Goal: Information Seeking & Learning: Learn about a topic

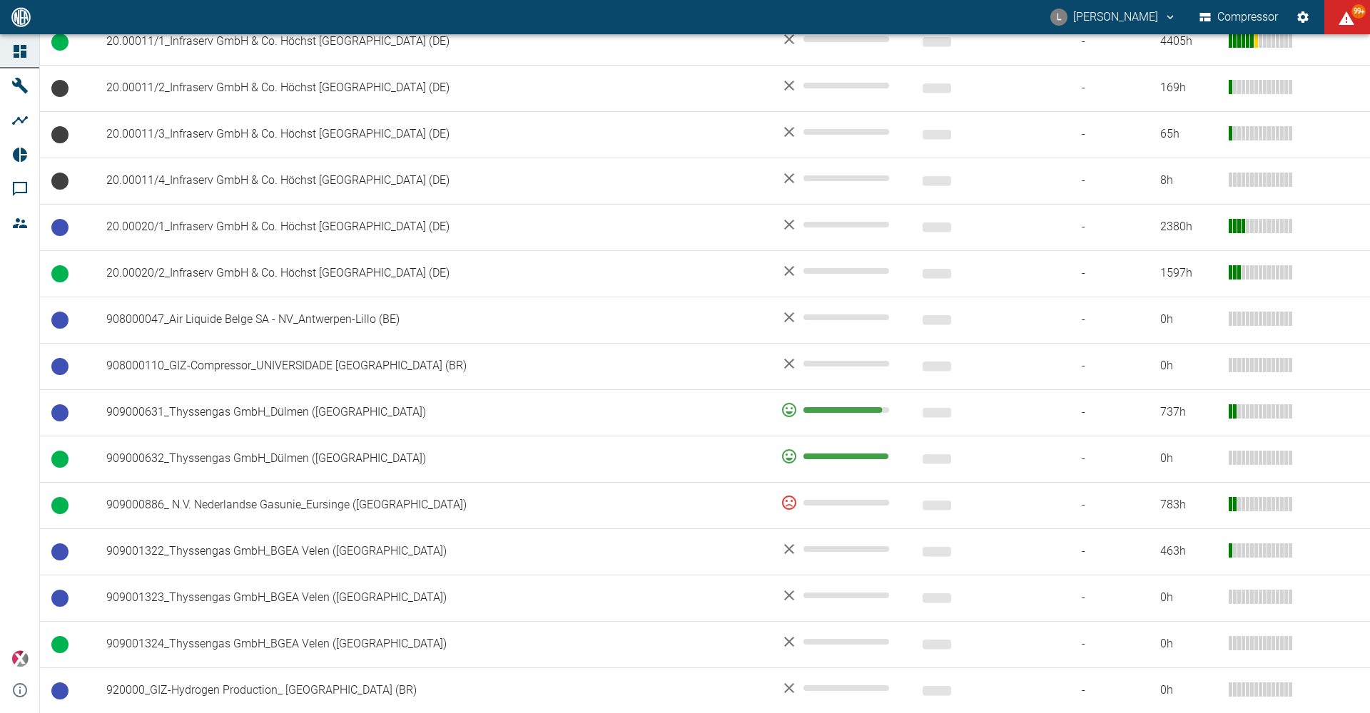
scroll to position [927, 0]
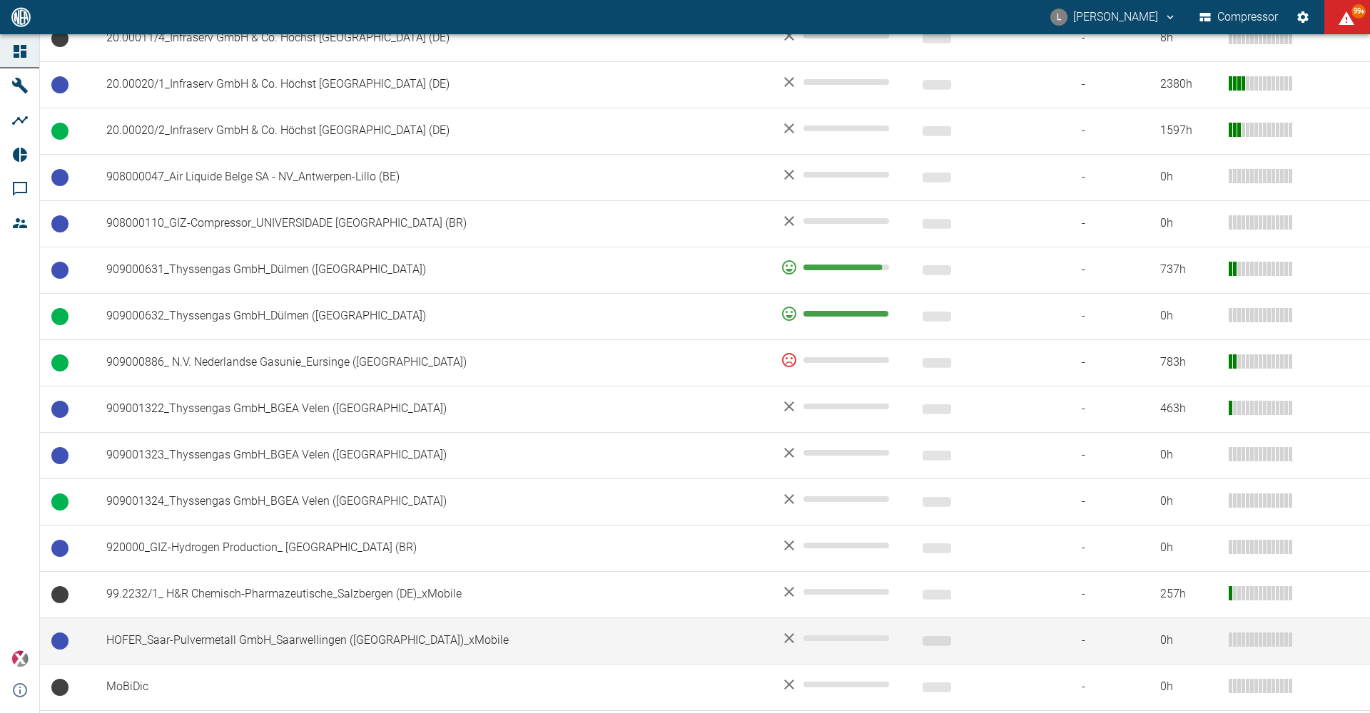
click at [199, 337] on td "HOFER_Saar-Pulvermetall GmbH_Saarwellingen (DE)_xMobile" at bounding box center [432, 641] width 674 height 46
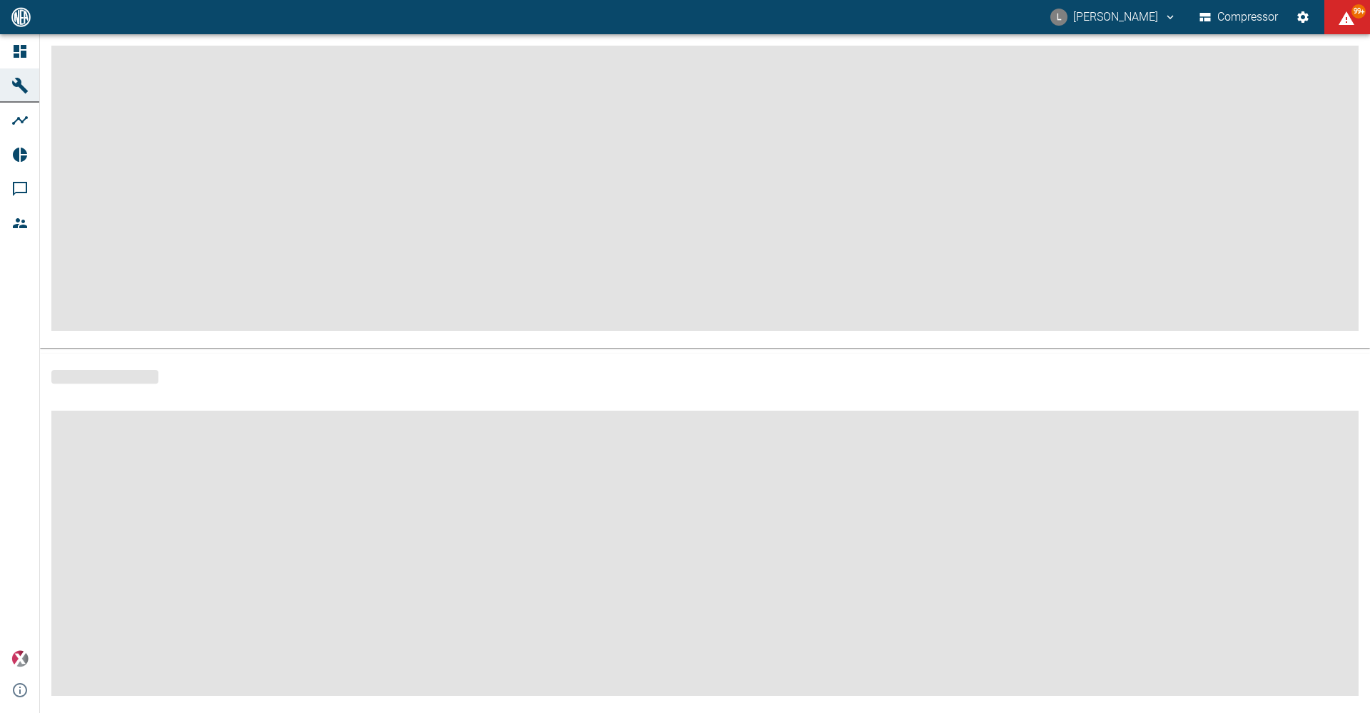
scroll to position [151, 0]
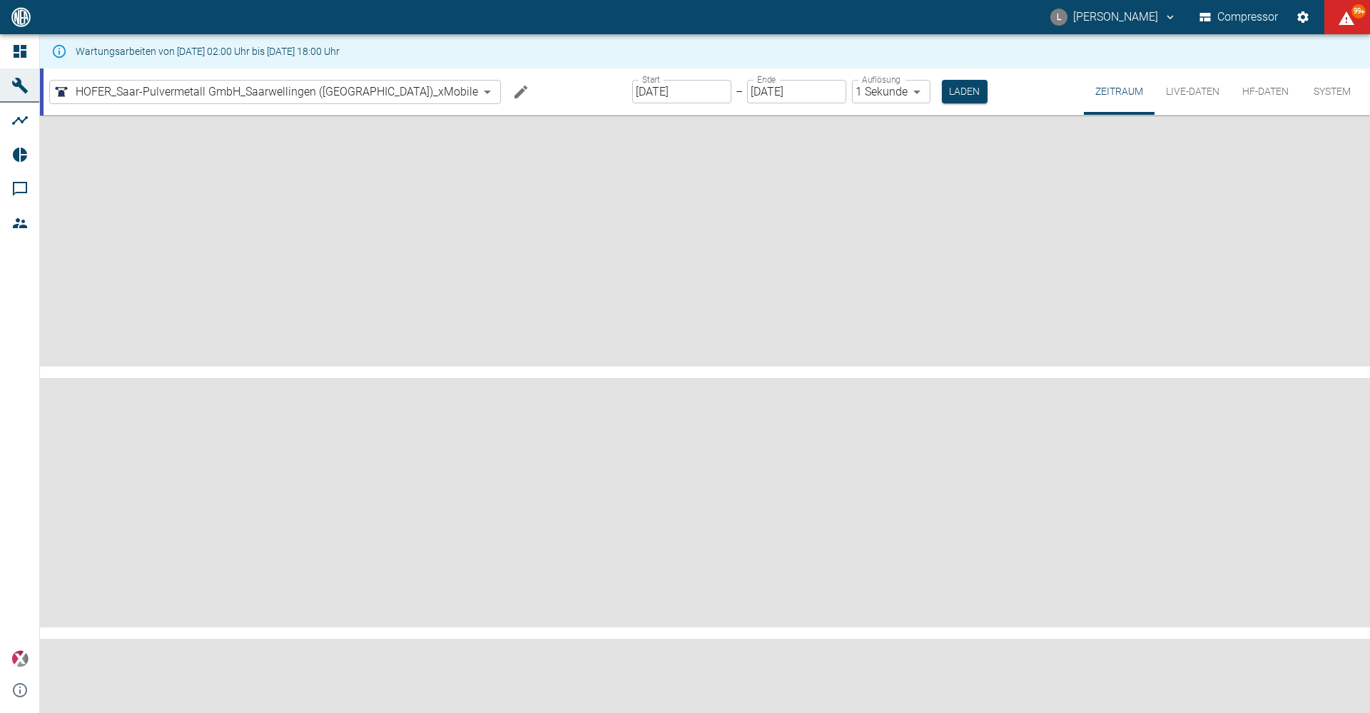
click at [385, 93] on input "[DATE]" at bounding box center [681, 92] width 99 height 24
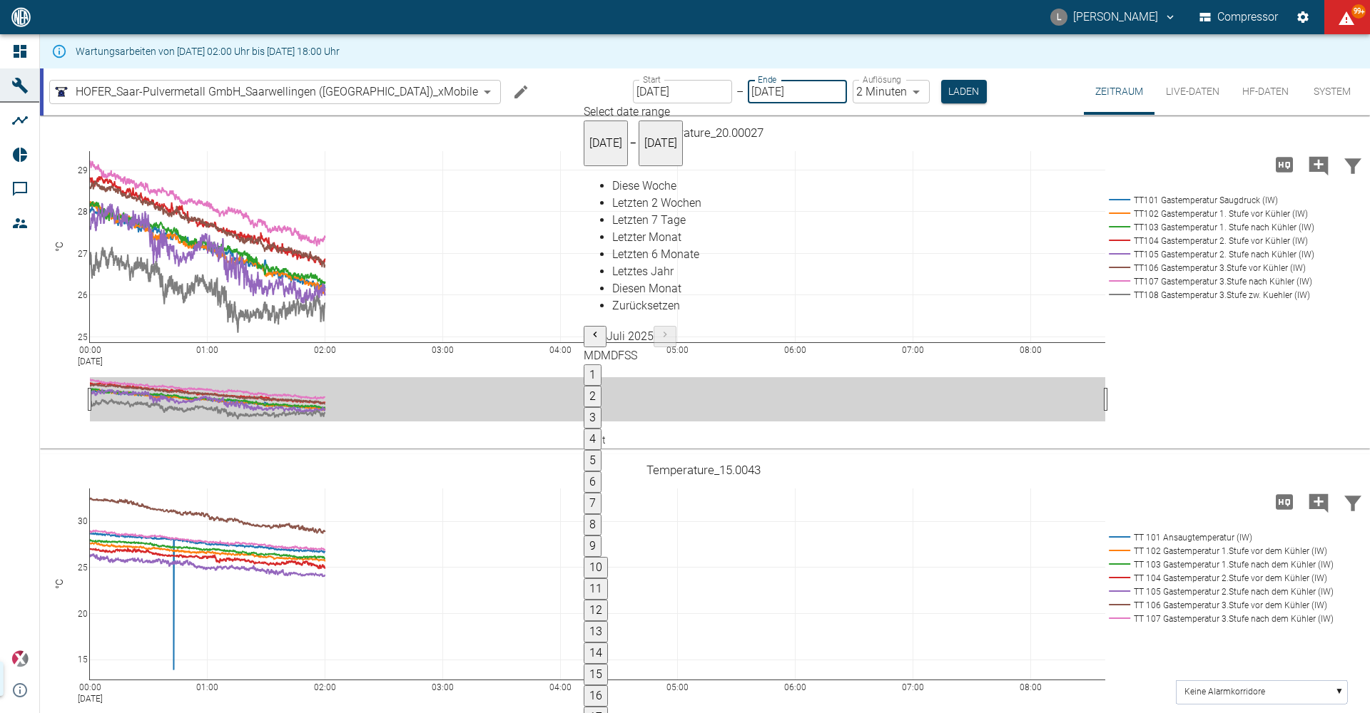
type input "14.08.2025"
type input "2min"
type input "14.08.2025"
type input "1sec"
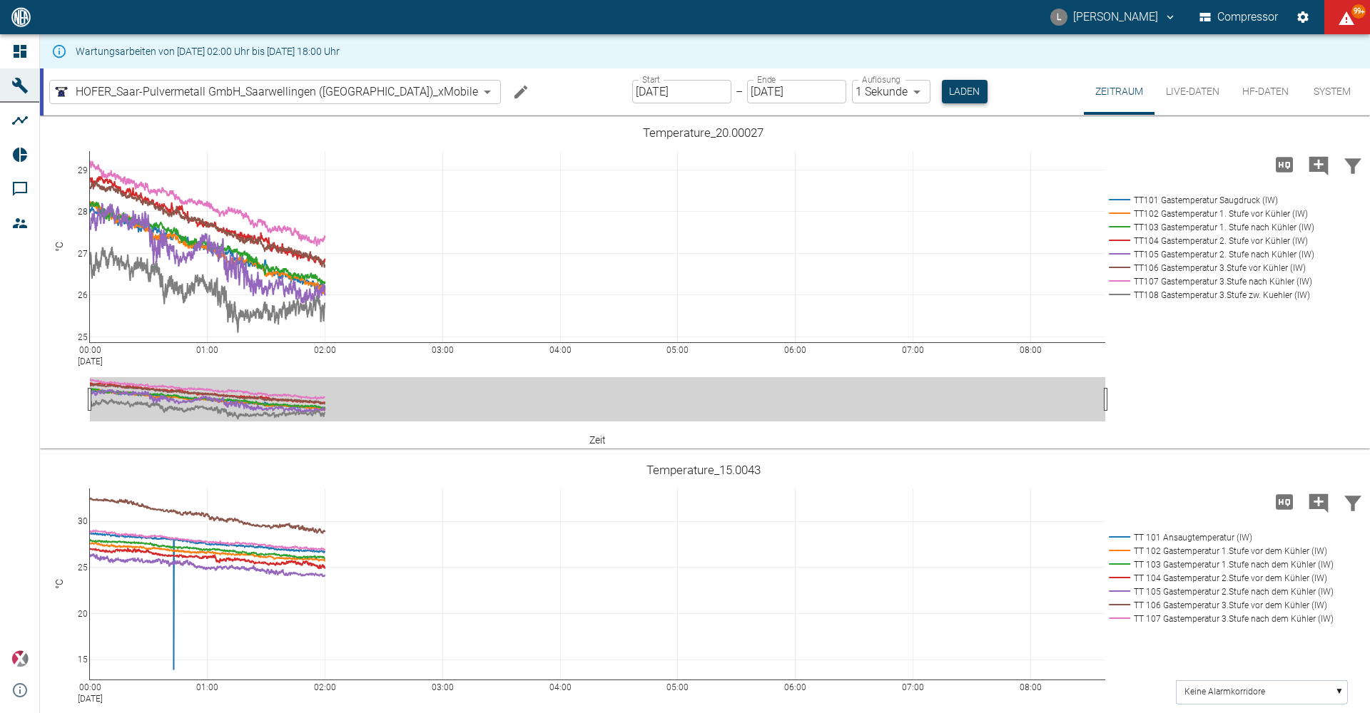
click at [385, 92] on button "Laden" at bounding box center [965, 92] width 46 height 24
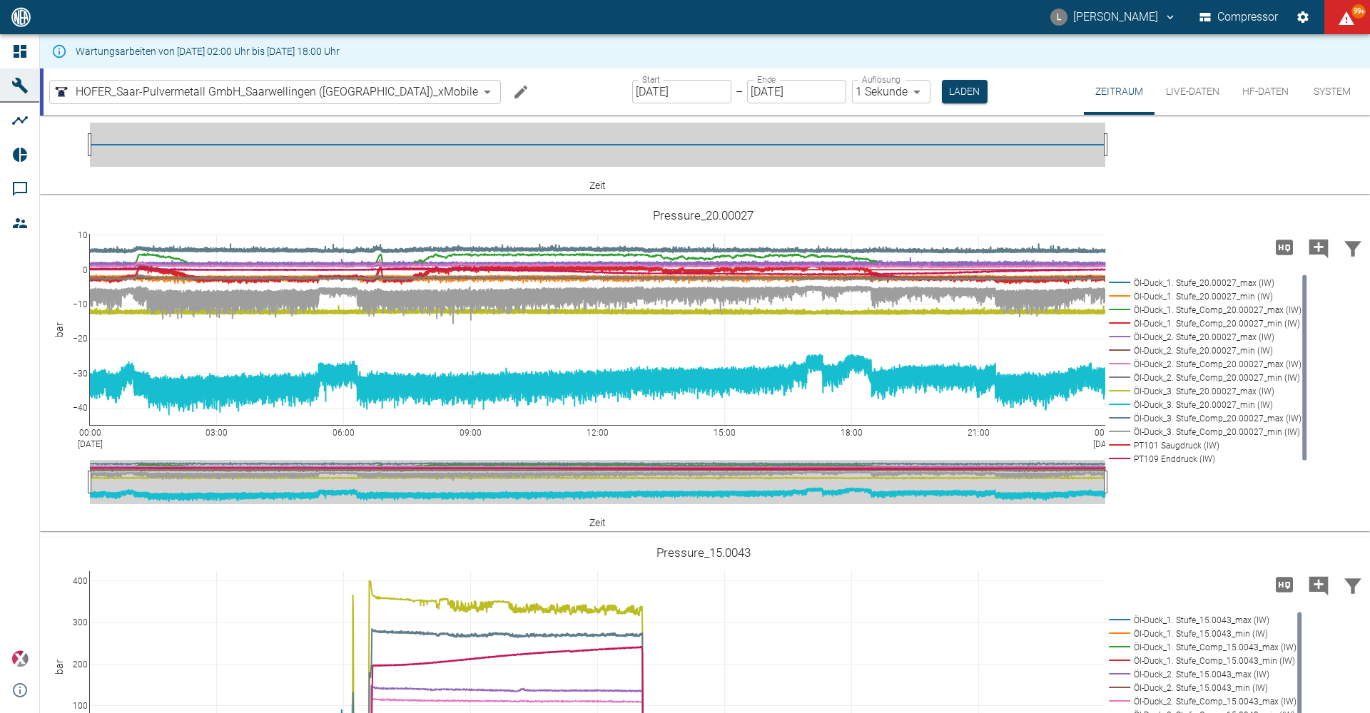
scroll to position [1070, 0]
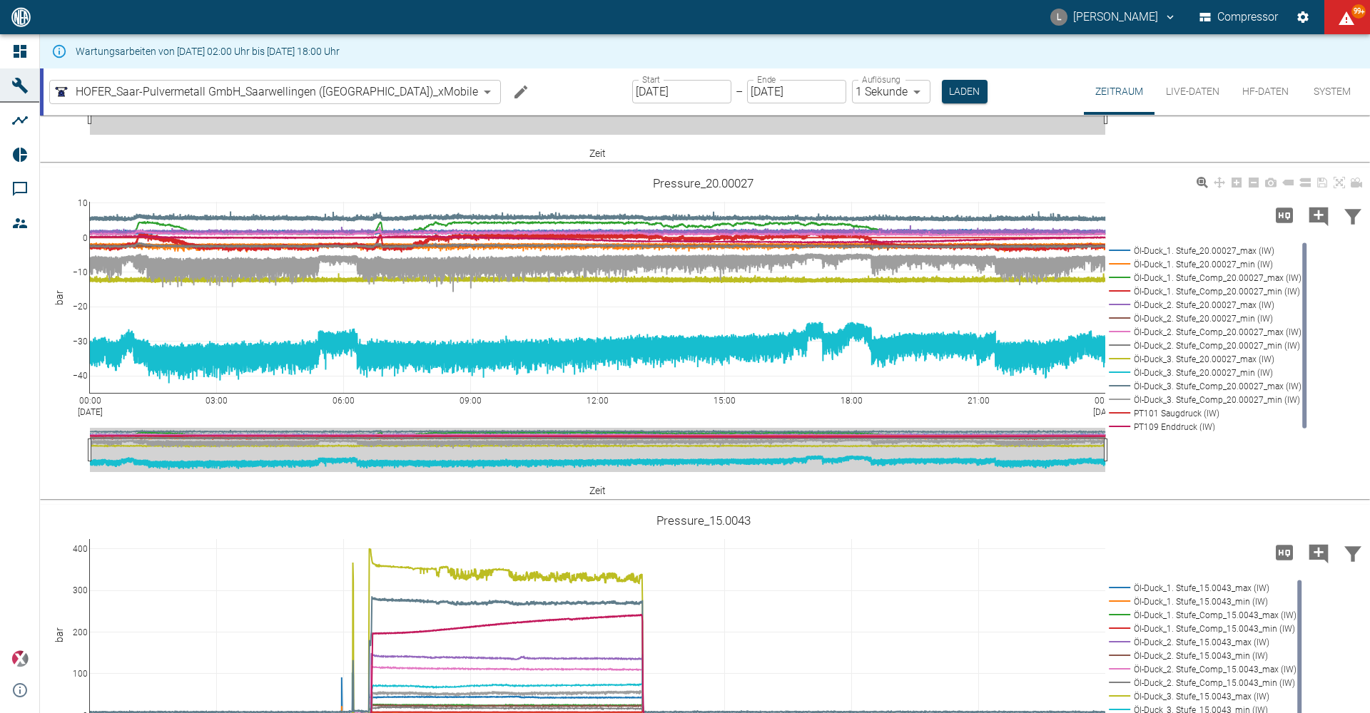
click at [385, 337] on rect at bounding box center [1201, 414] width 193 height 14
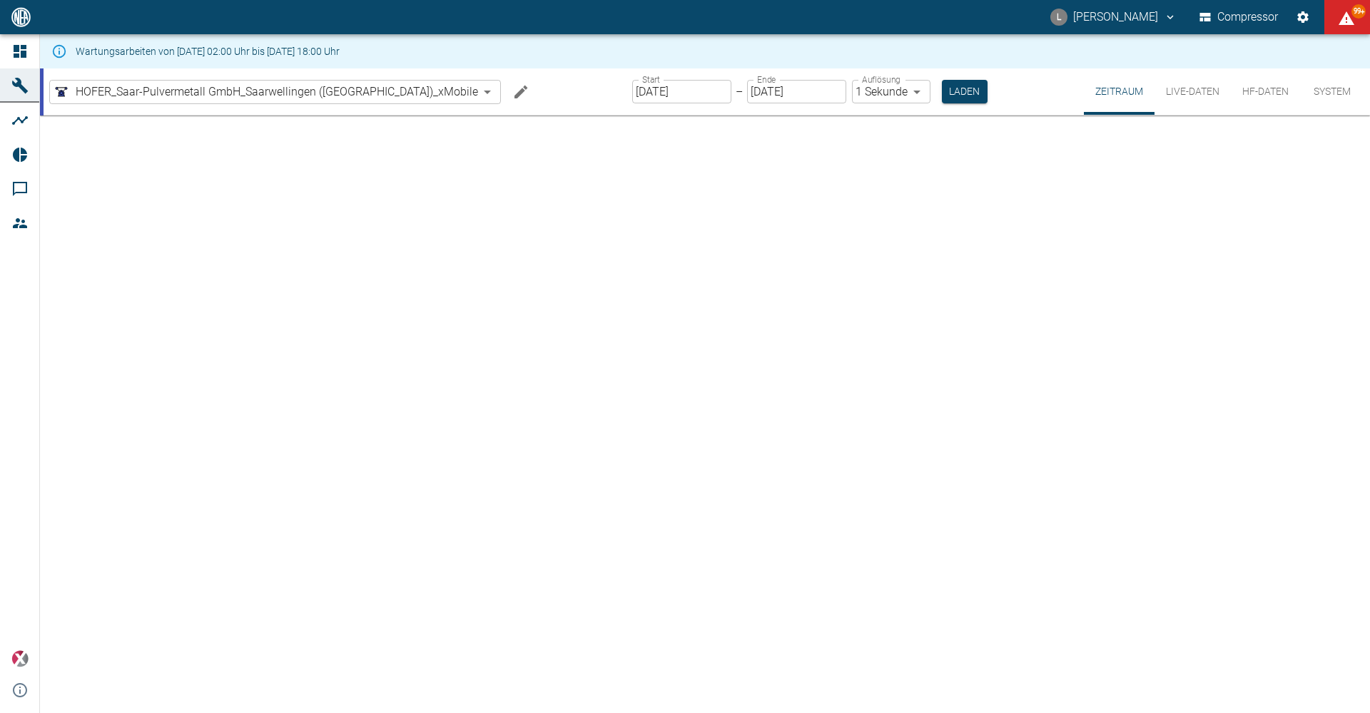
scroll to position [0, 0]
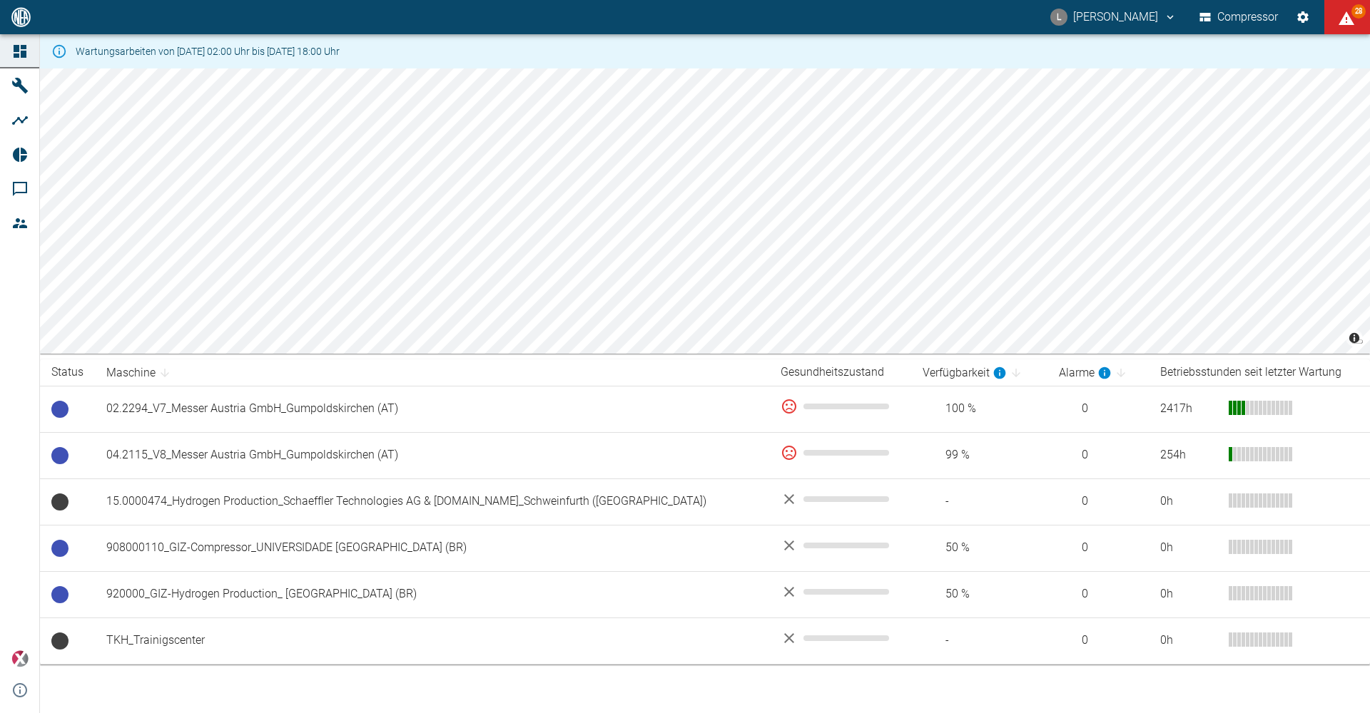
click at [796, 23] on div "L [PERSON_NAME] Compressor 28" at bounding box center [685, 17] width 1370 height 34
click at [828, 10] on div "L [PERSON_NAME] Compressor 28" at bounding box center [685, 17] width 1370 height 34
click at [678, 17] on div "L [PERSON_NAME] Compressor 28" at bounding box center [685, 17] width 1370 height 34
click at [658, 24] on div "L Luca Corigliano Compressor 28" at bounding box center [685, 17] width 1370 height 34
click at [850, 14] on div "L [PERSON_NAME] Compressor 28" at bounding box center [685, 17] width 1370 height 34
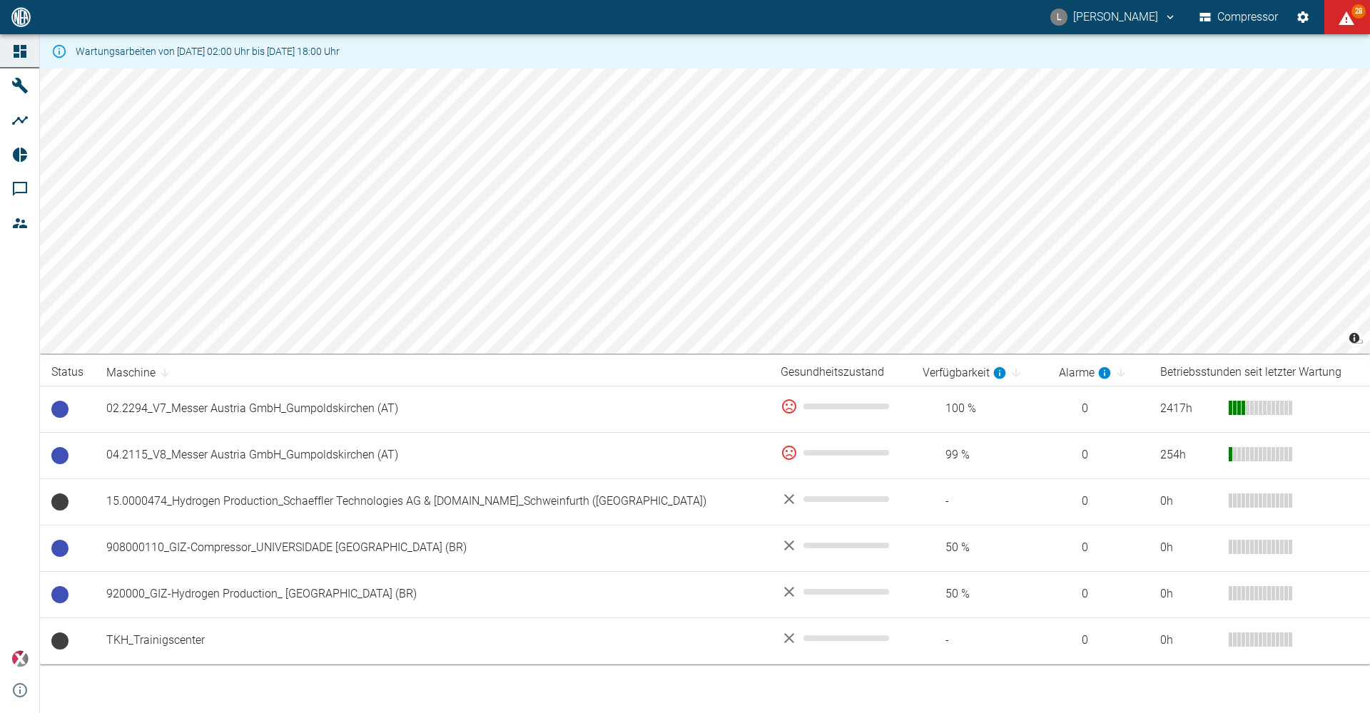
click at [599, 22] on div "L Luca Corigliano Compressor 28" at bounding box center [685, 17] width 1370 height 34
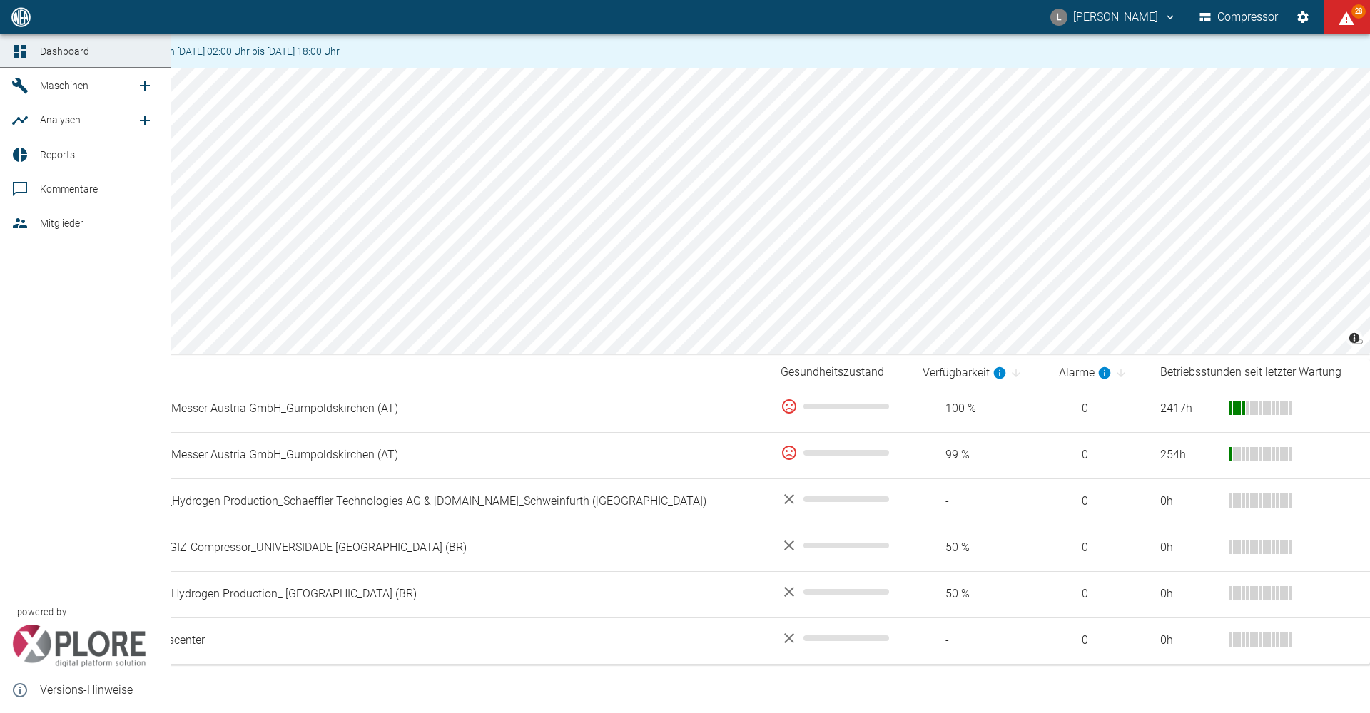
click at [82, 90] on span "Maschinen" at bounding box center [64, 85] width 49 height 11
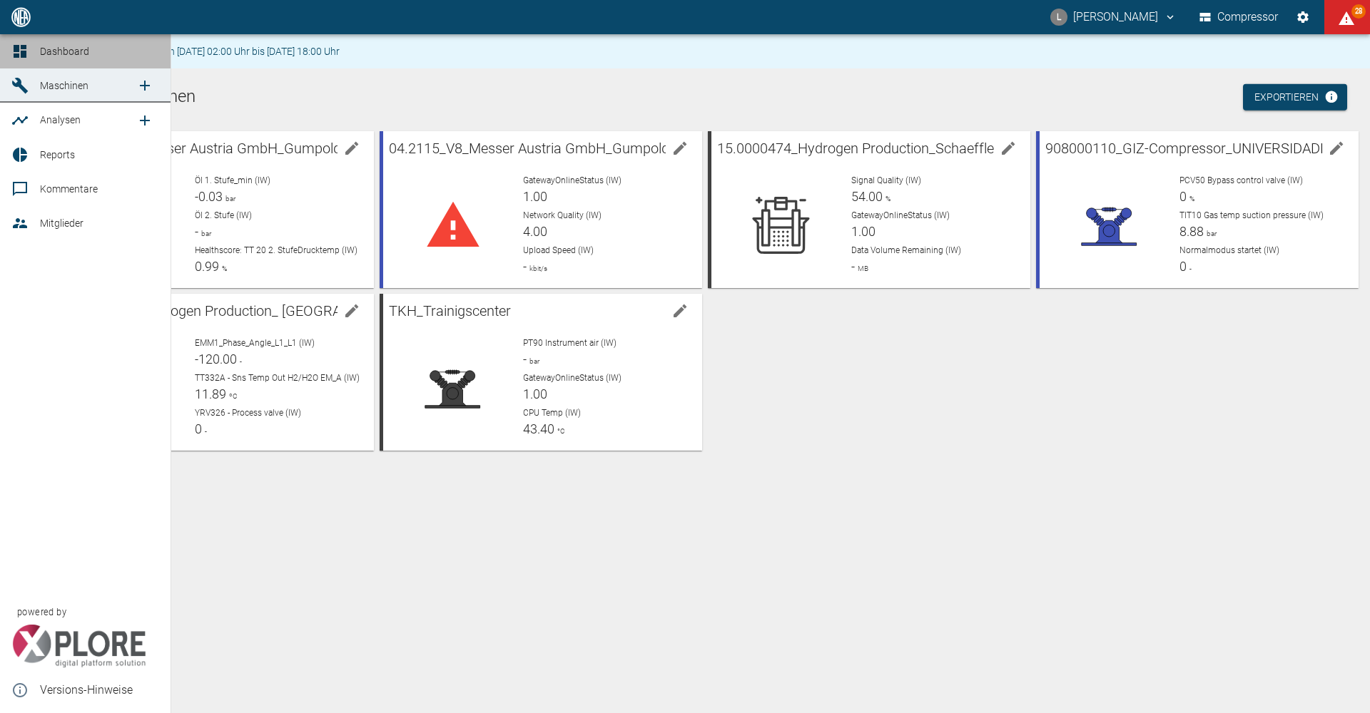
click at [70, 46] on span "Dashboard" at bounding box center [64, 51] width 49 height 11
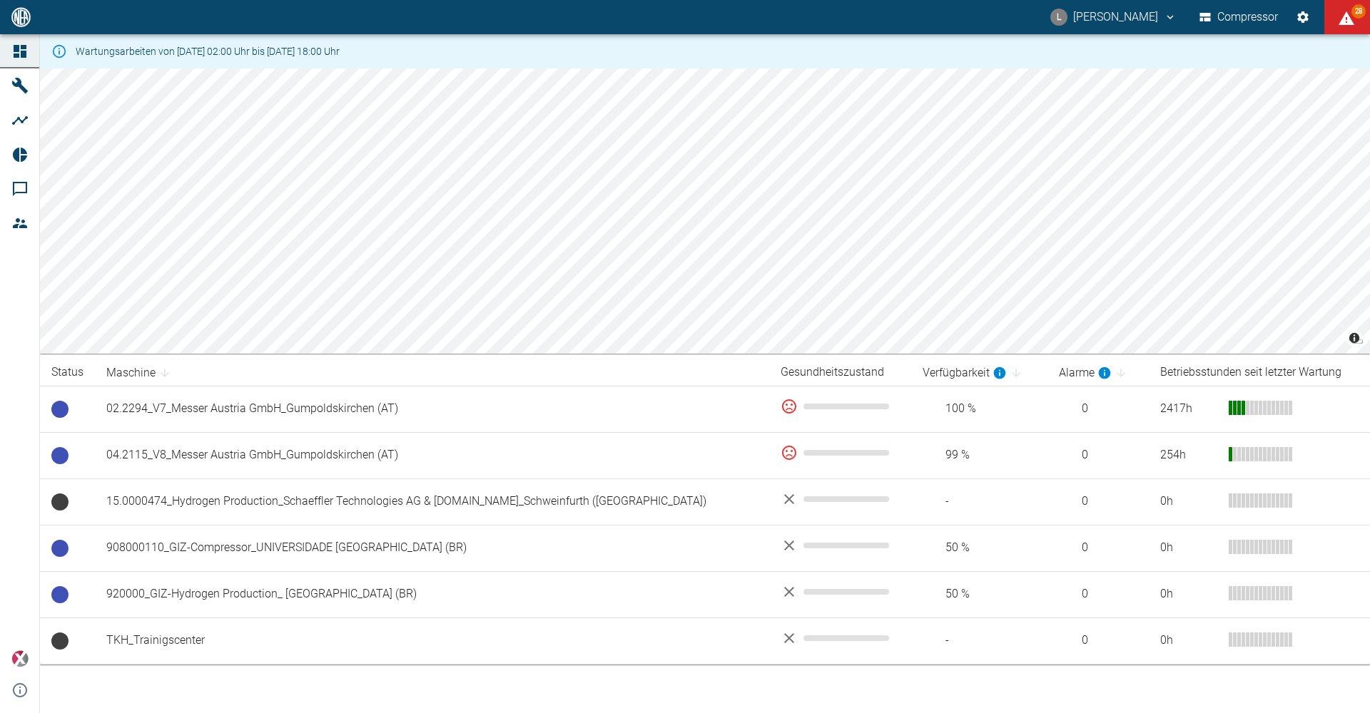
click at [573, 23] on div "L Luca Corigliano Compressor 28" at bounding box center [685, 17] width 1370 height 34
click at [733, 23] on div "L [PERSON_NAME] Compressor 47" at bounding box center [685, 17] width 1370 height 34
click at [988, 28] on div "L [PERSON_NAME] Compressor 28" at bounding box center [685, 17] width 1370 height 34
click at [785, 18] on div "L [PERSON_NAME] Compressor 99+" at bounding box center [685, 17] width 1370 height 34
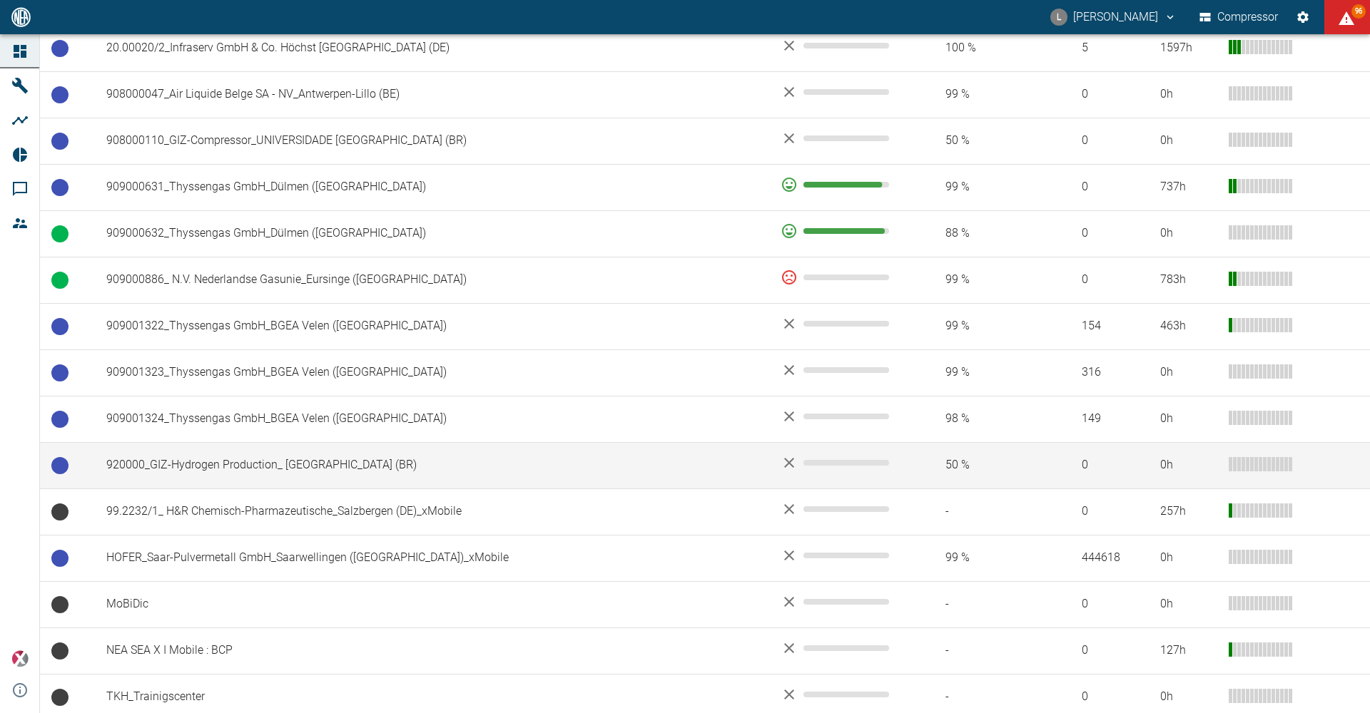
scroll to position [1018, 0]
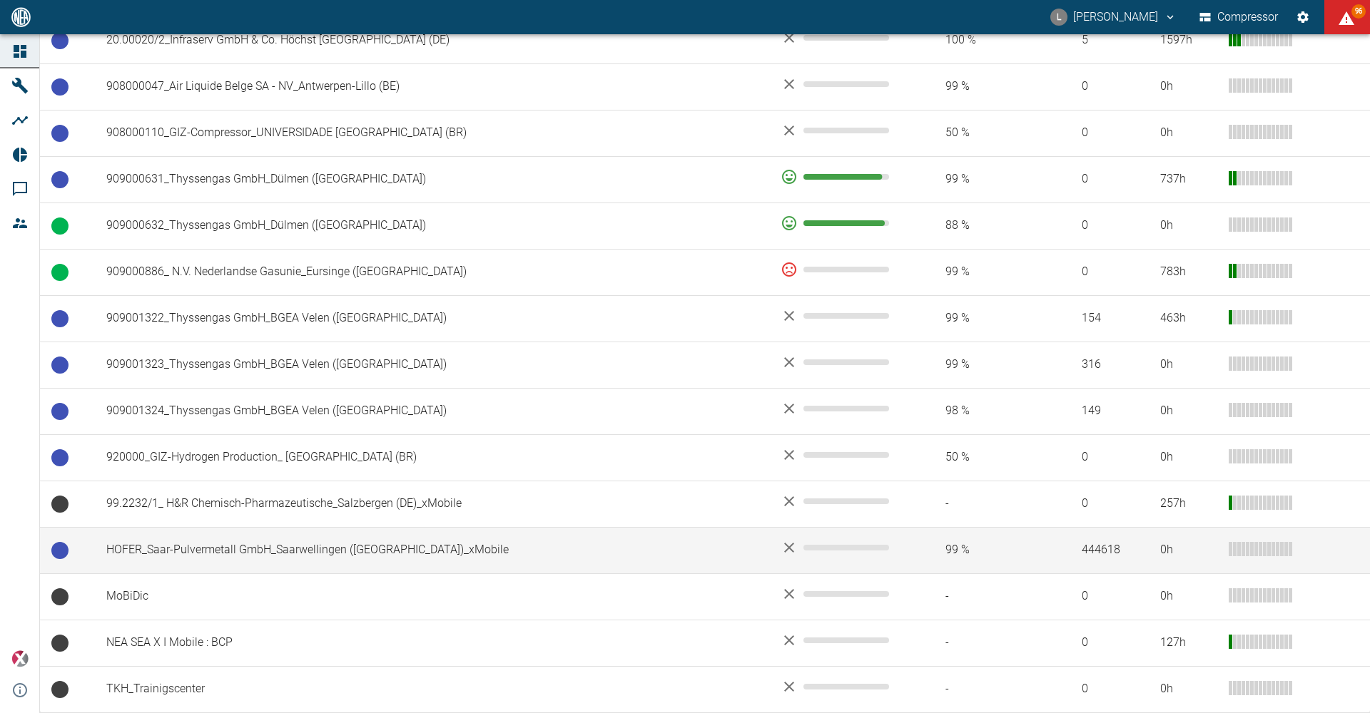
click at [318, 551] on td "HOFER_Saar-Pulvermetall GmbH_Saarwellingen ([GEOGRAPHIC_DATA])_xMobile" at bounding box center [432, 550] width 674 height 46
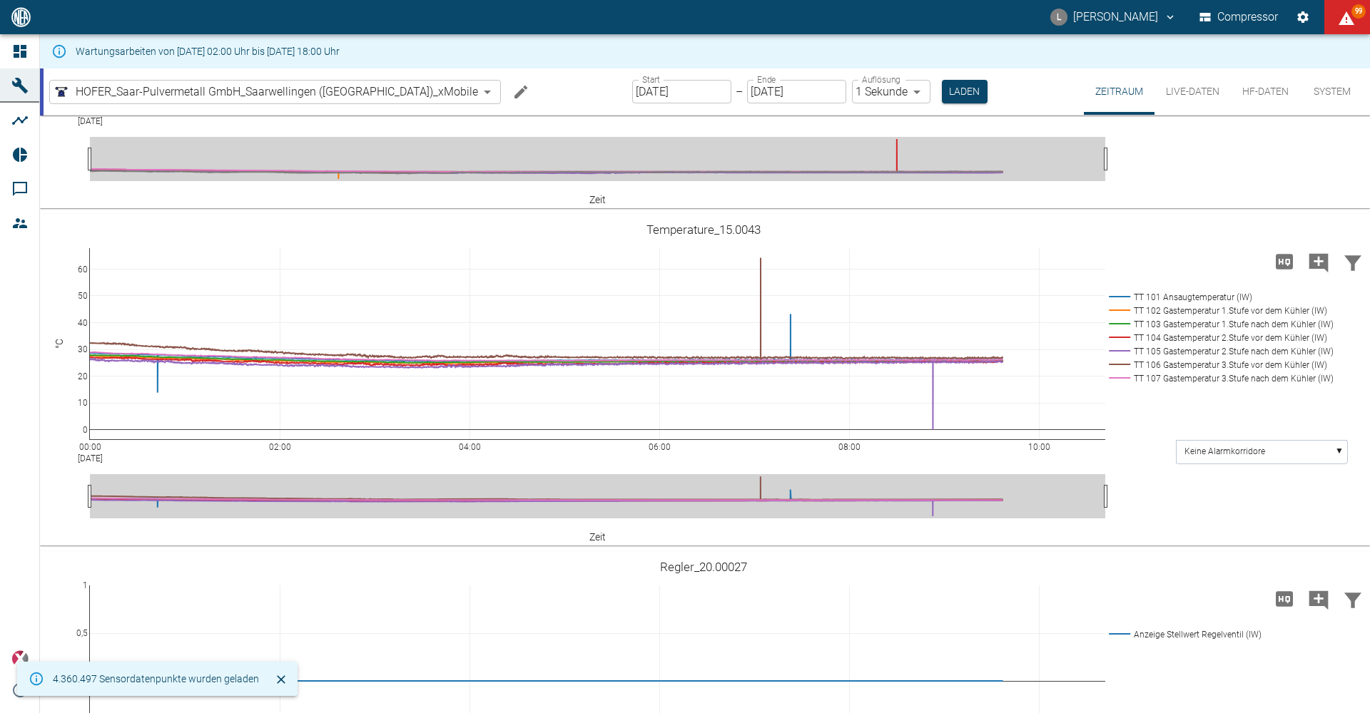
scroll to position [357, 0]
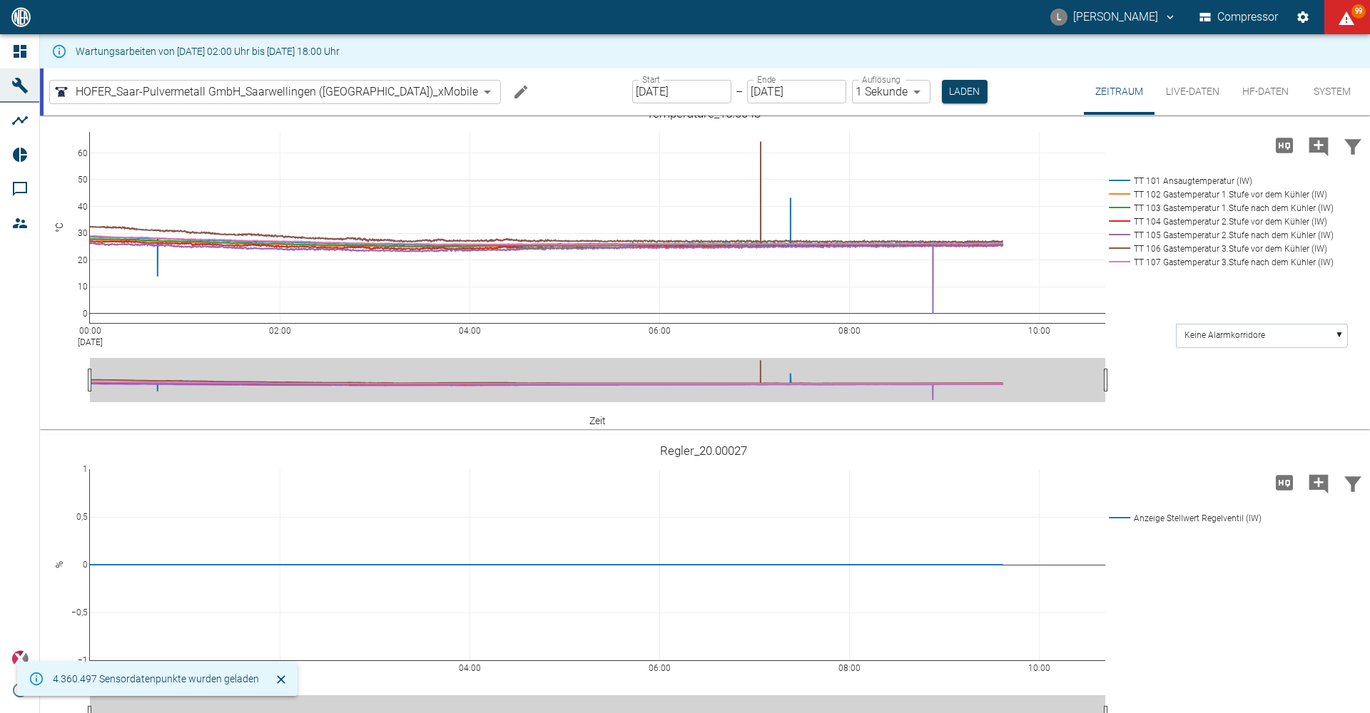
click at [638, 96] on input "15.08.2025" at bounding box center [681, 92] width 99 height 24
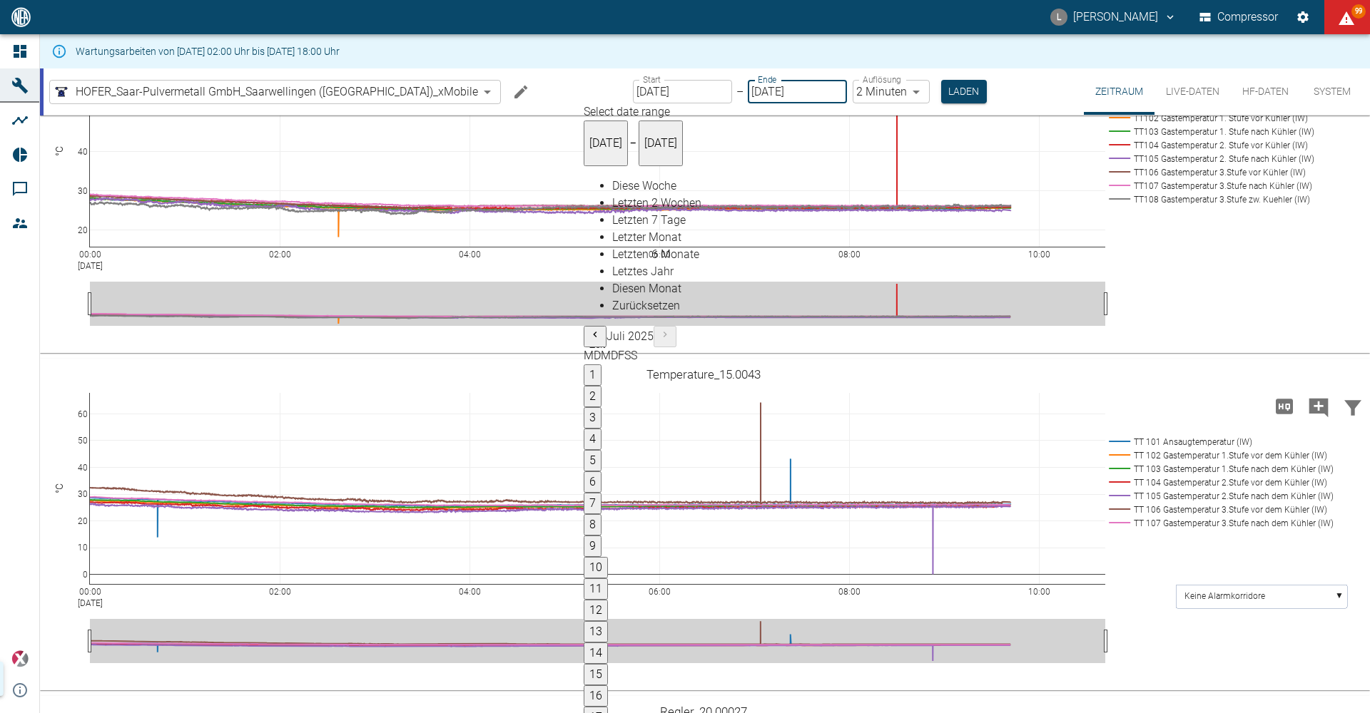
type input "14.08.2025"
type input "2min"
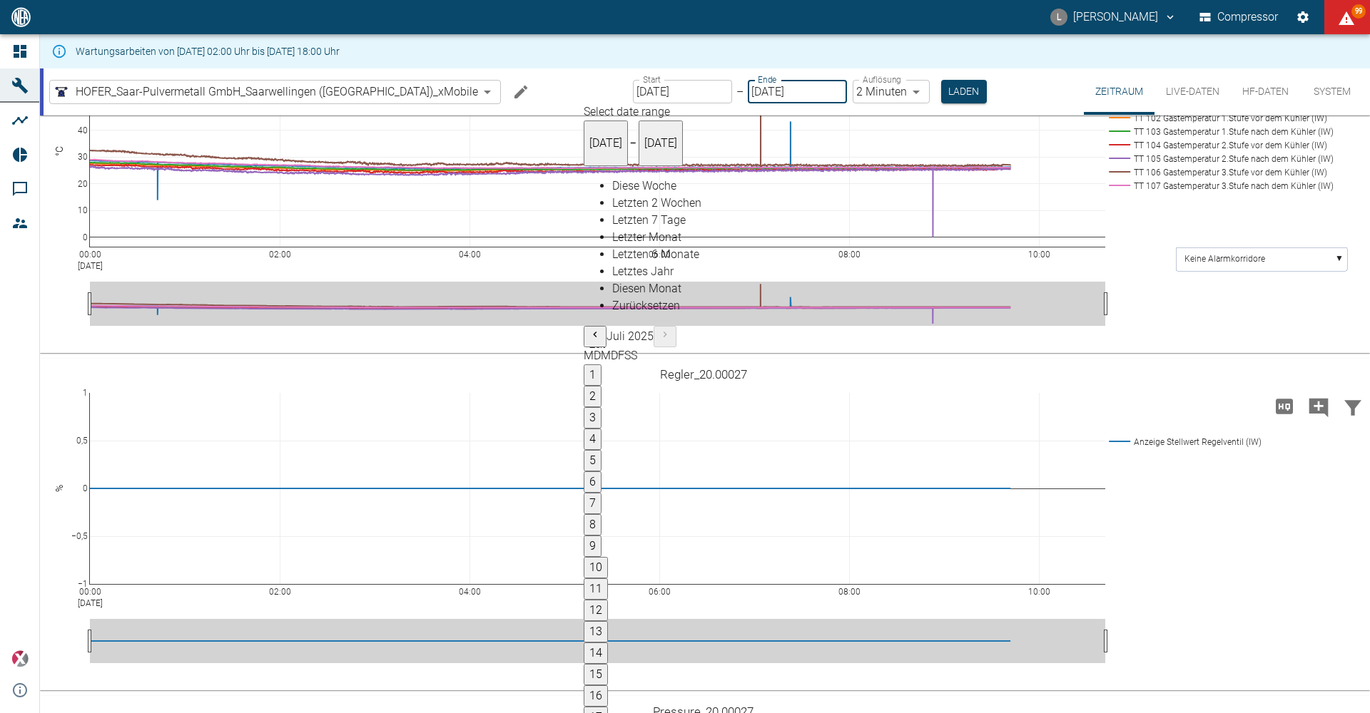
type input "14.08.2025"
type input "1sec"
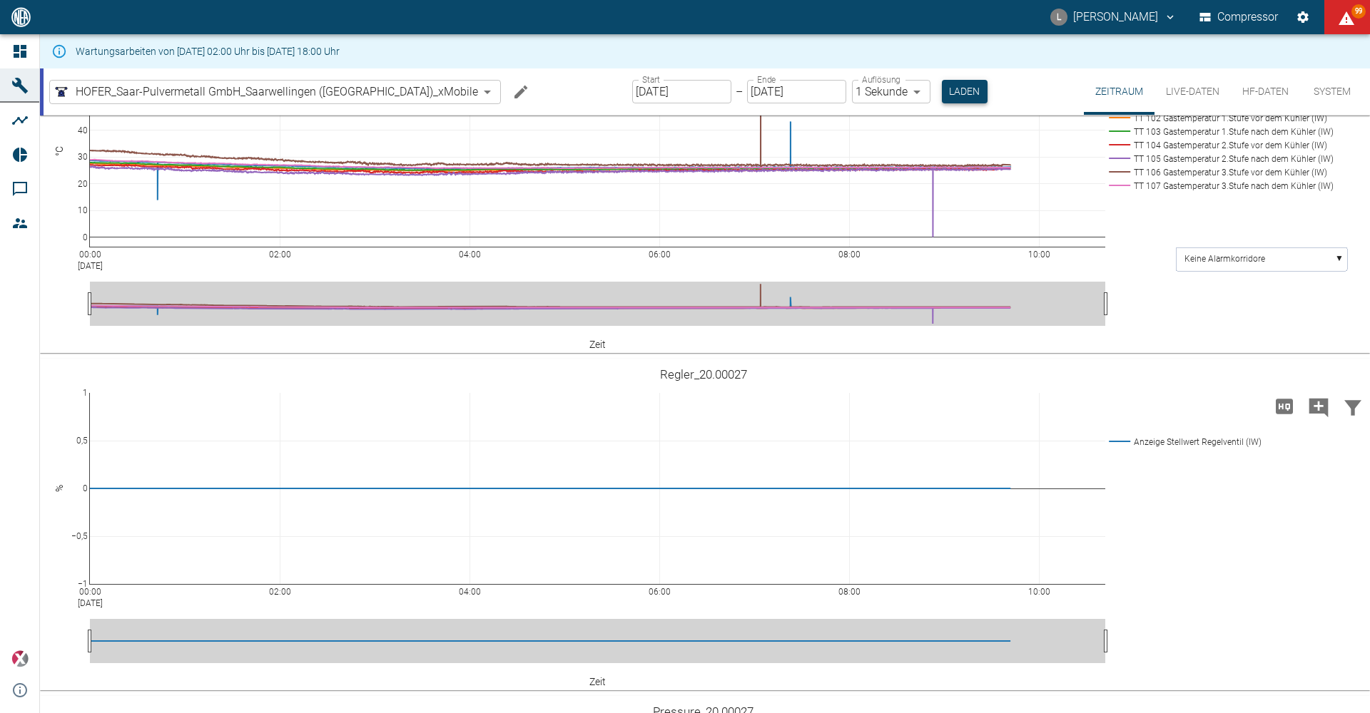
click at [942, 90] on button "Laden" at bounding box center [965, 92] width 46 height 24
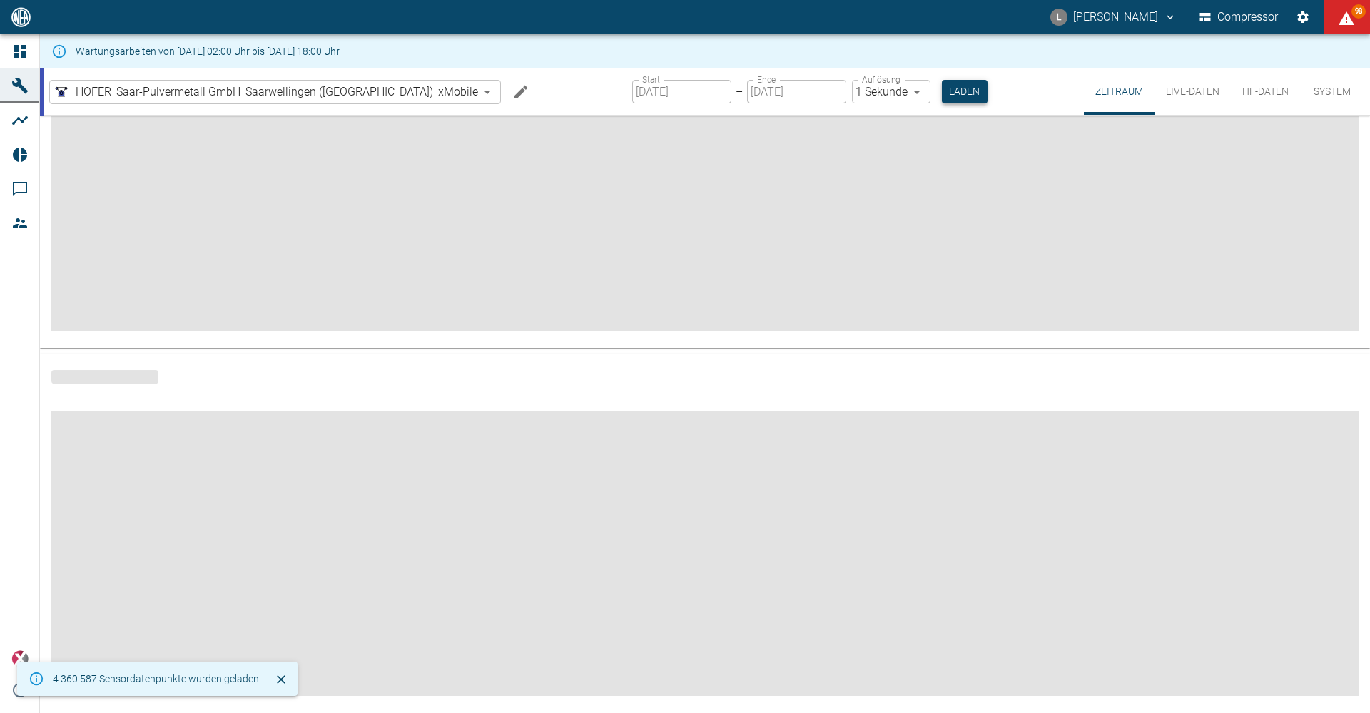
scroll to position [128, 0]
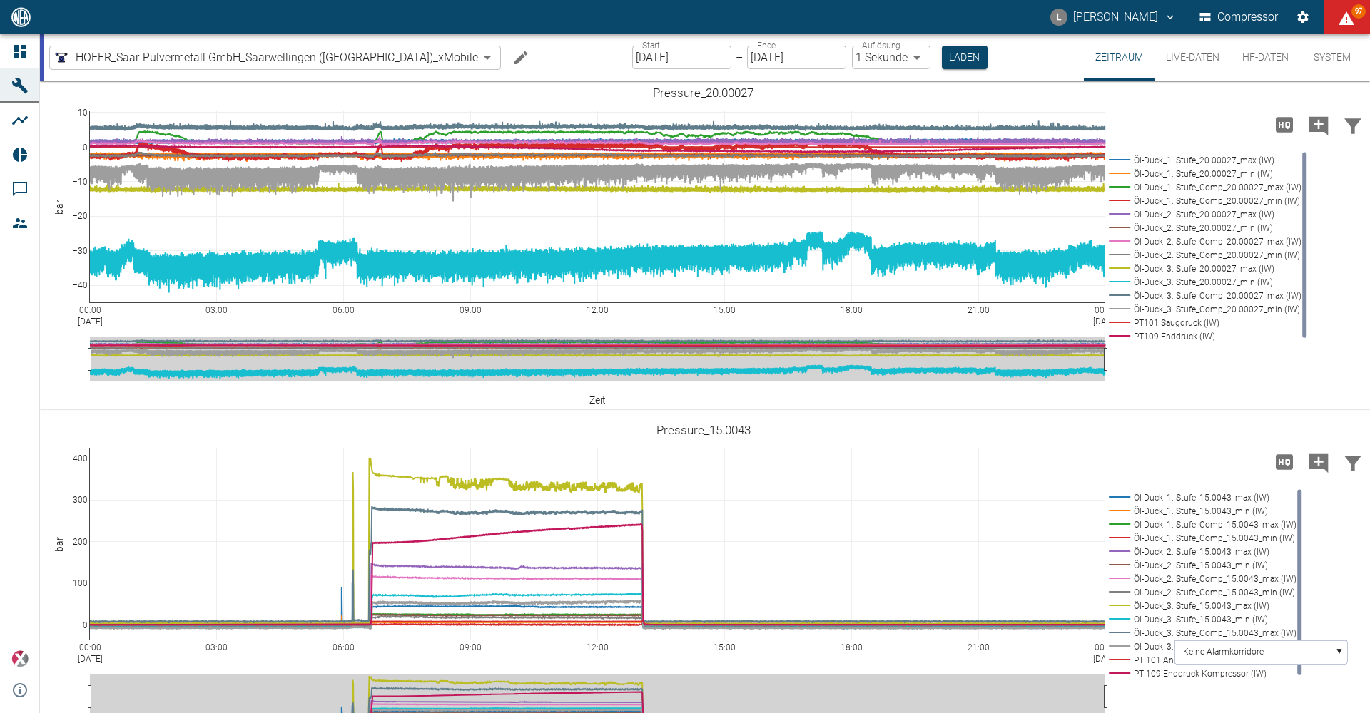
scroll to position [1394, 0]
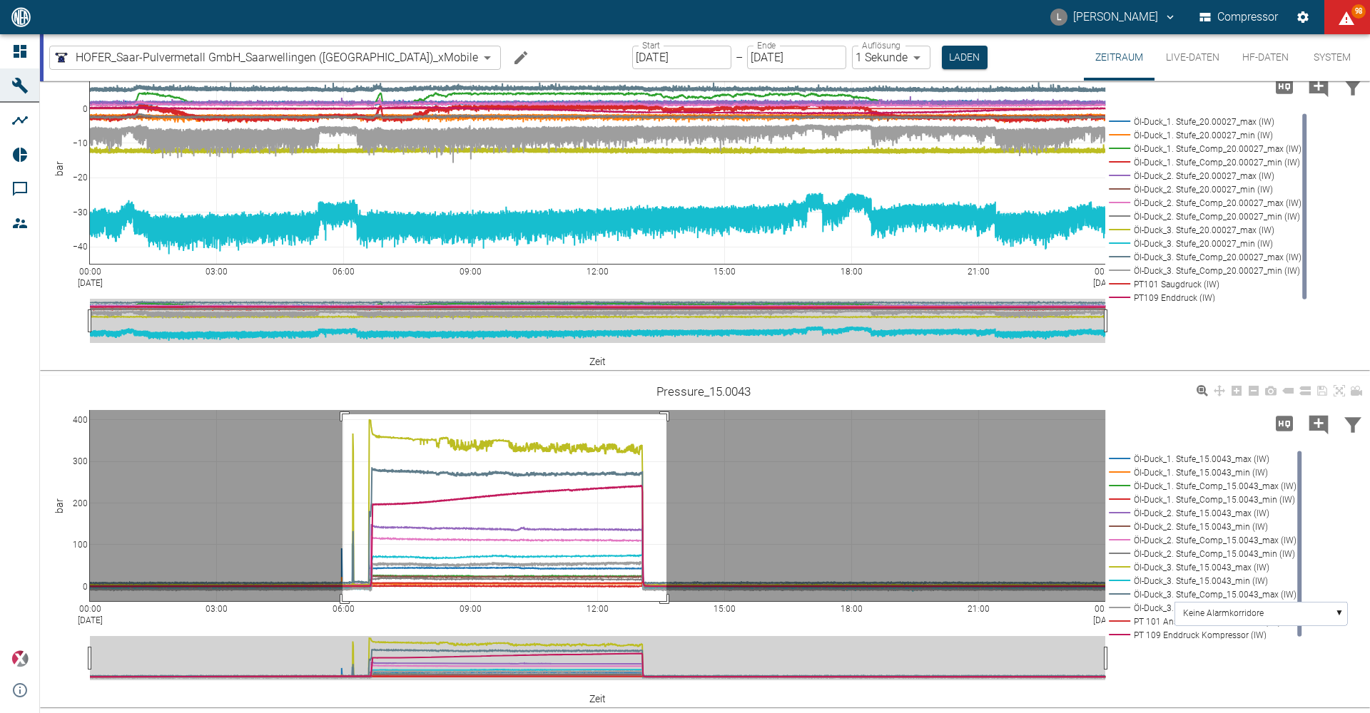
drag, startPoint x: 342, startPoint y: 414, endPoint x: 644, endPoint y: 596, distance: 352.3
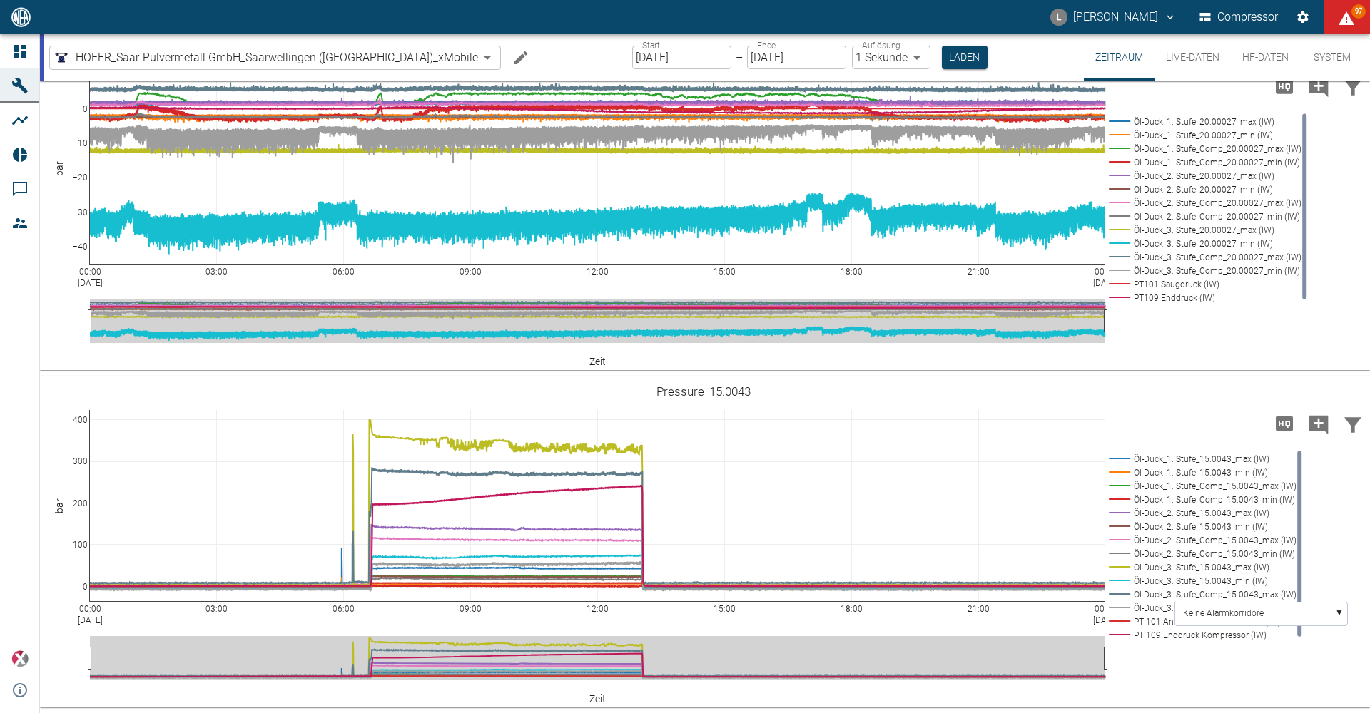
click at [9, 41] on link "Dashboard" at bounding box center [19, 51] width 39 height 34
click at [19, 46] on icon at bounding box center [20, 51] width 13 height 13
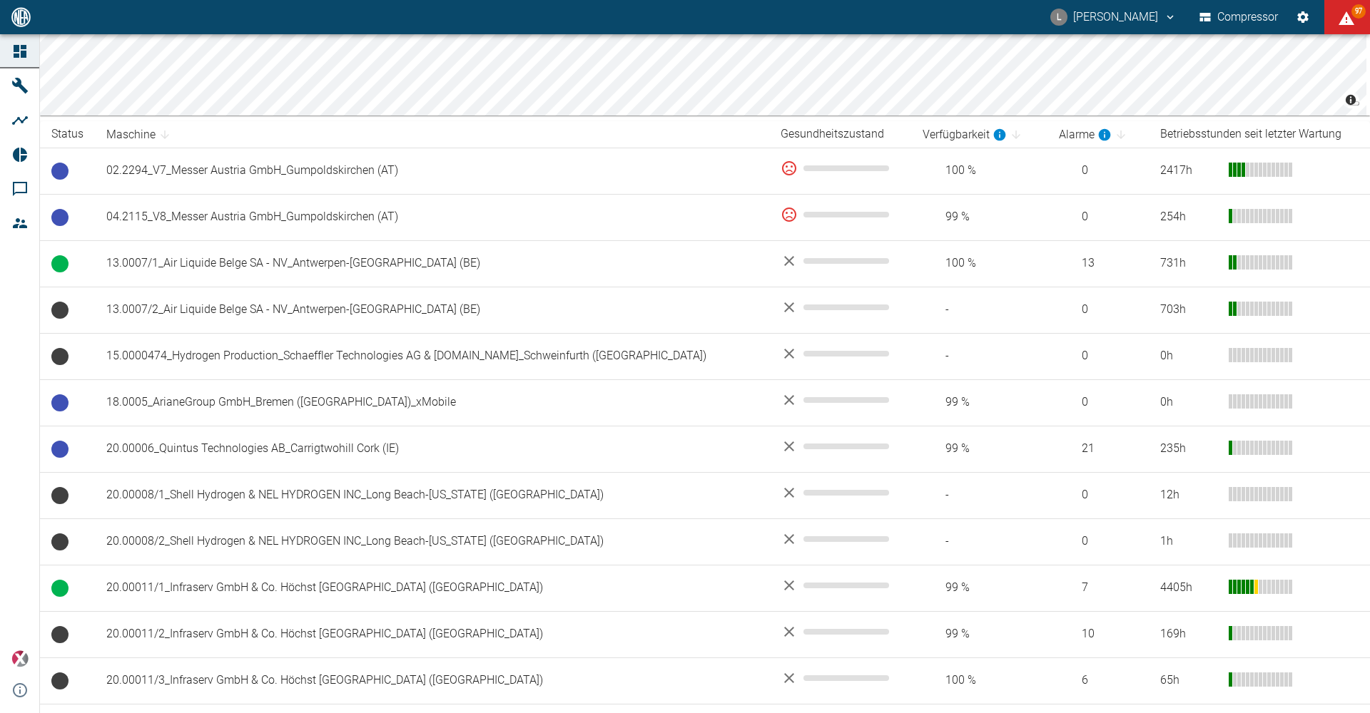
scroll to position [56, 0]
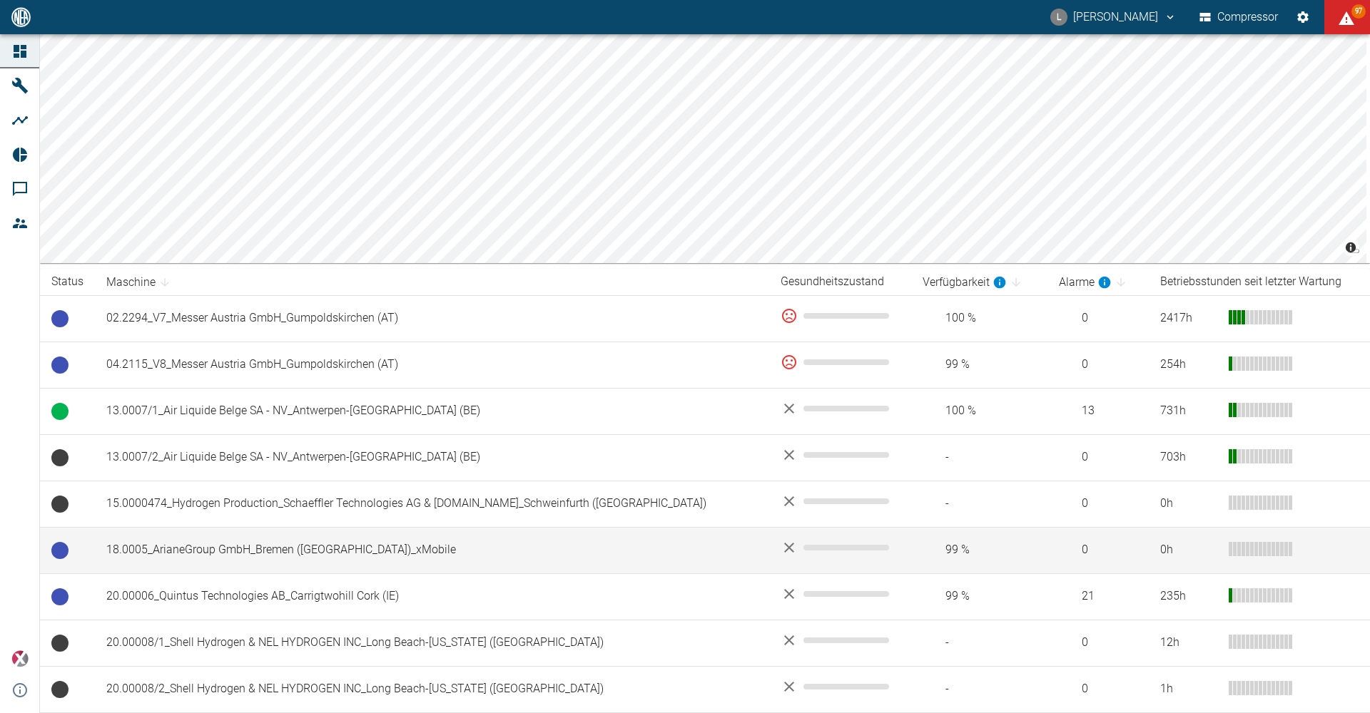
click at [186, 558] on td "18.0005_ArianeGroup GmbH_Bremen ([GEOGRAPHIC_DATA])_xMobile" at bounding box center [432, 550] width 674 height 46
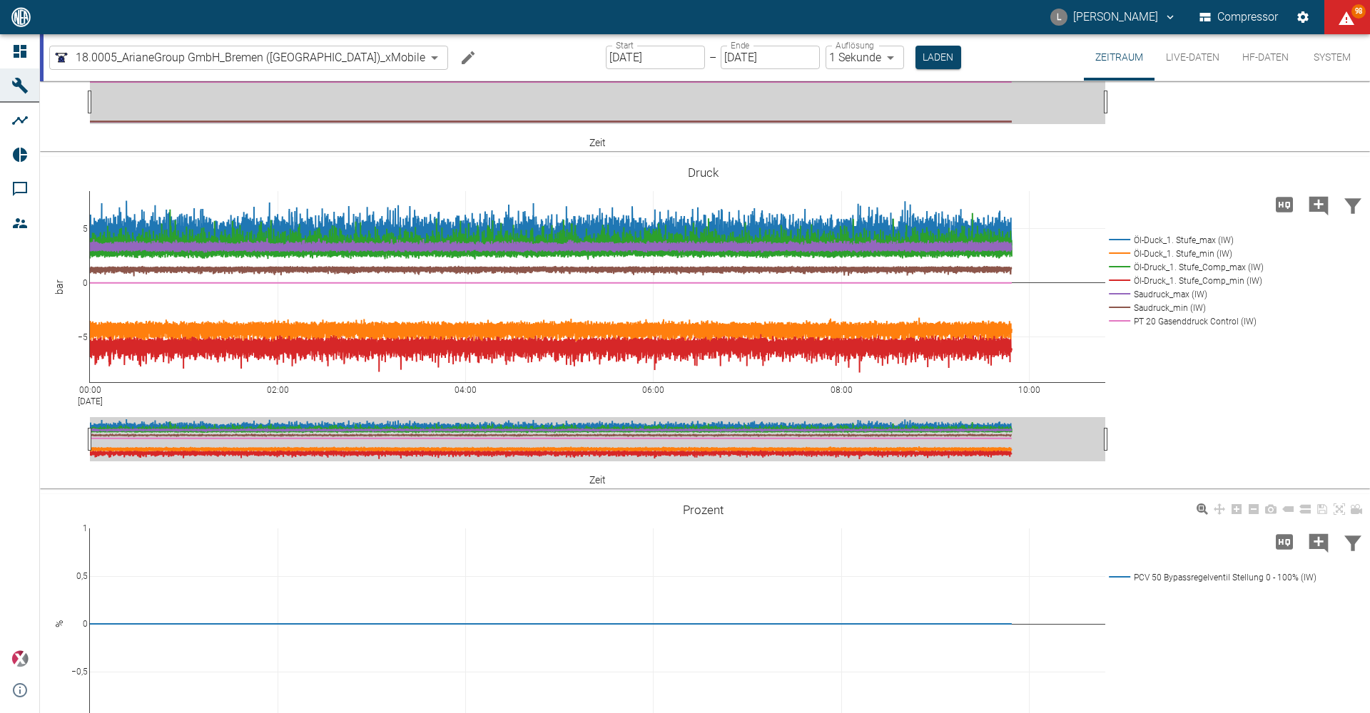
scroll to position [719, 0]
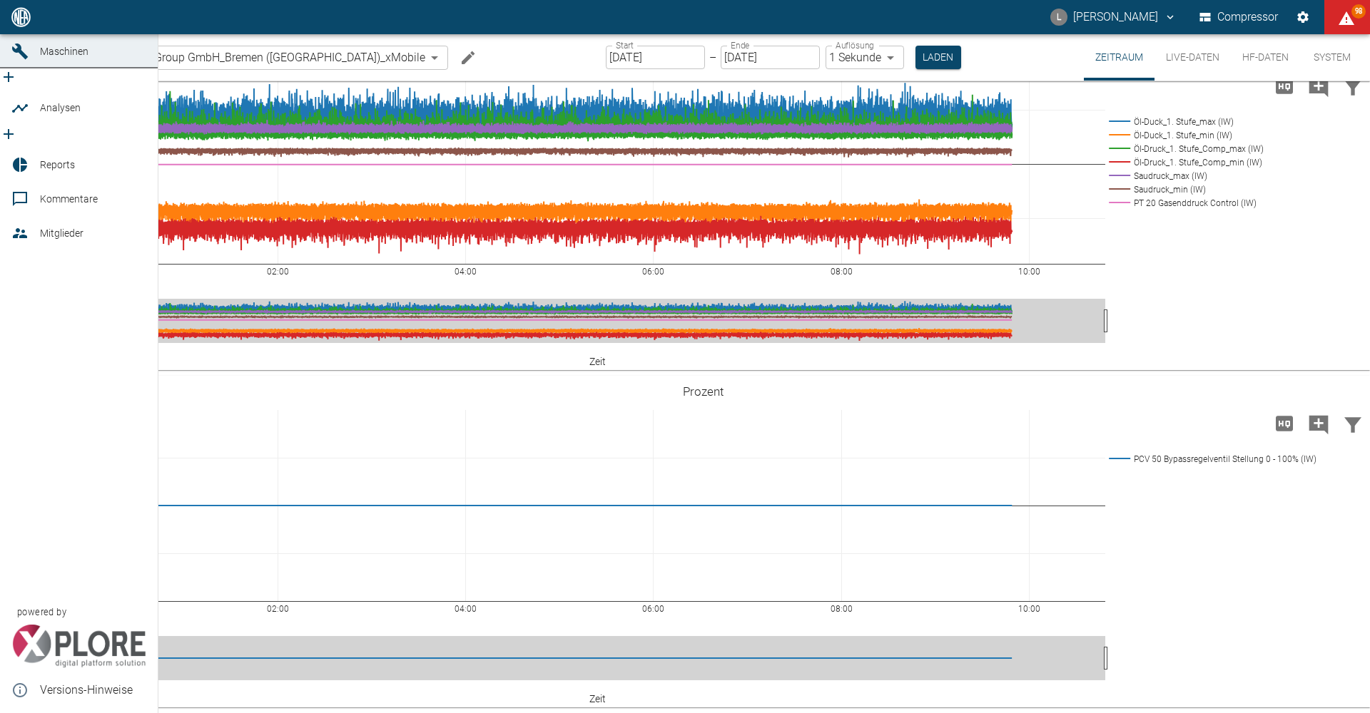
click at [50, 23] on span "Dashboard" at bounding box center [64, 16] width 49 height 11
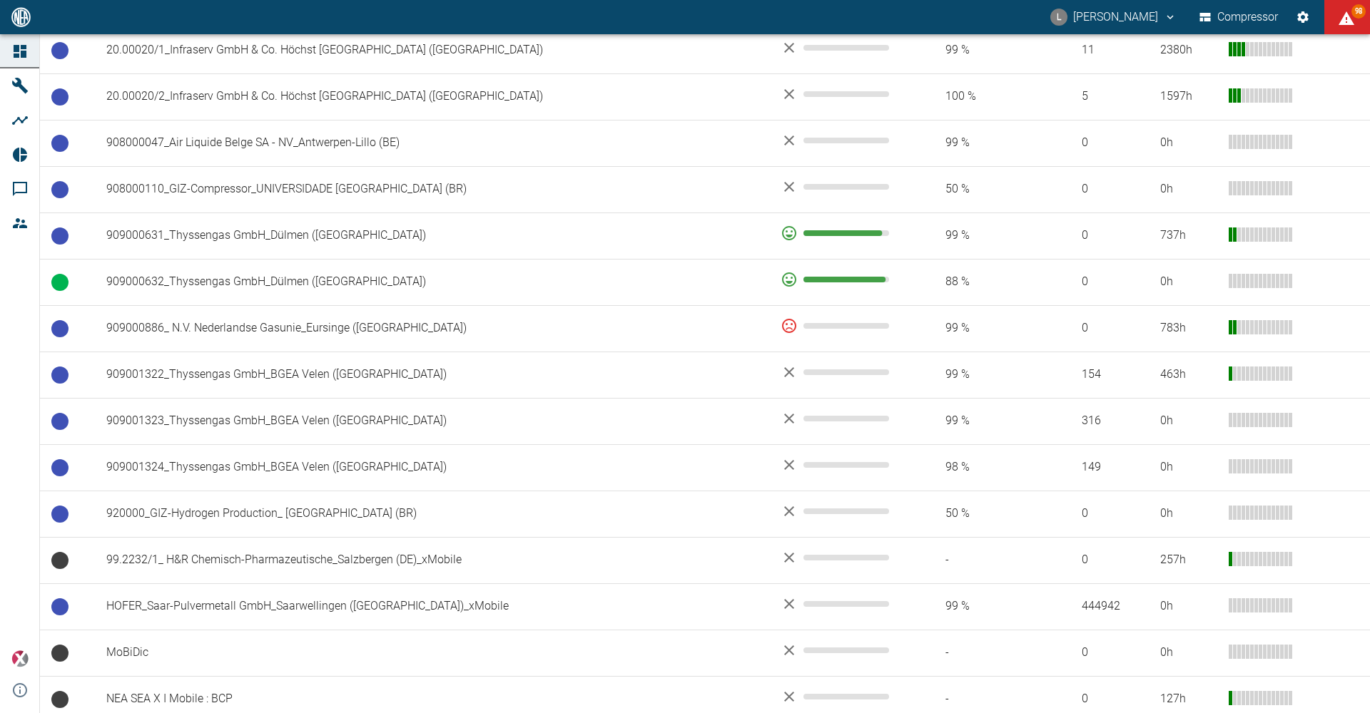
scroll to position [984, 0]
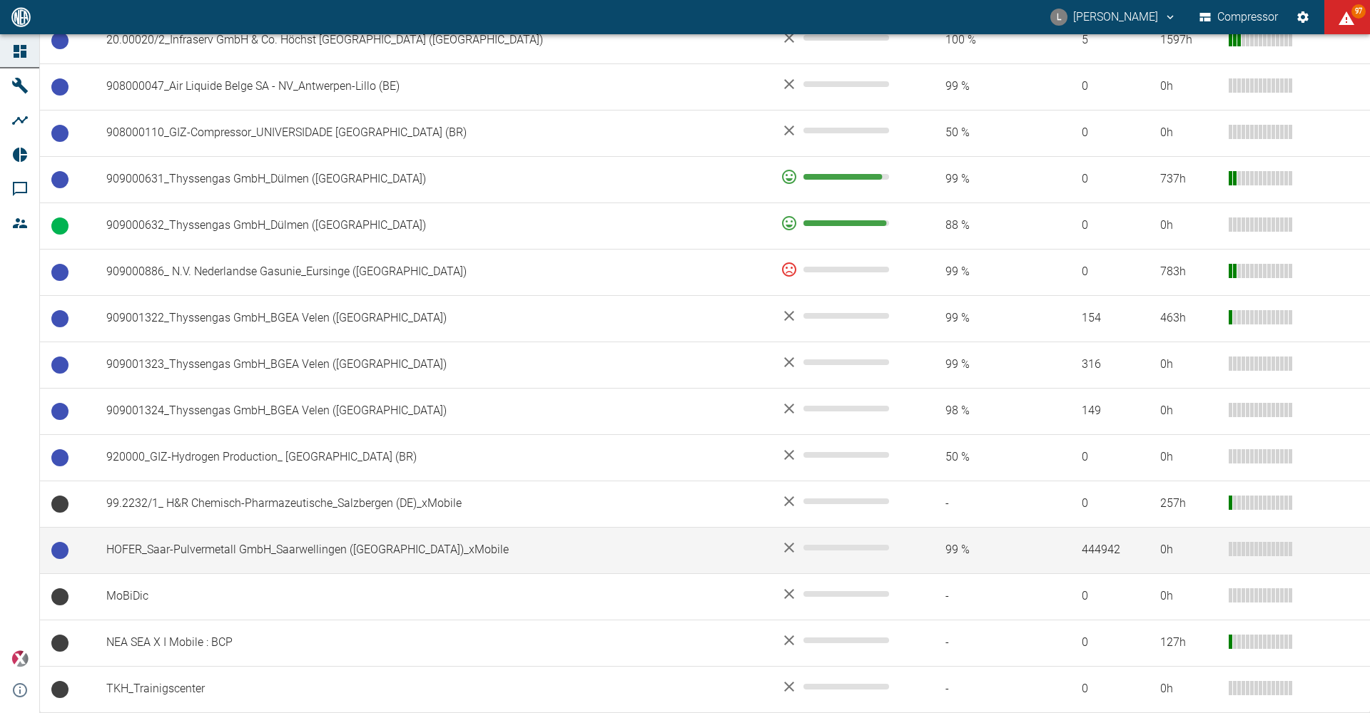
click at [297, 539] on td "HOFER_Saar-Pulvermetall GmbH_Saarwellingen ([GEOGRAPHIC_DATA])_xMobile" at bounding box center [432, 550] width 674 height 46
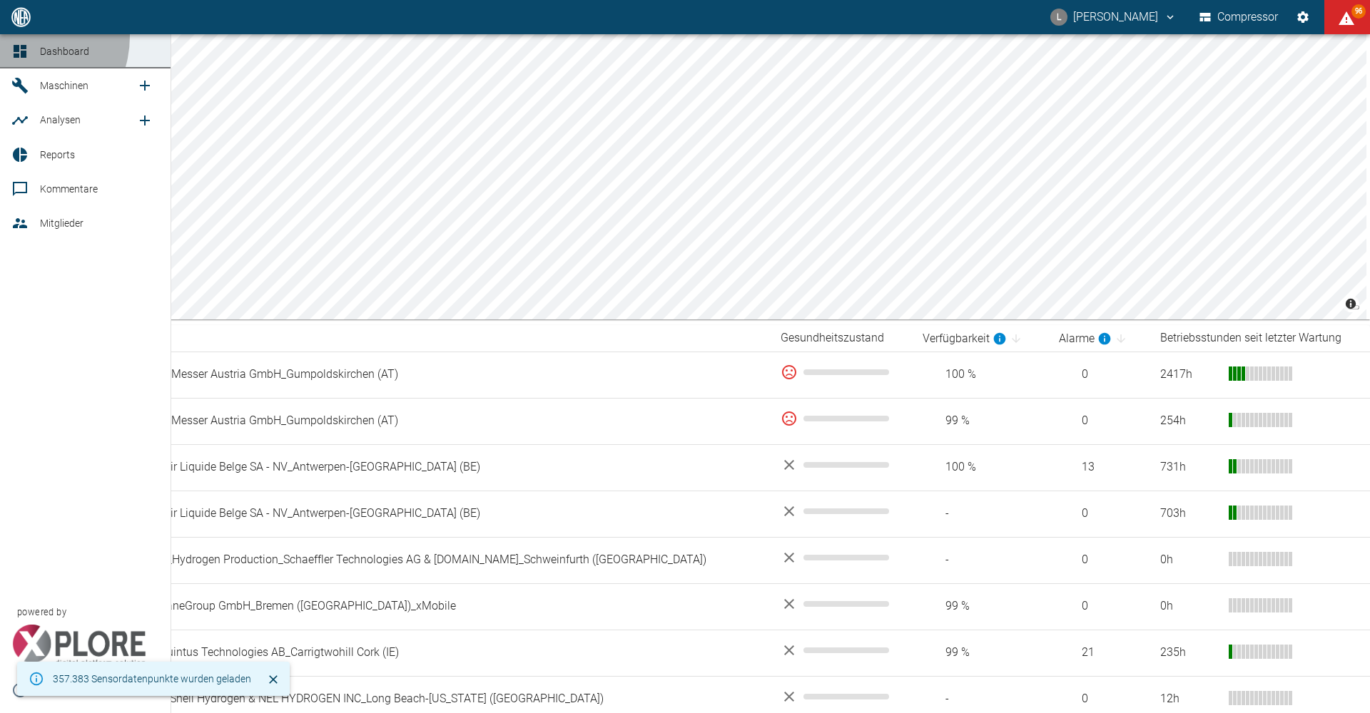
click at [19, 36] on link "Dashboard" at bounding box center [85, 51] width 170 height 34
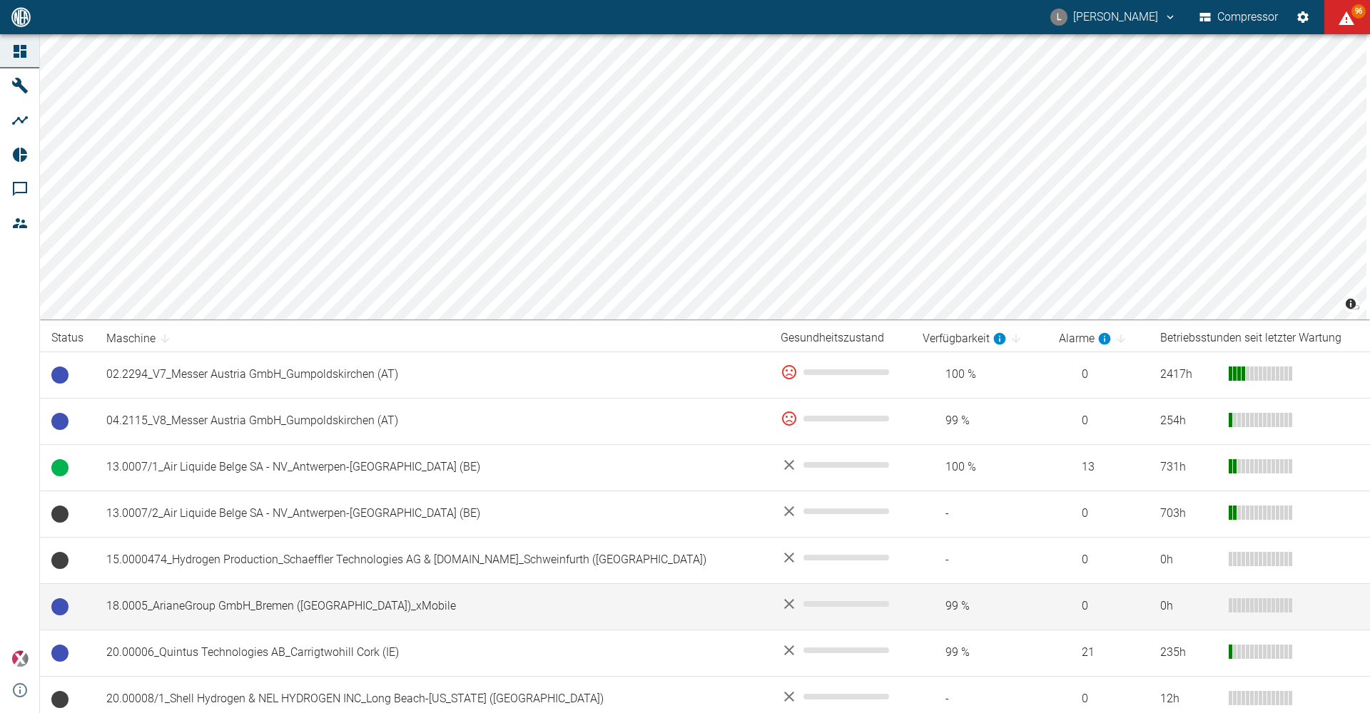
click at [260, 601] on td "18.0005_ArianeGroup GmbH_Bremen ([GEOGRAPHIC_DATA])_xMobile" at bounding box center [432, 607] width 674 height 46
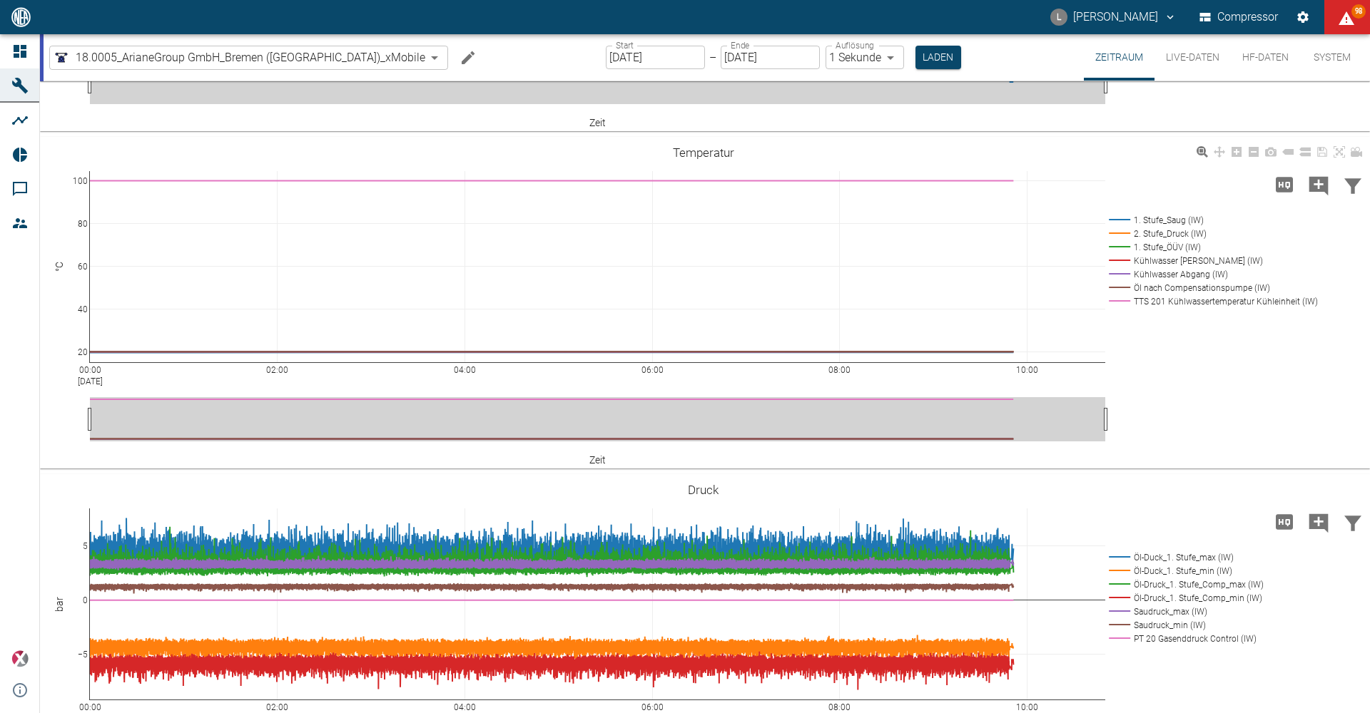
scroll to position [285, 0]
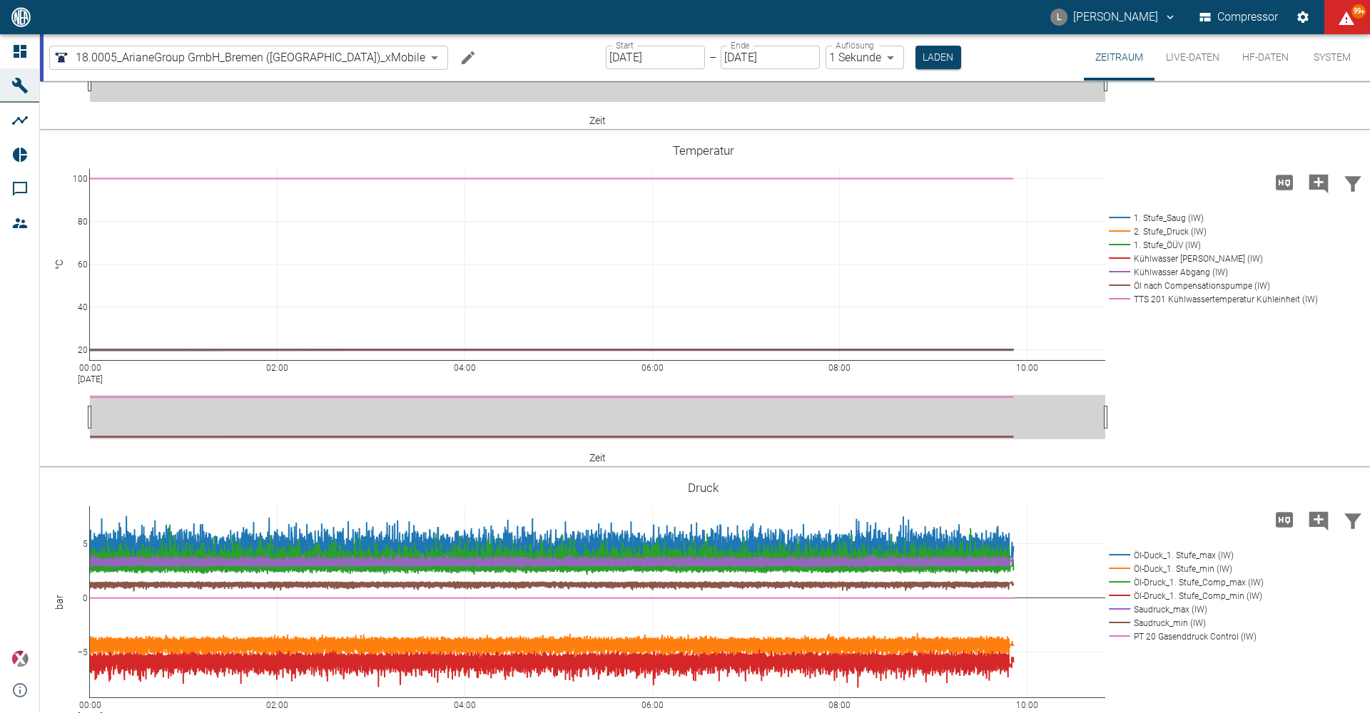
click at [637, 61] on input "[DATE]" at bounding box center [655, 58] width 99 height 24
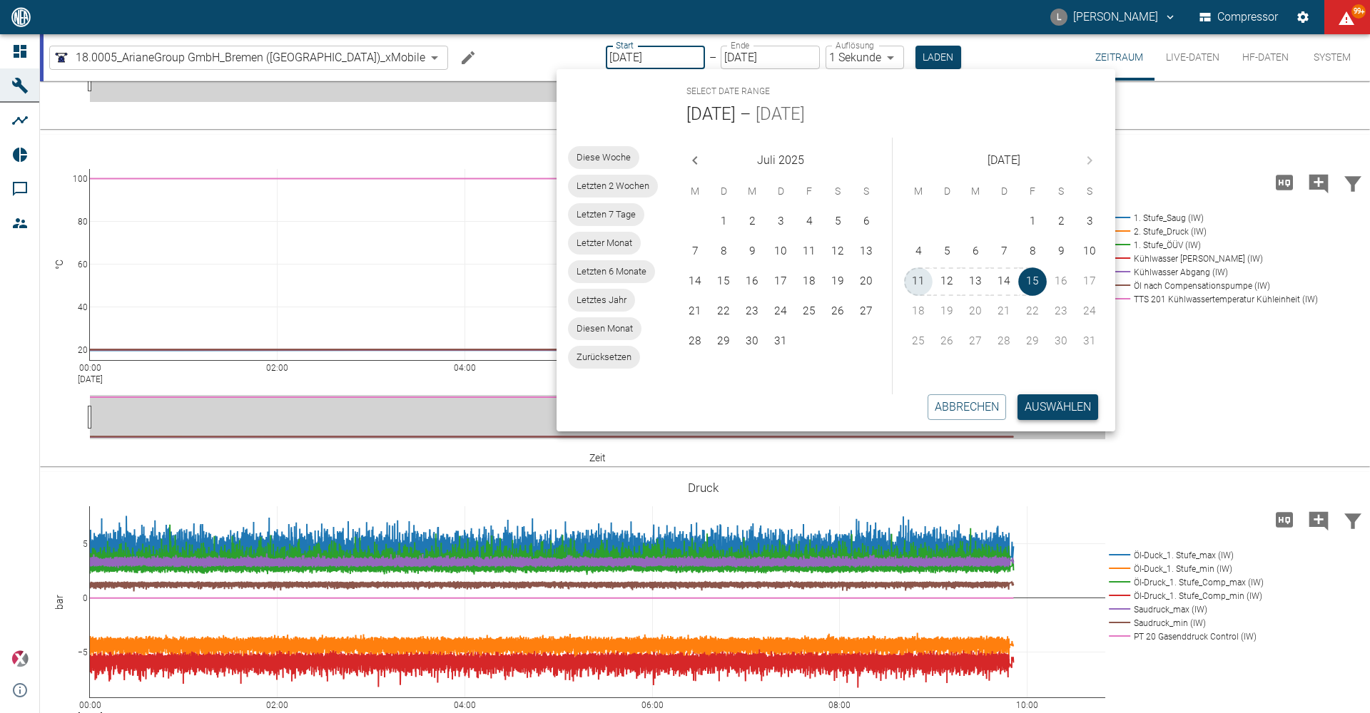
click at [920, 284] on button "11" at bounding box center [918, 282] width 29 height 29
type input "[DATE]"
type input "2min"
click at [1044, 417] on button "Auswählen" at bounding box center [1058, 407] width 81 height 26
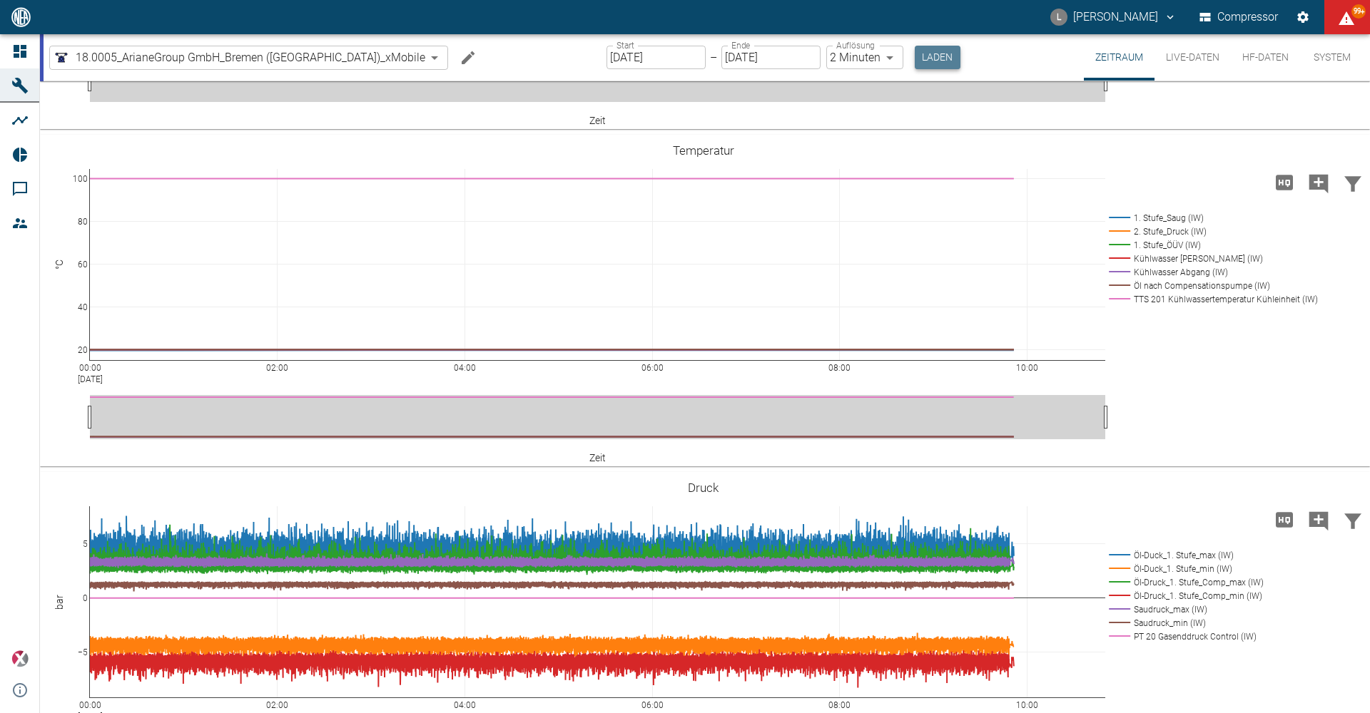
click at [915, 63] on button "Laden" at bounding box center [938, 58] width 46 height 24
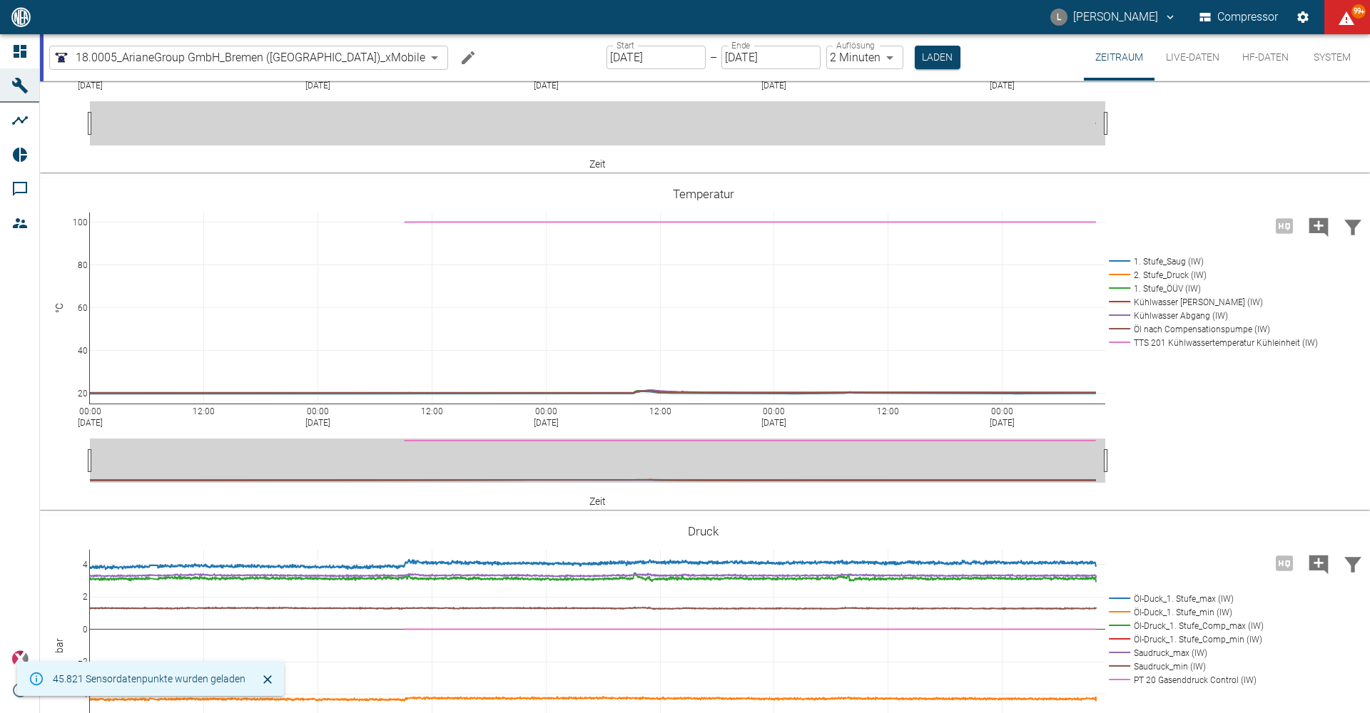
scroll to position [220, 0]
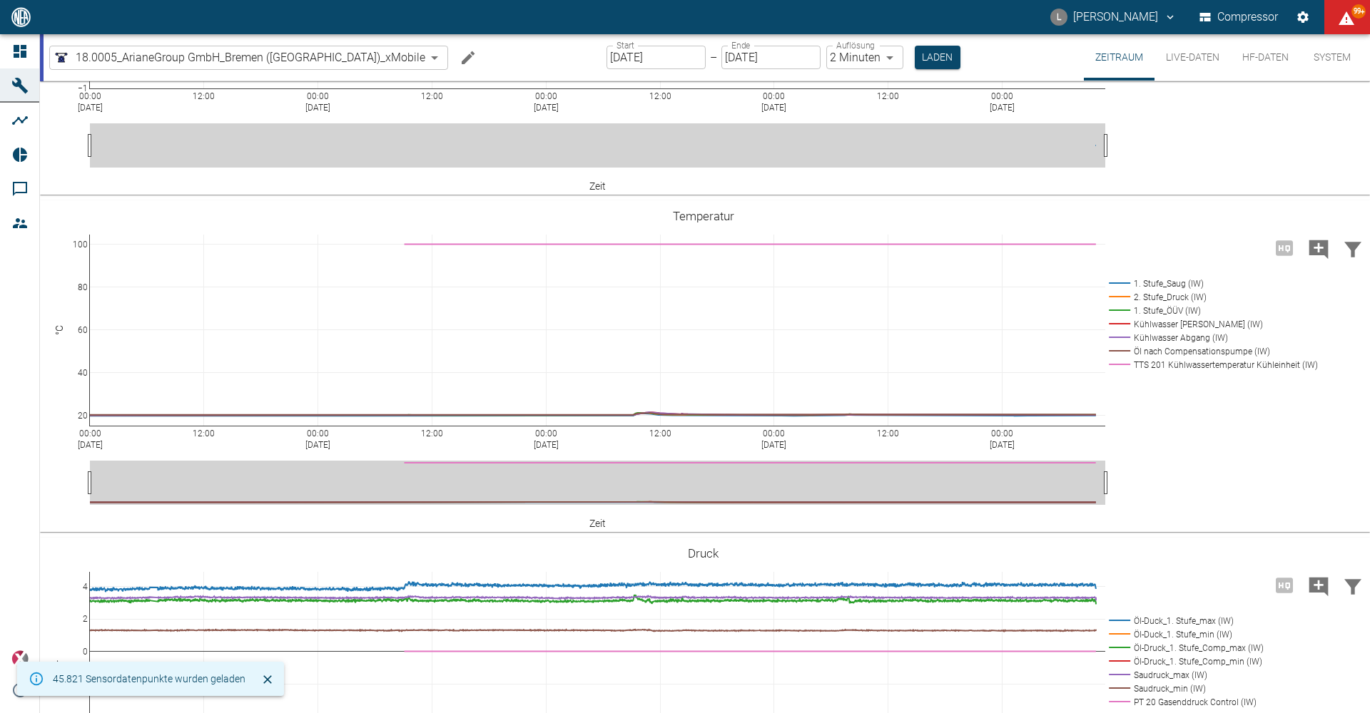
click at [619, 61] on input "11.08.2025" at bounding box center [655, 58] width 99 height 24
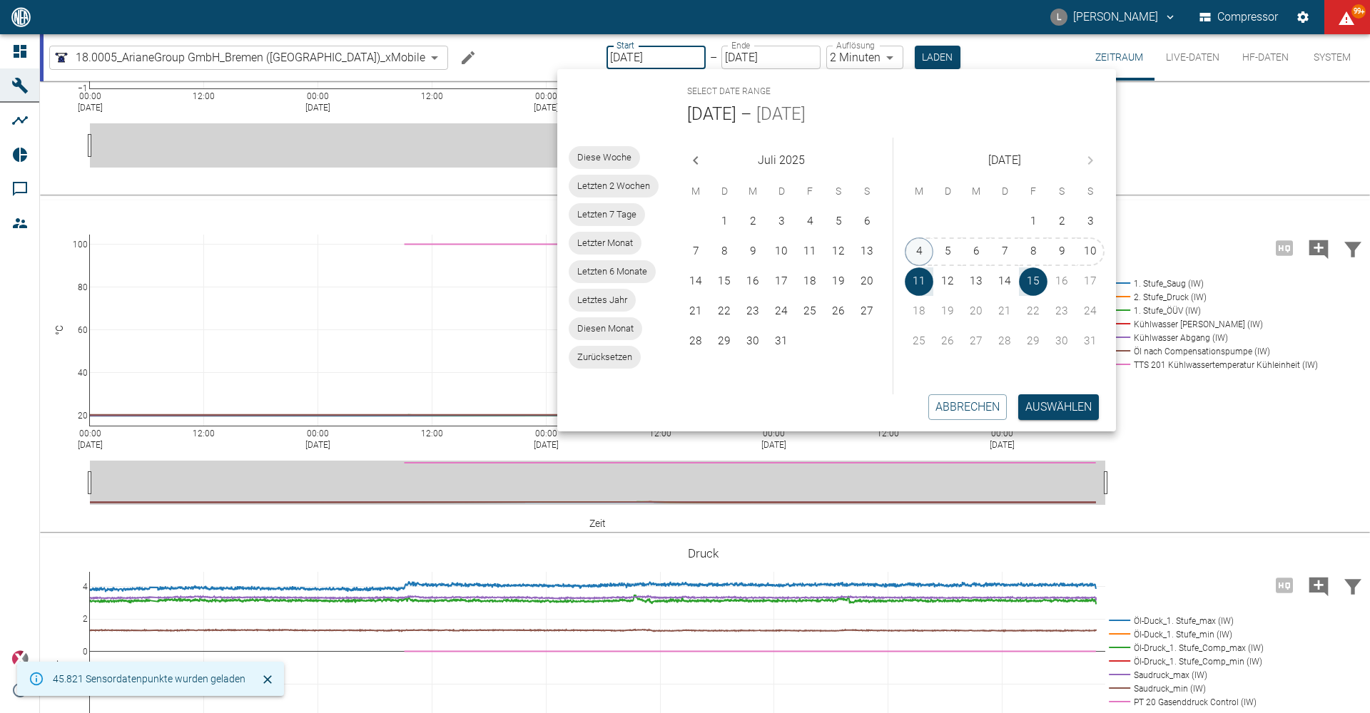
click at [927, 249] on button "4" at bounding box center [919, 252] width 29 height 29
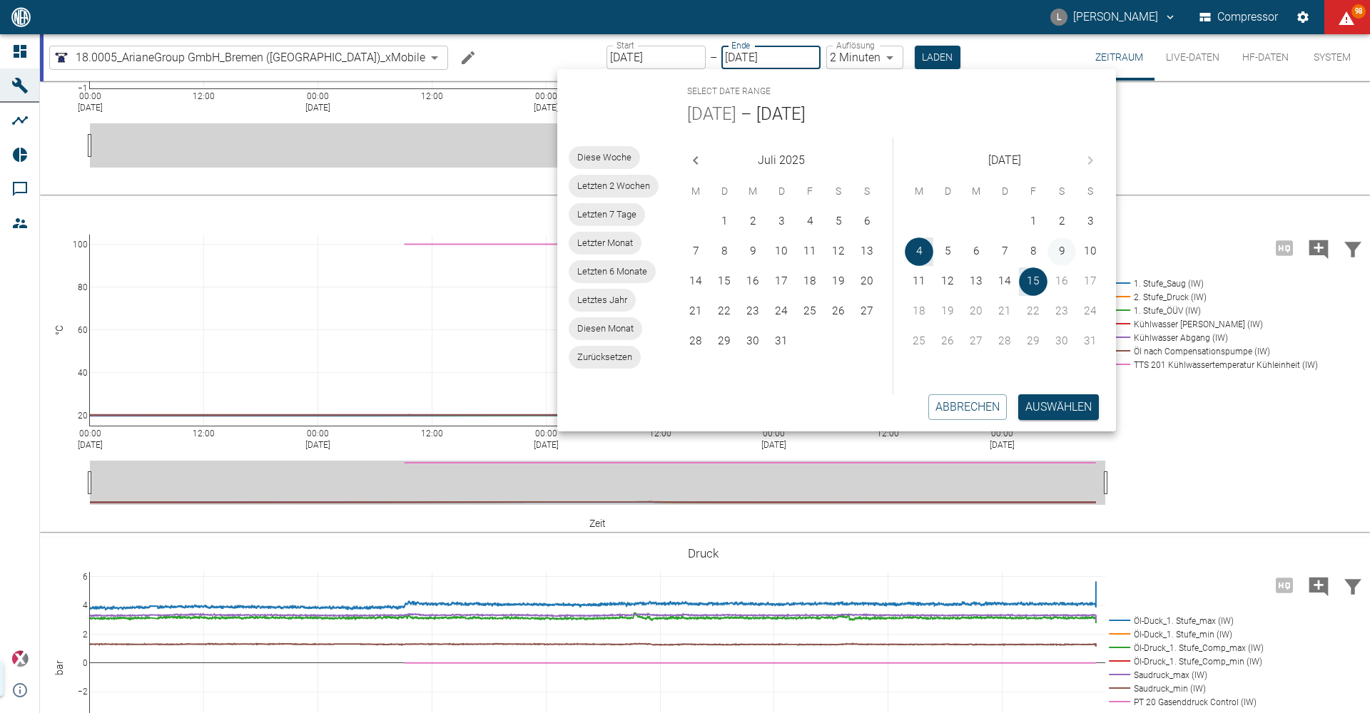
type input "04.08.2025"
click at [1031, 250] on button "8" at bounding box center [1033, 252] width 29 height 29
type input "08.08.2025"
click at [1038, 414] on button "Auswählen" at bounding box center [1058, 407] width 81 height 26
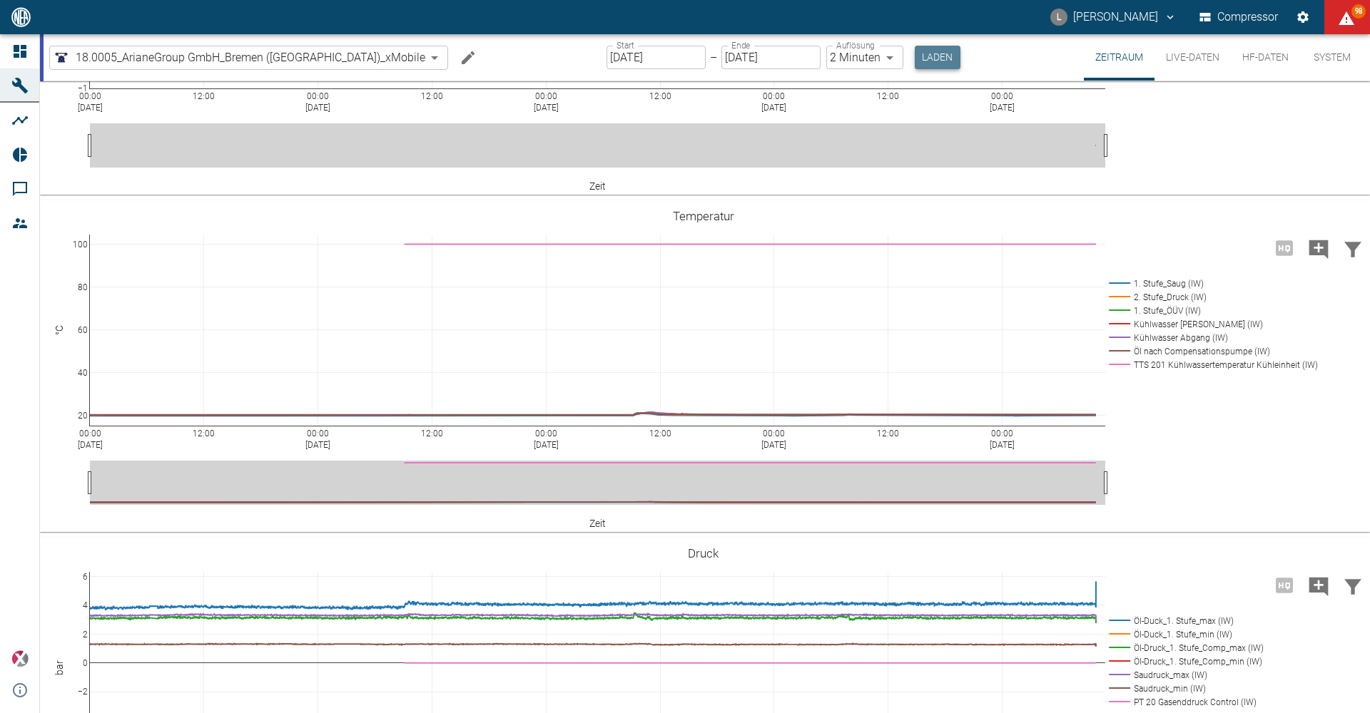
click at [915, 55] on button "Laden" at bounding box center [938, 58] width 46 height 24
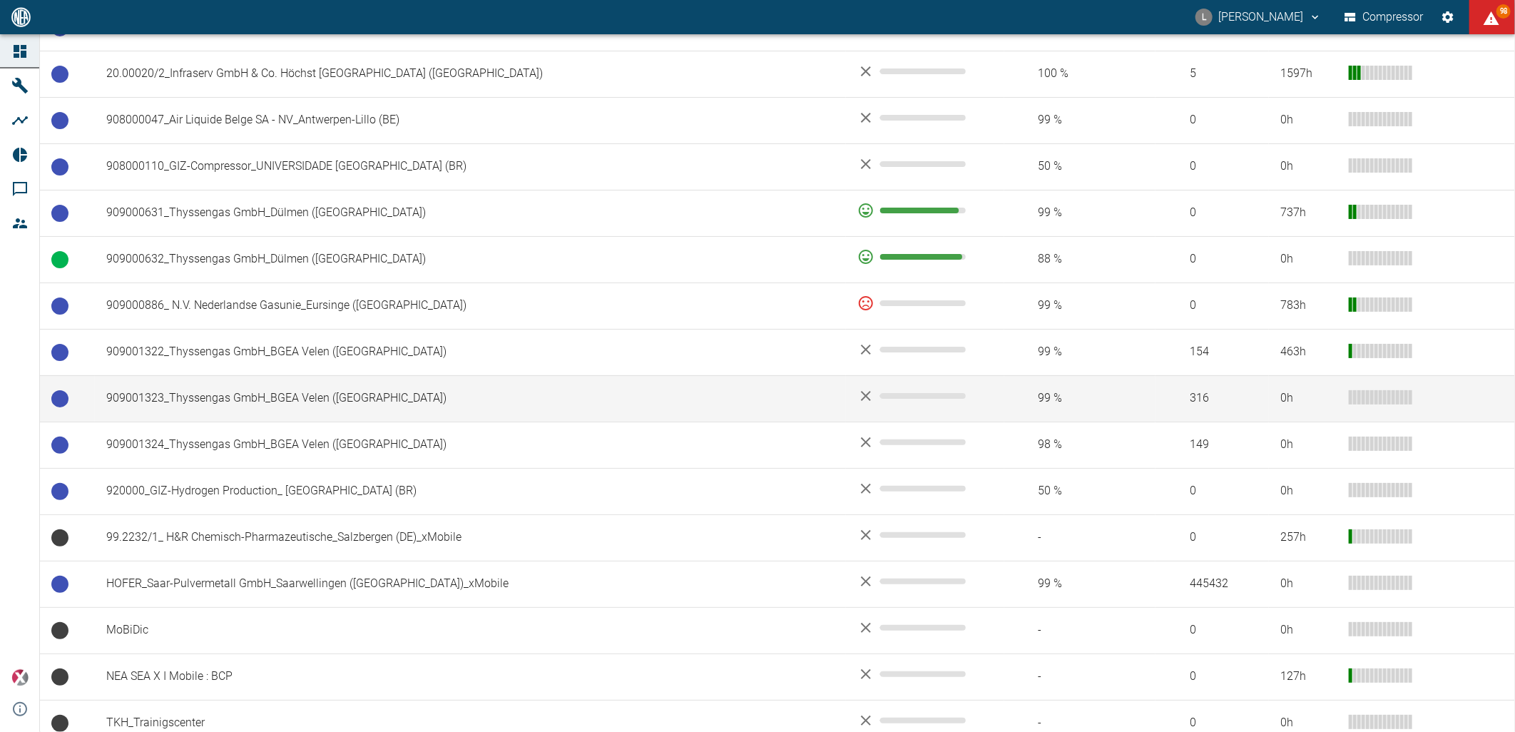
scroll to position [951, 0]
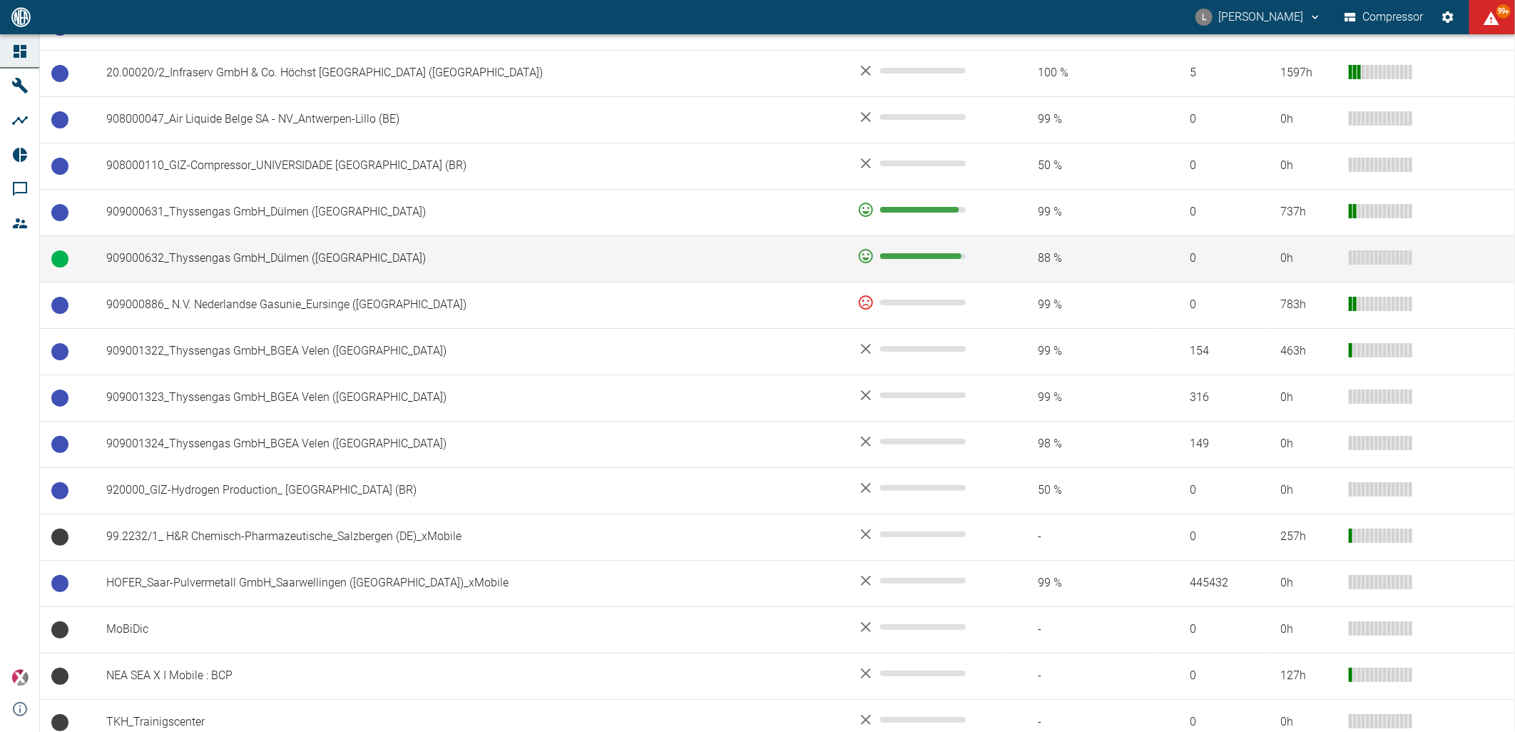
click at [280, 262] on td "909000632_Thyssengas GmbH_Dülmen ([GEOGRAPHIC_DATA])" at bounding box center [470, 258] width 751 height 46
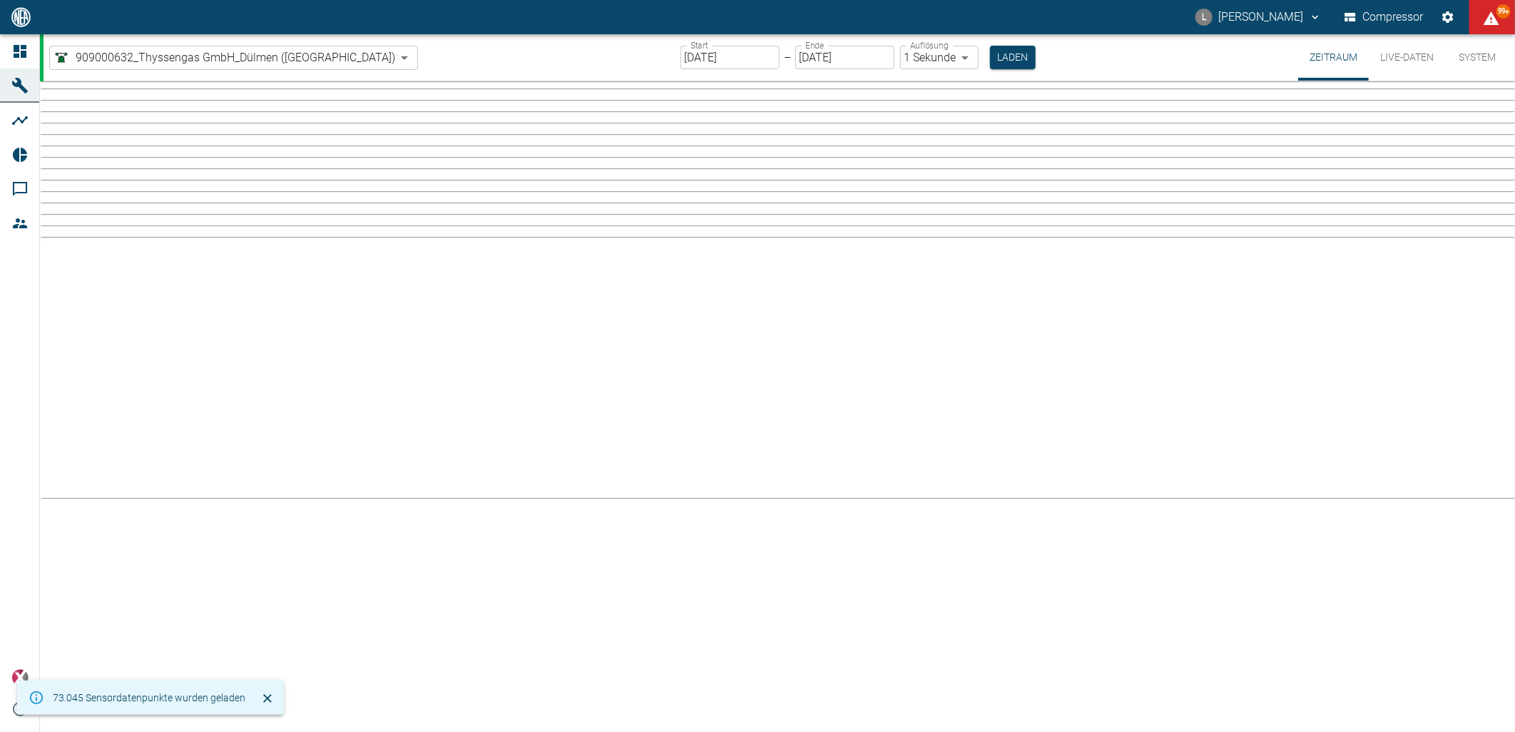
type input "2min"
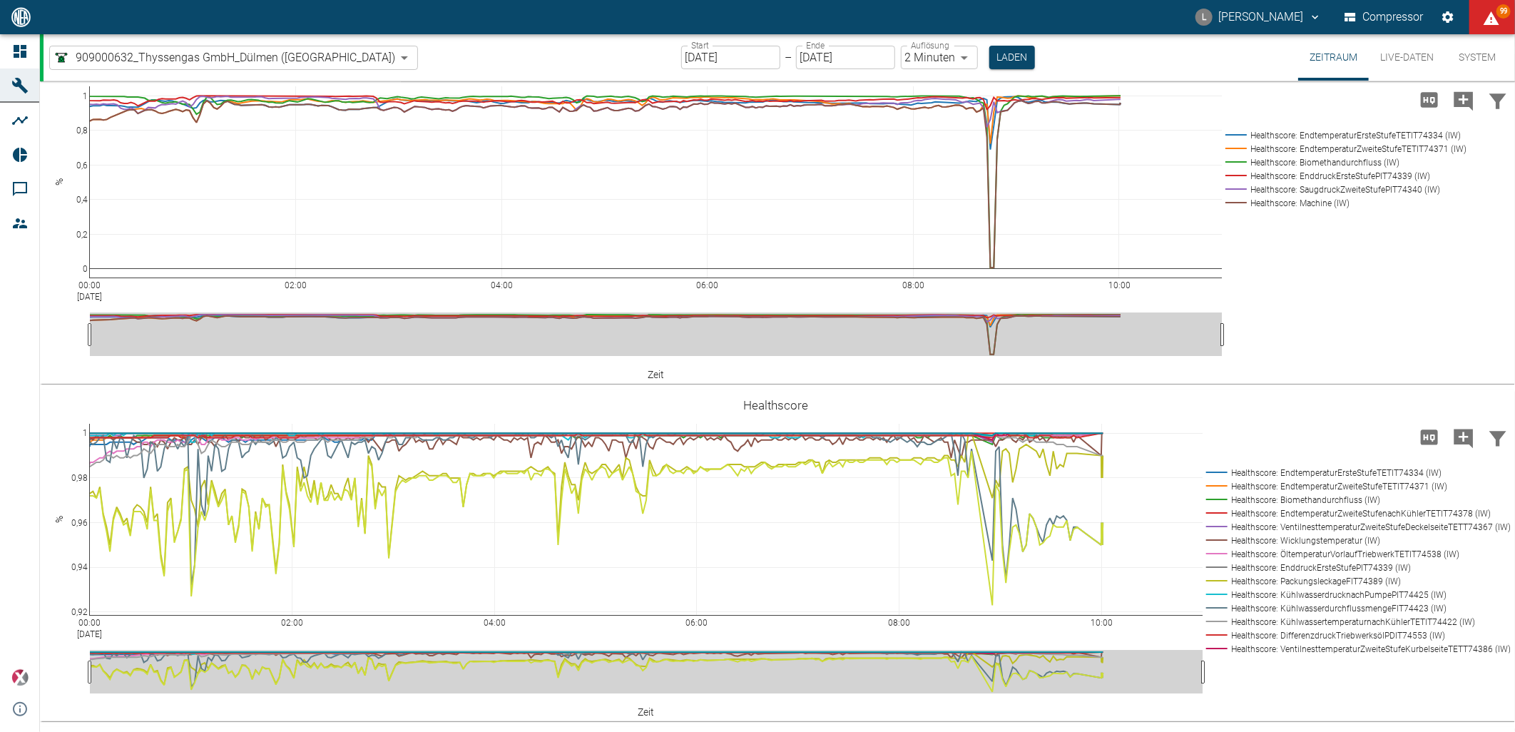
scroll to position [3408, 0]
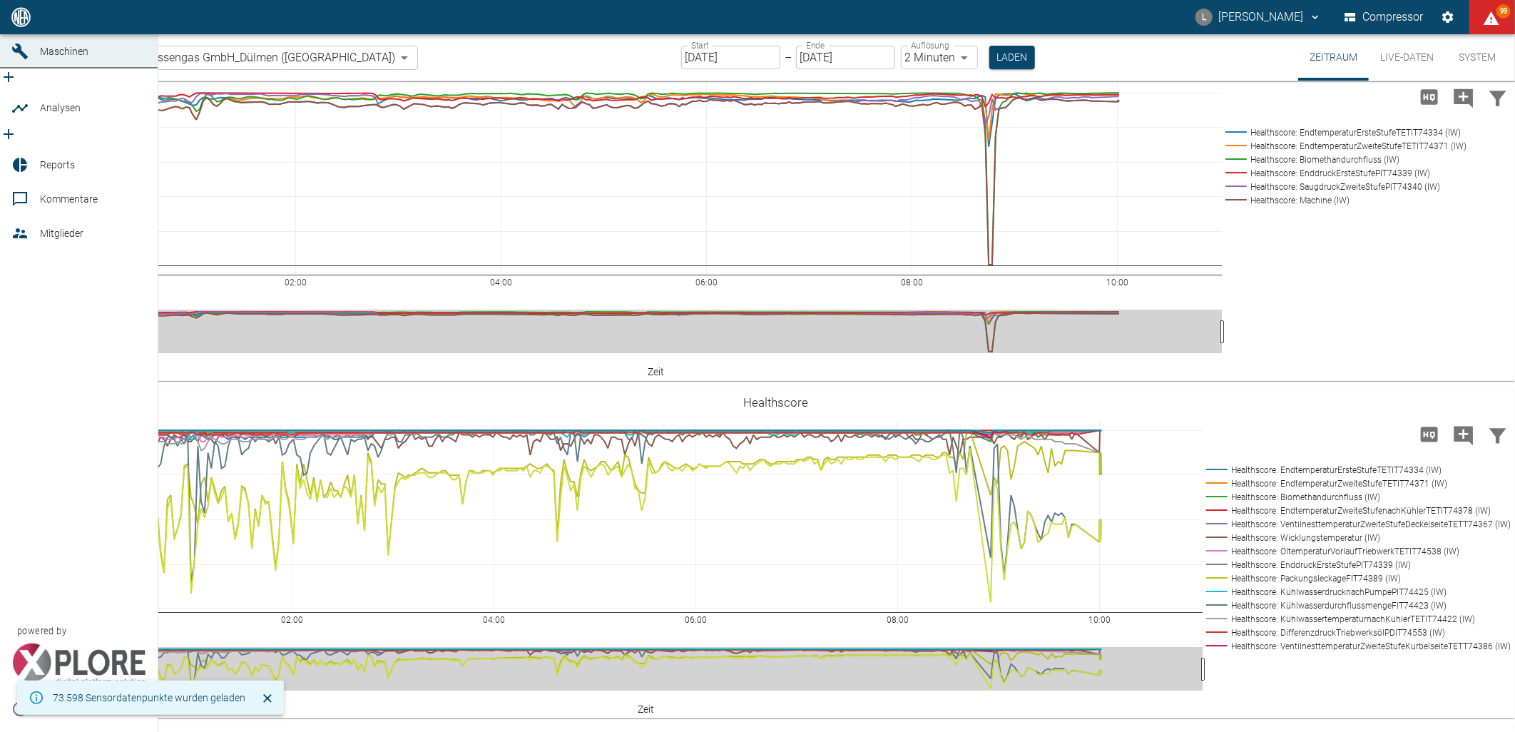
click at [32, 26] on div at bounding box center [21, 17] width 21 height 17
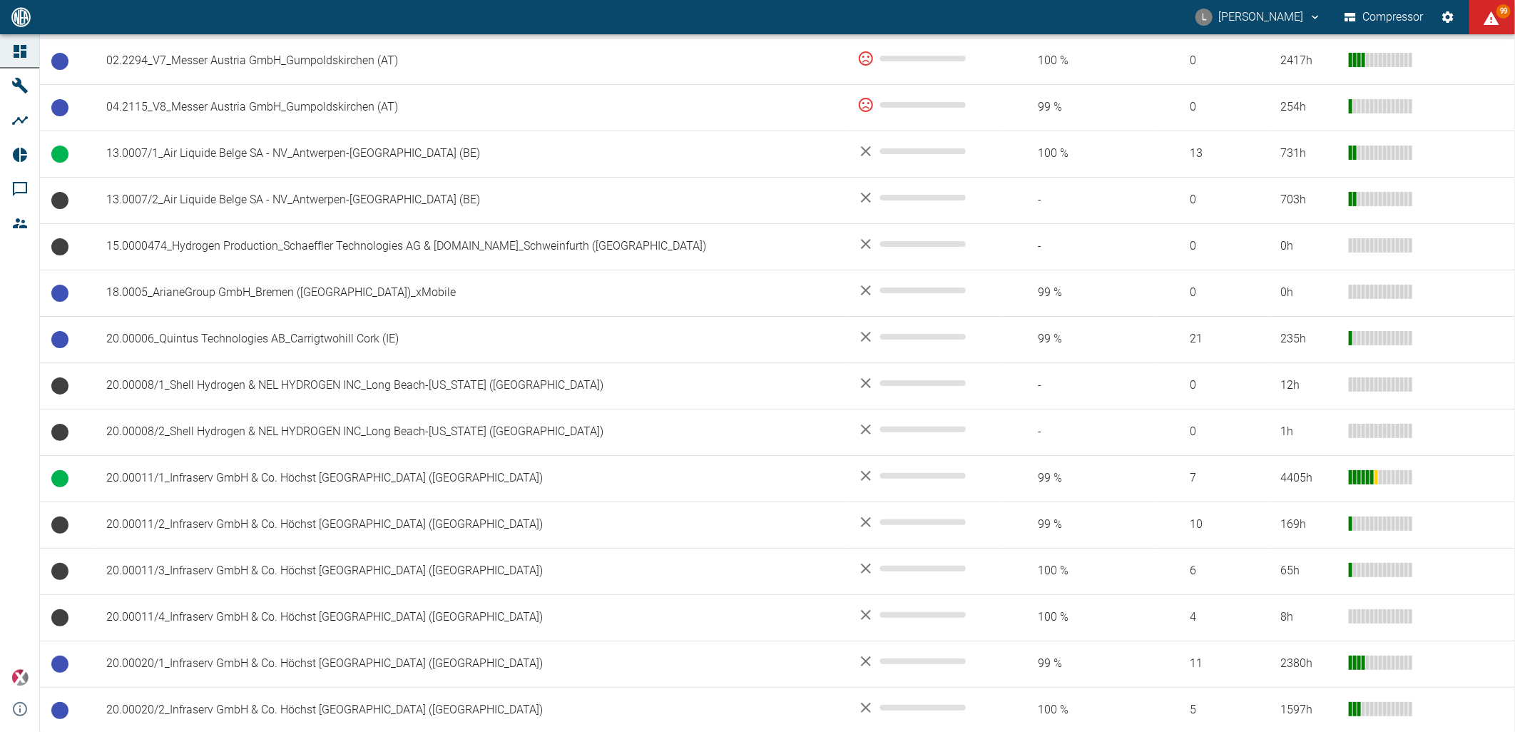
scroll to position [554, 0]
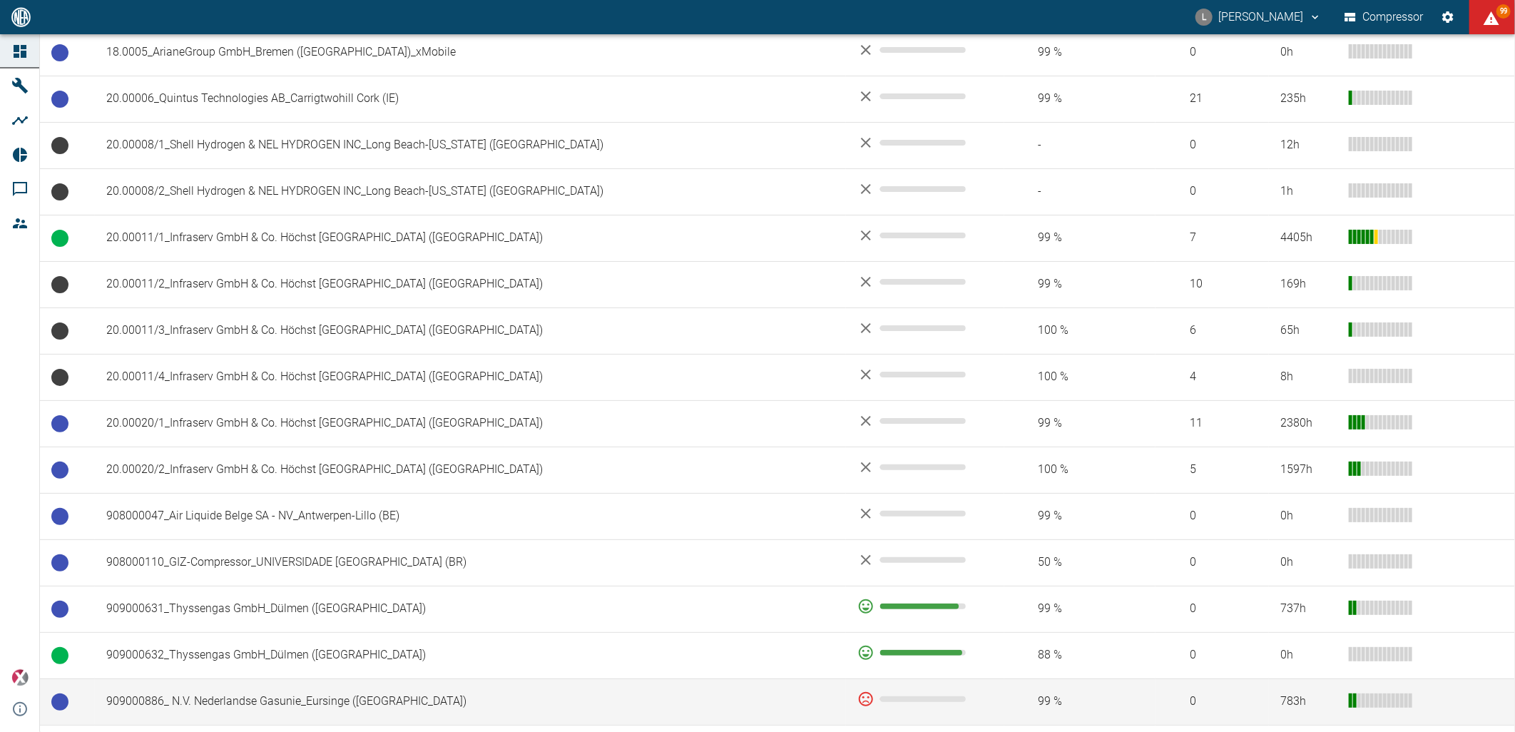
click at [521, 701] on td "909000886_ N.V. Nederlandse Gasunie_Eursinge ([GEOGRAPHIC_DATA])" at bounding box center [470, 701] width 751 height 46
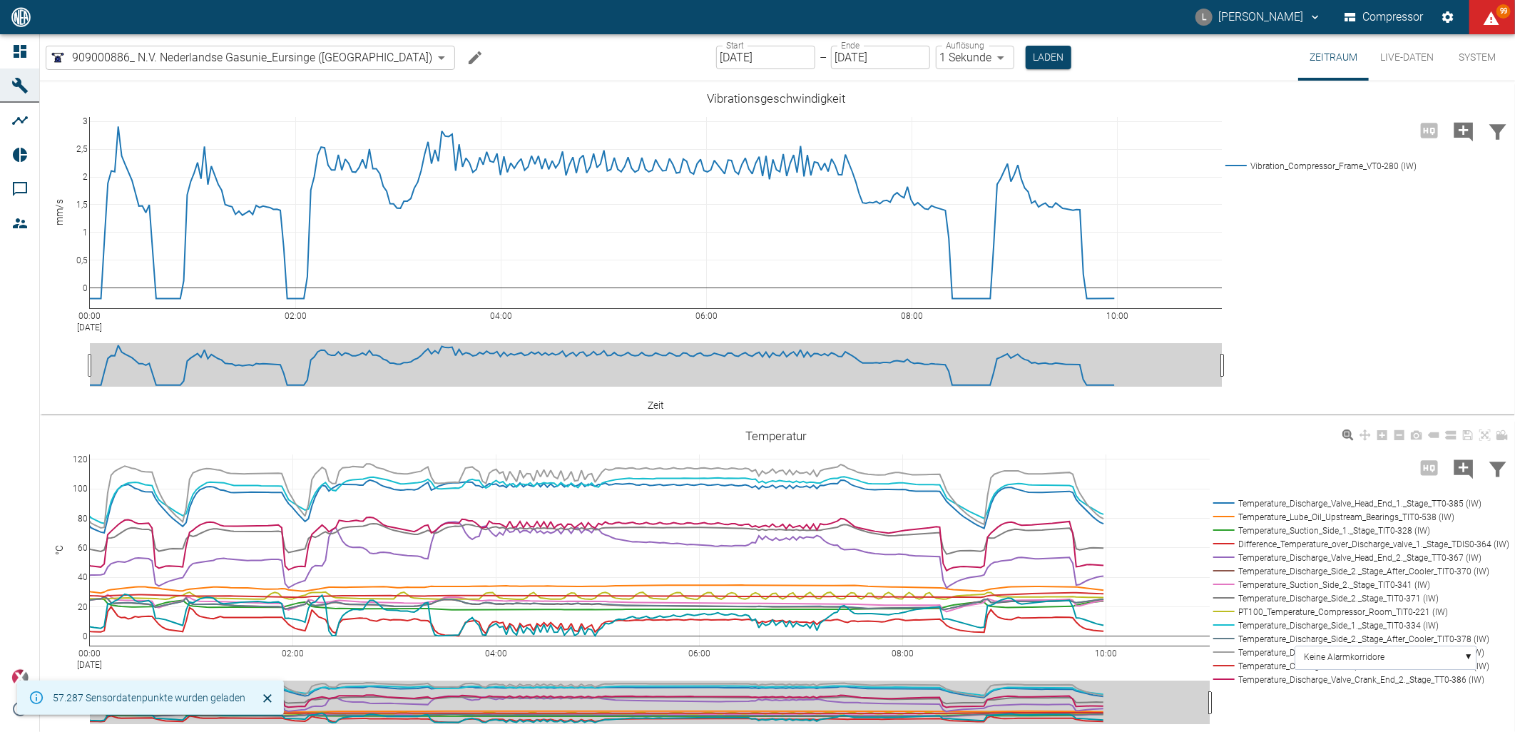
type input "2min"
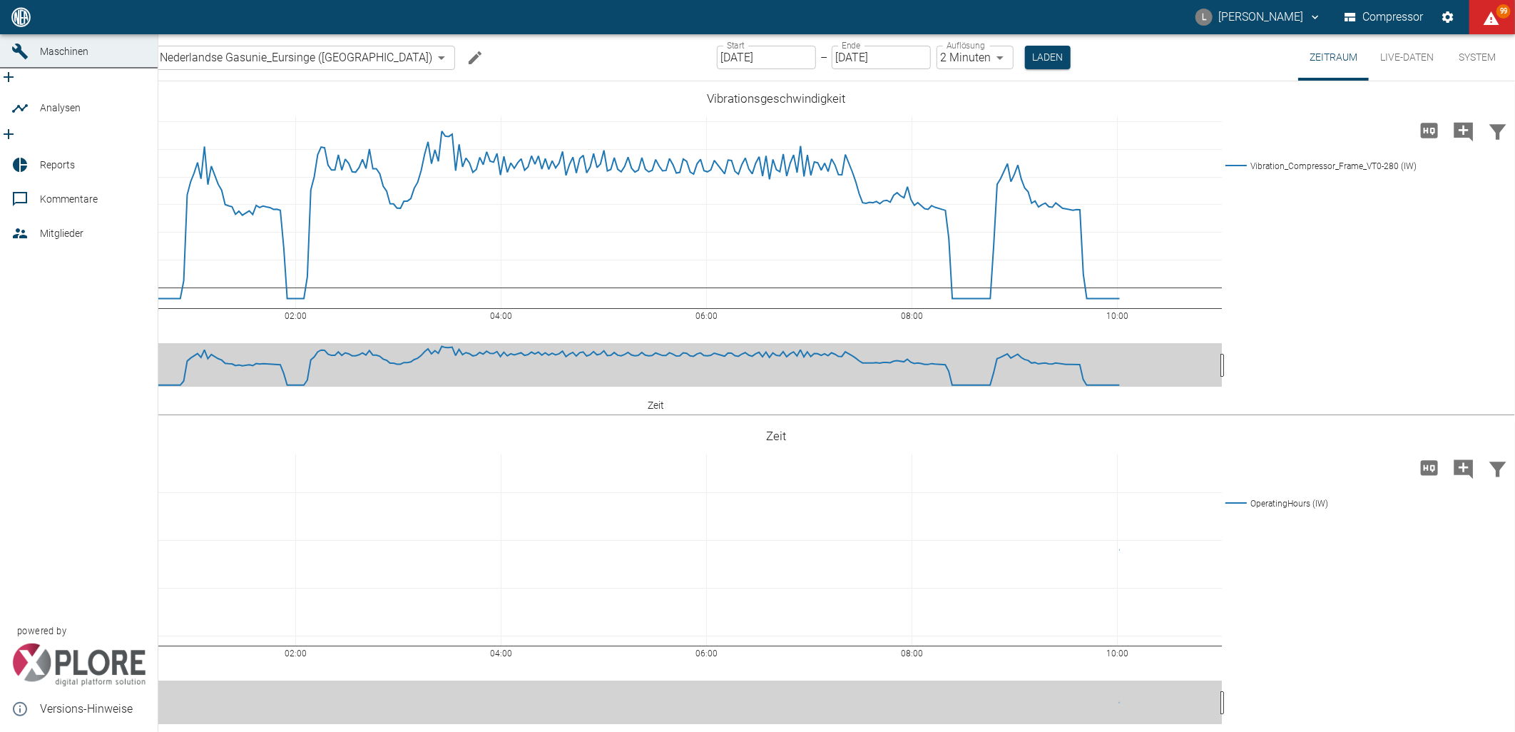
click at [8, 34] on link "Dashboard" at bounding box center [79, 17] width 158 height 34
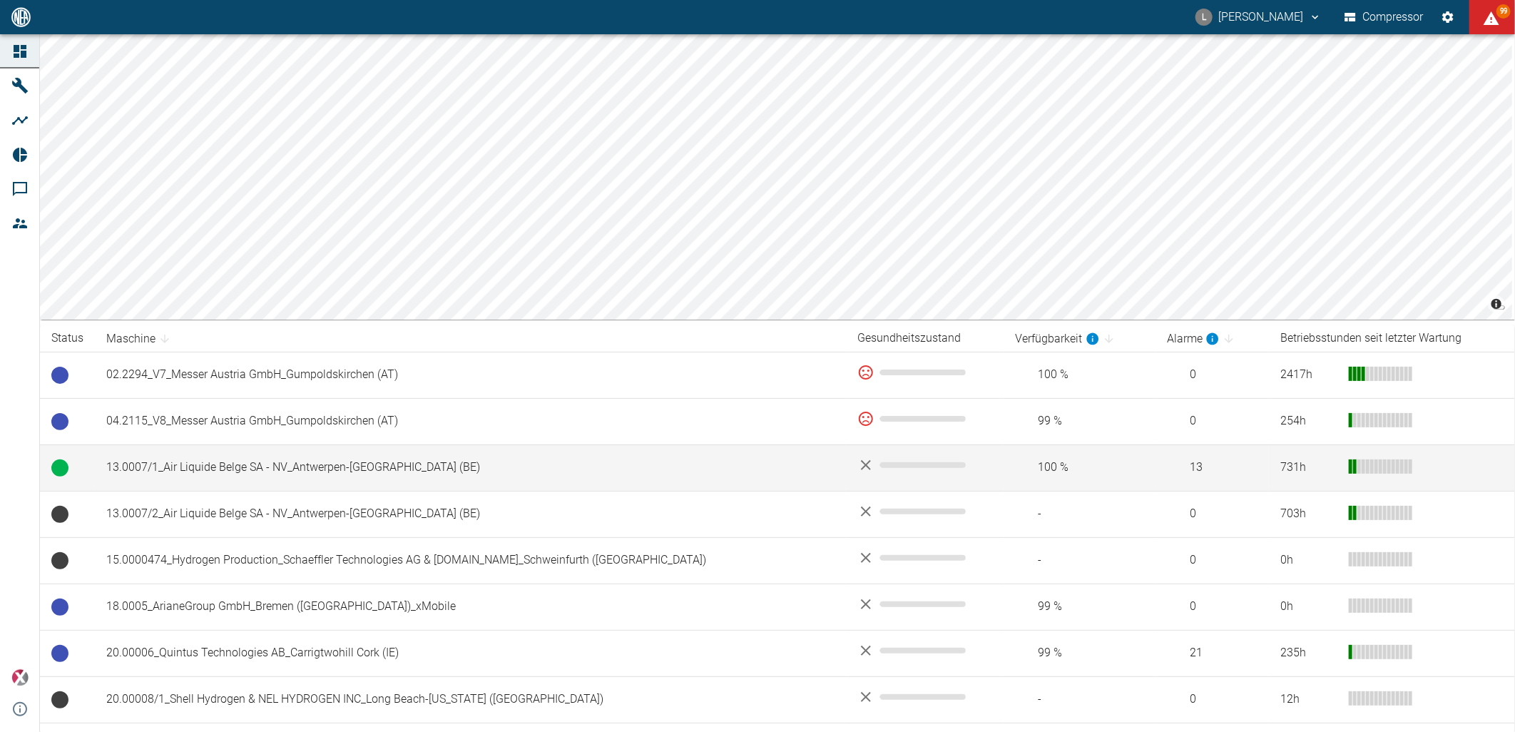
click at [362, 472] on td "13.0007/1_Air Liquide Belge SA - NV_Antwerpen-[GEOGRAPHIC_DATA] (BE)" at bounding box center [470, 467] width 751 height 46
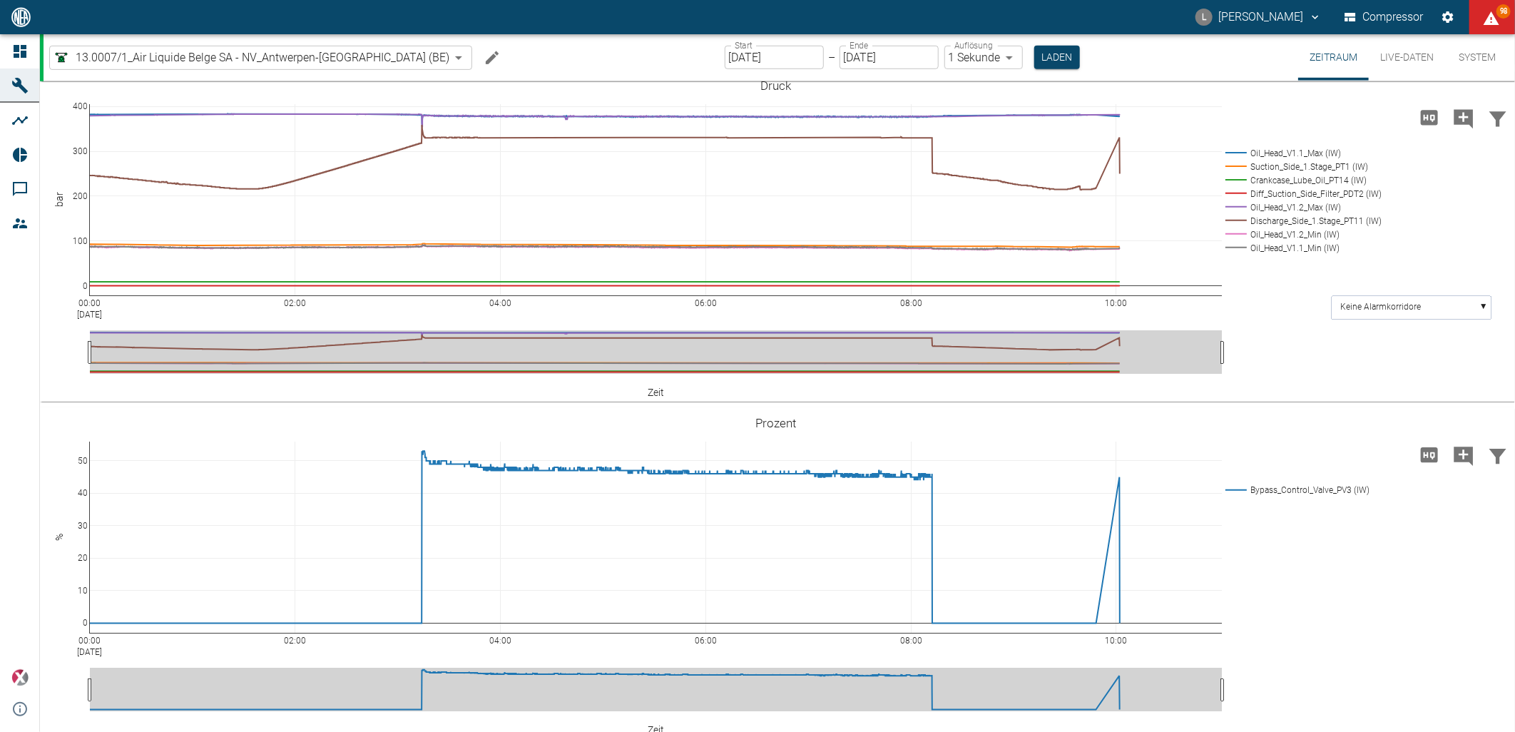
scroll to position [462, 0]
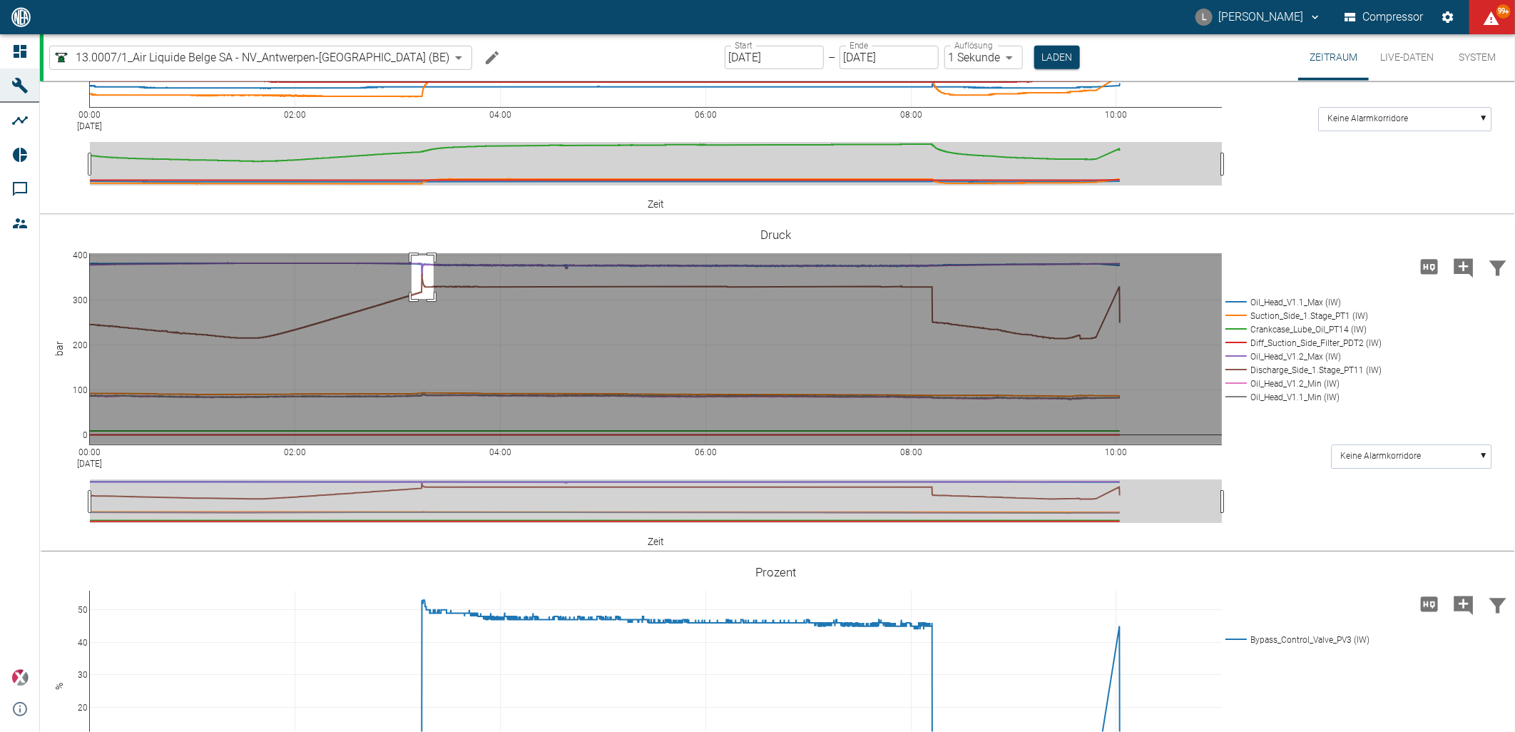
drag, startPoint x: 412, startPoint y: 332, endPoint x: 434, endPoint y: 375, distance: 48.8
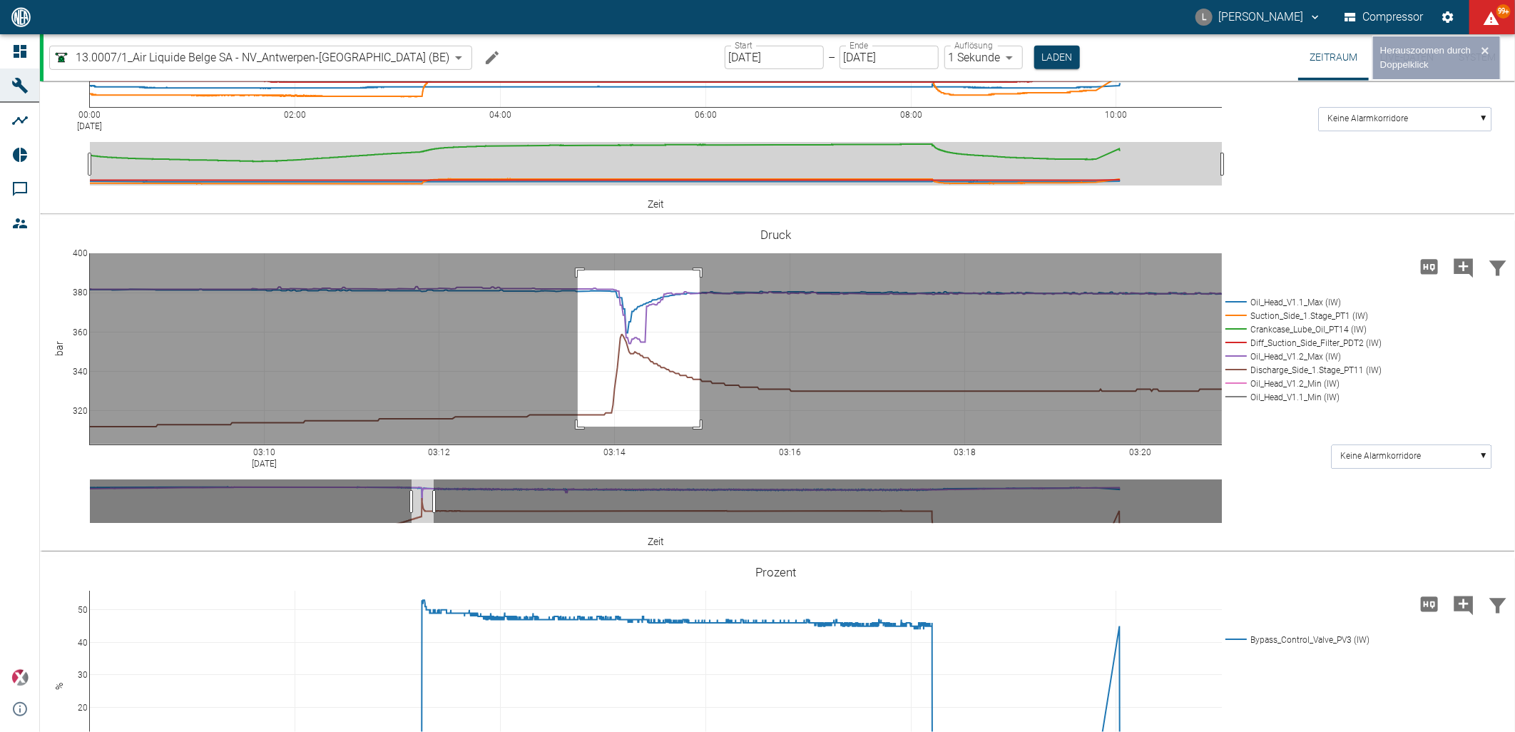
drag, startPoint x: 578, startPoint y: 347, endPoint x: 700, endPoint y: 503, distance: 198.2
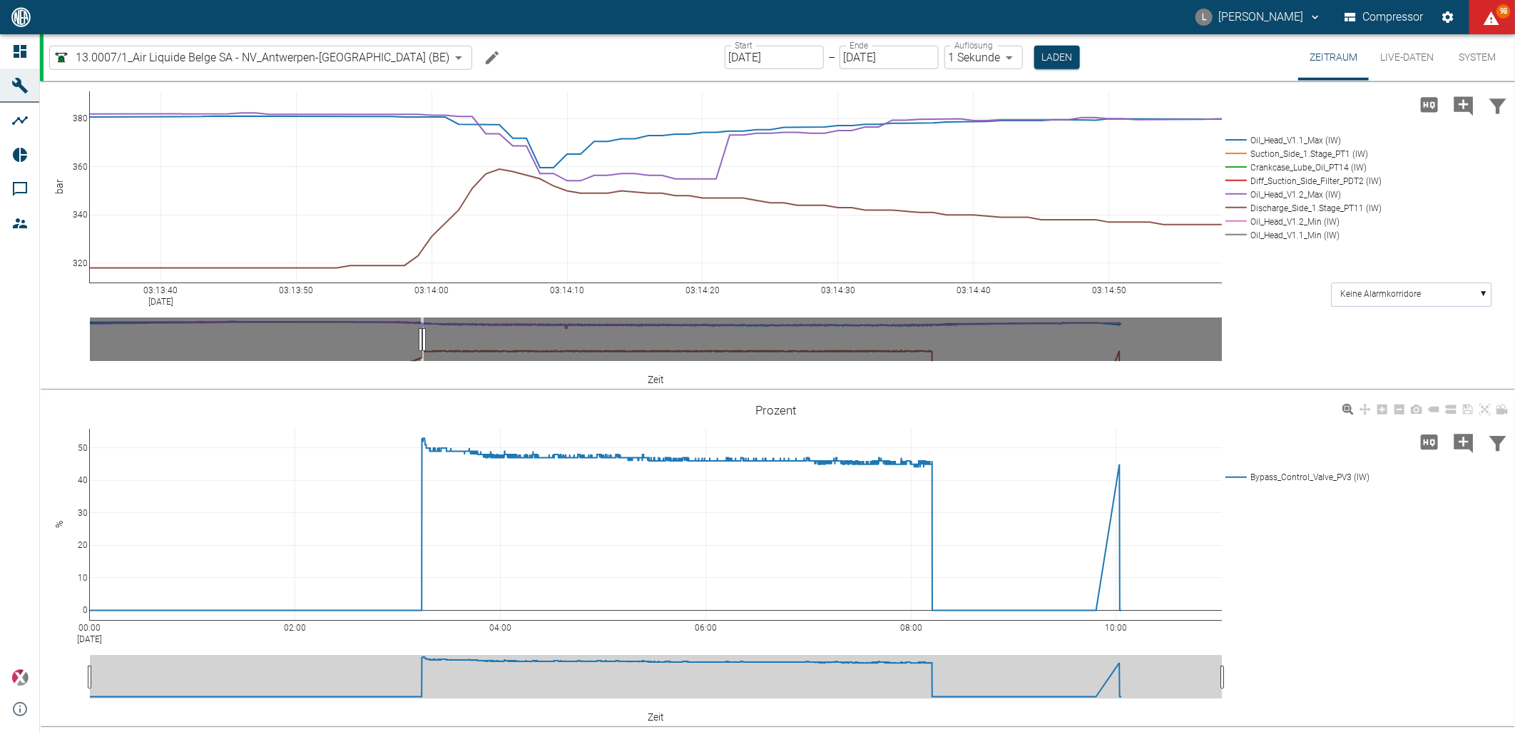
scroll to position [621, 0]
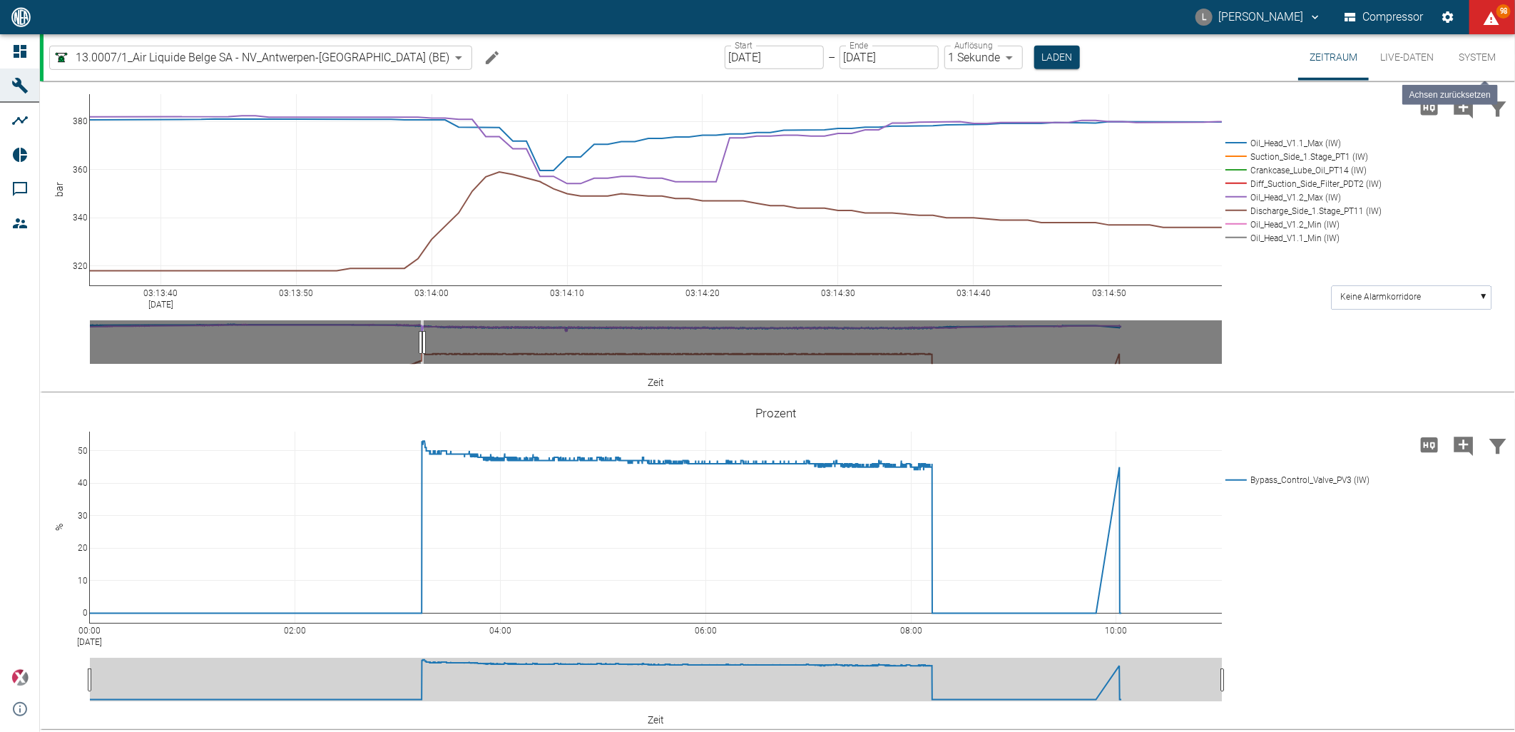
click at [1485, 81] on icon at bounding box center [1485, 74] width 11 height 11
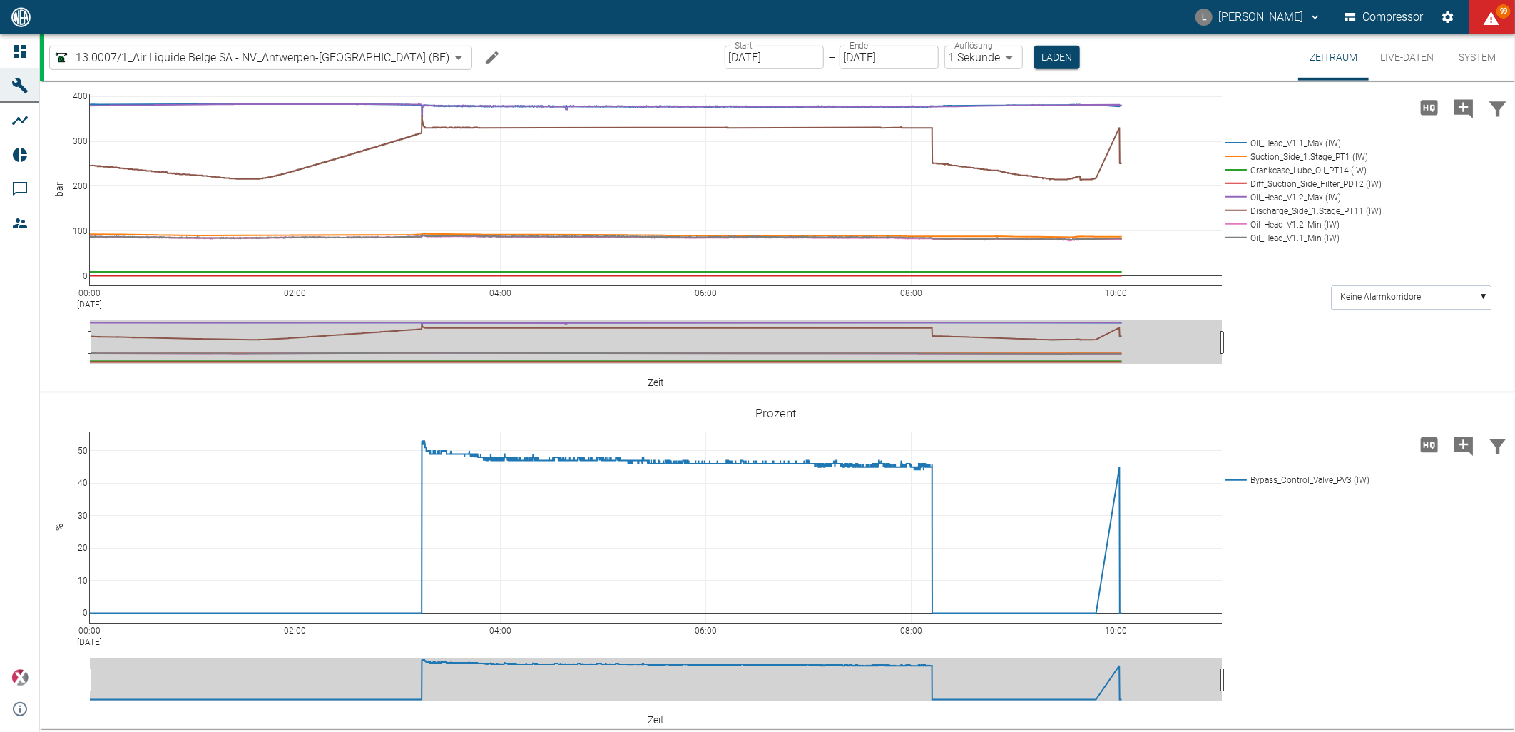
click at [753, 58] on input "[DATE]" at bounding box center [774, 58] width 99 height 24
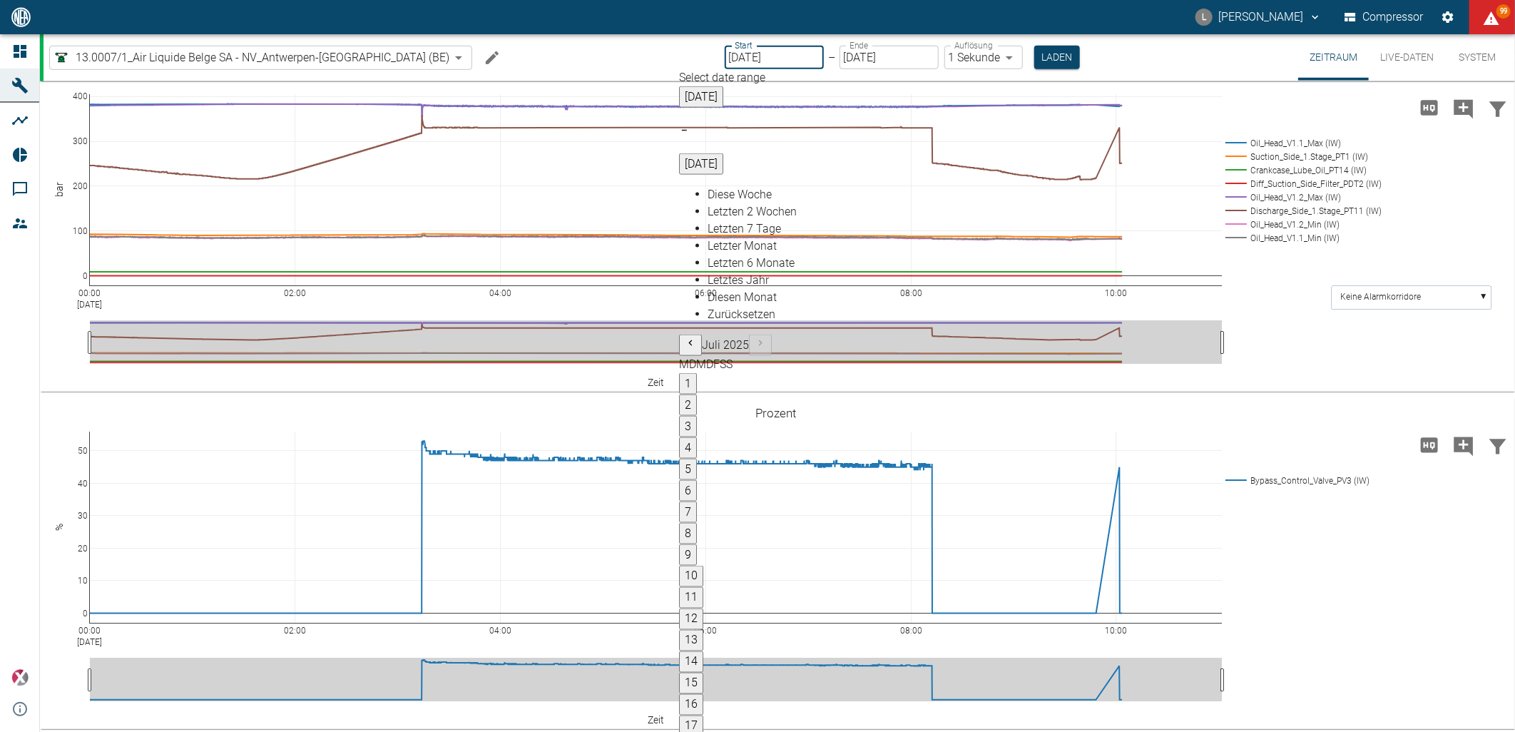
type input "13.08.2025"
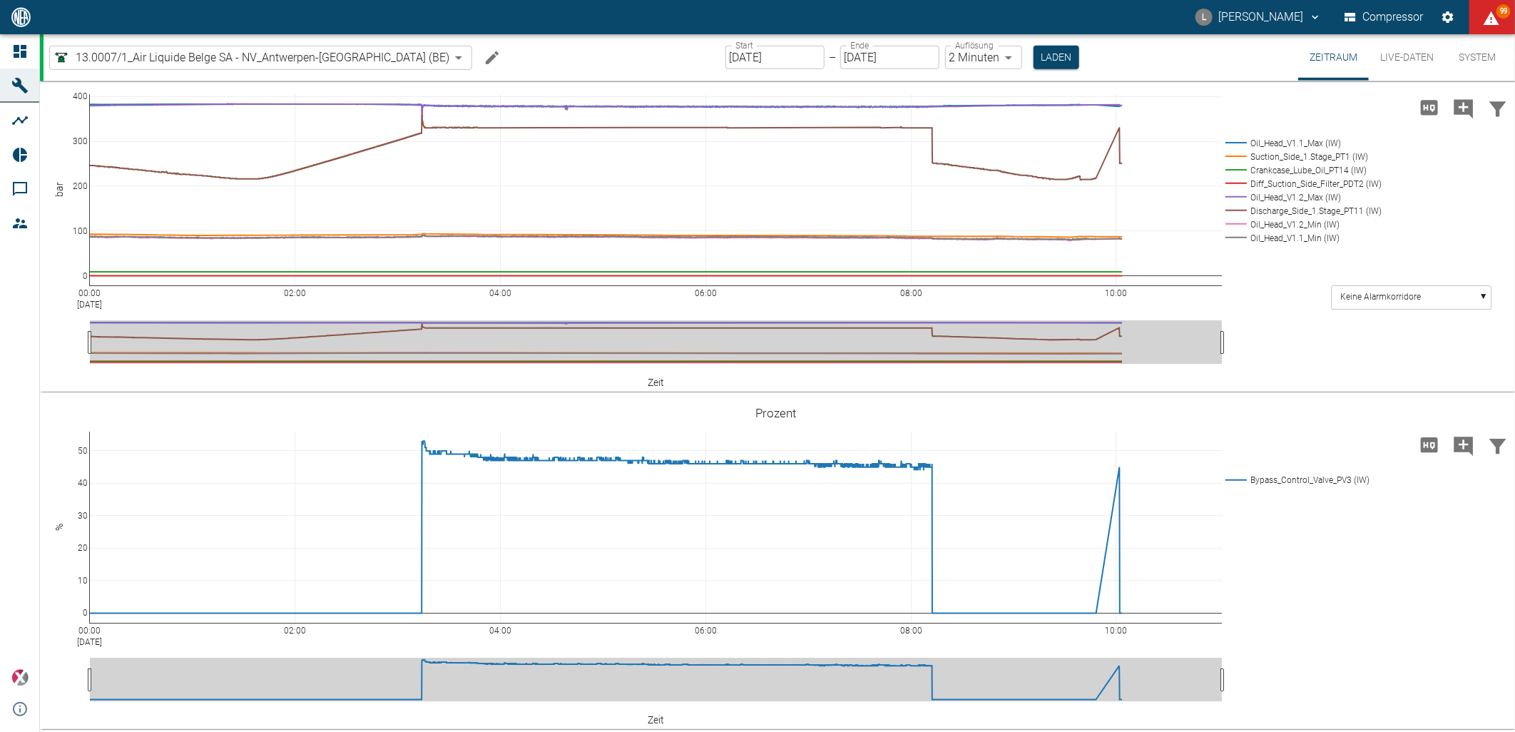
click at [956, 46] on body "L Luca Corigliano Compressor 99 Dashboard Maschinen Analysen Reports Kommentare…" at bounding box center [757, 366] width 1515 height 732
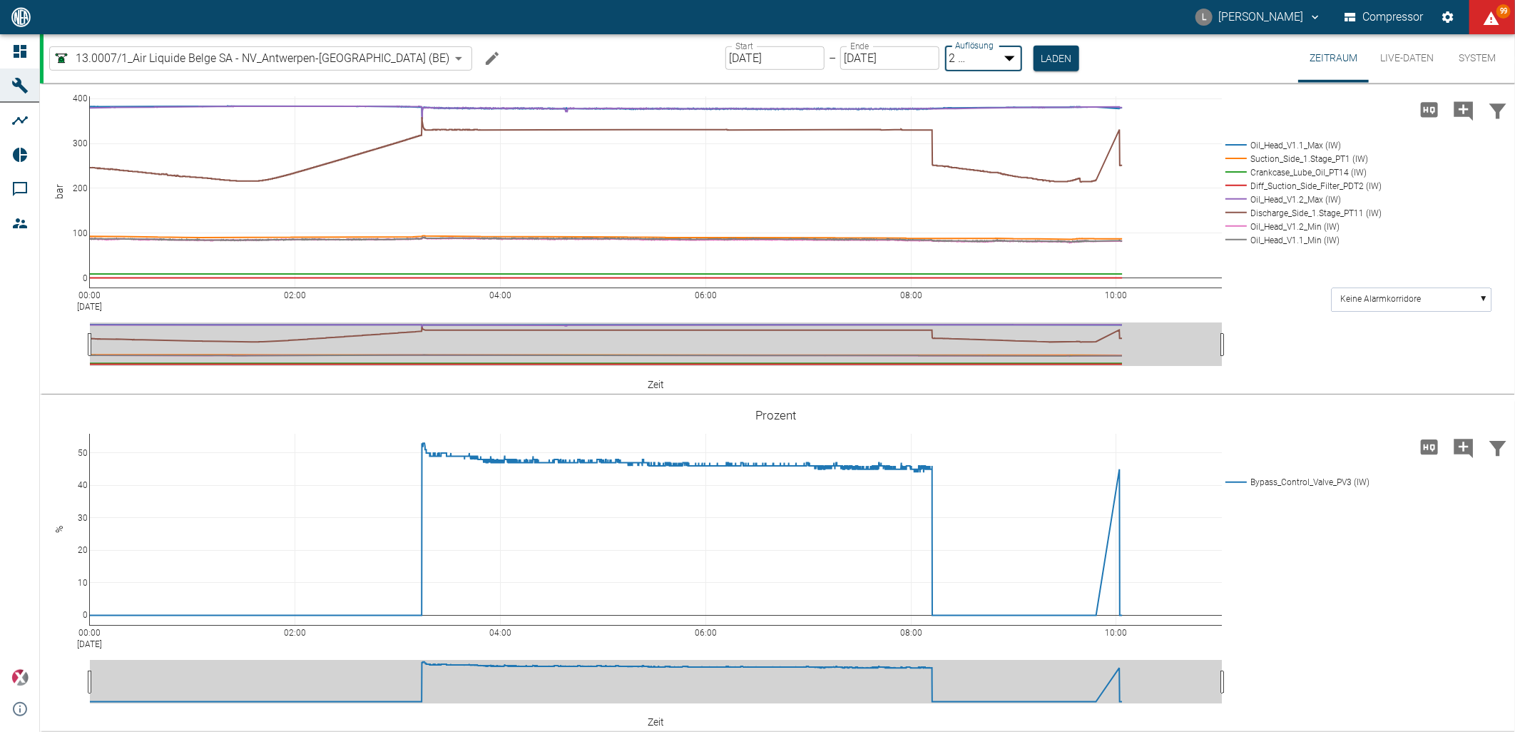
type input "1sec"
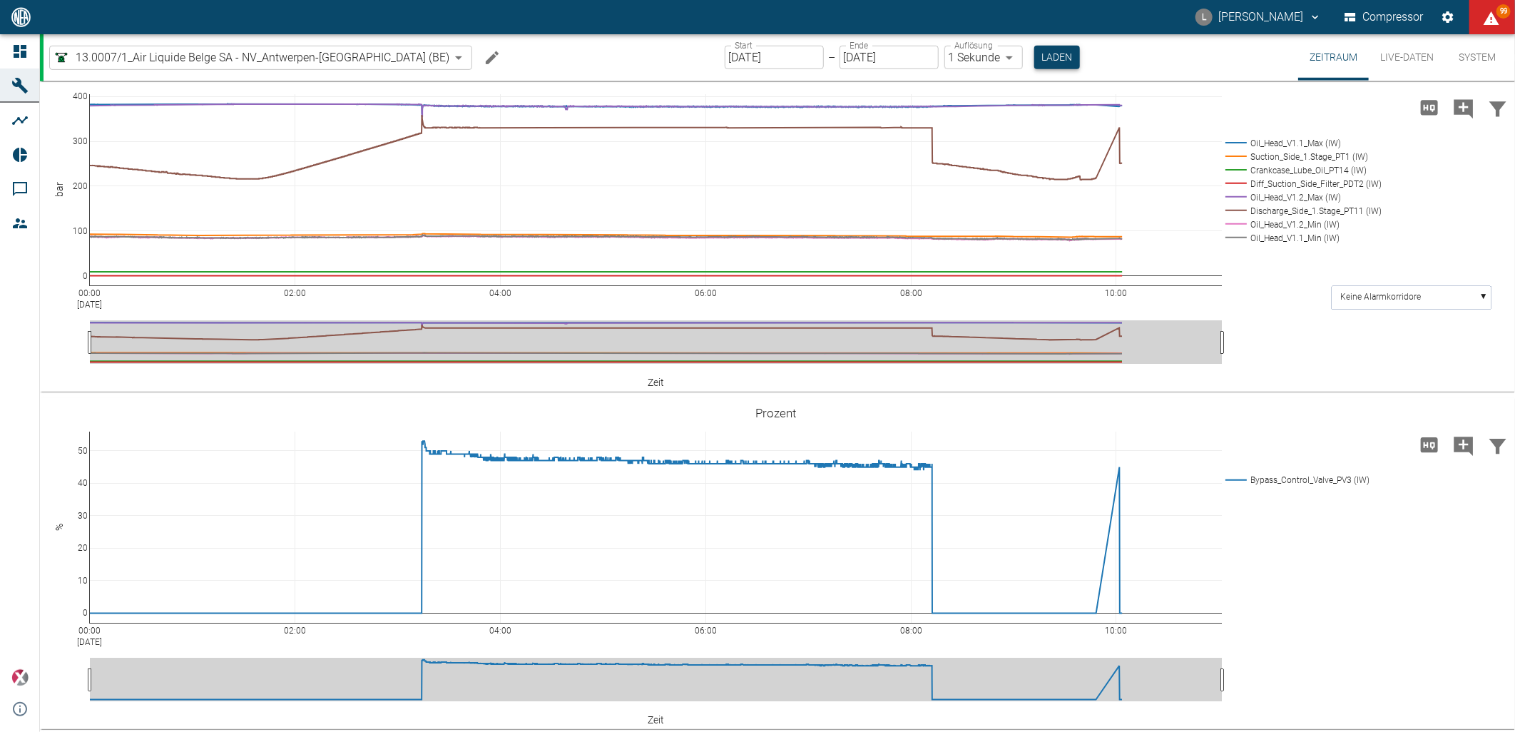
click at [1034, 57] on button "Laden" at bounding box center [1057, 58] width 46 height 24
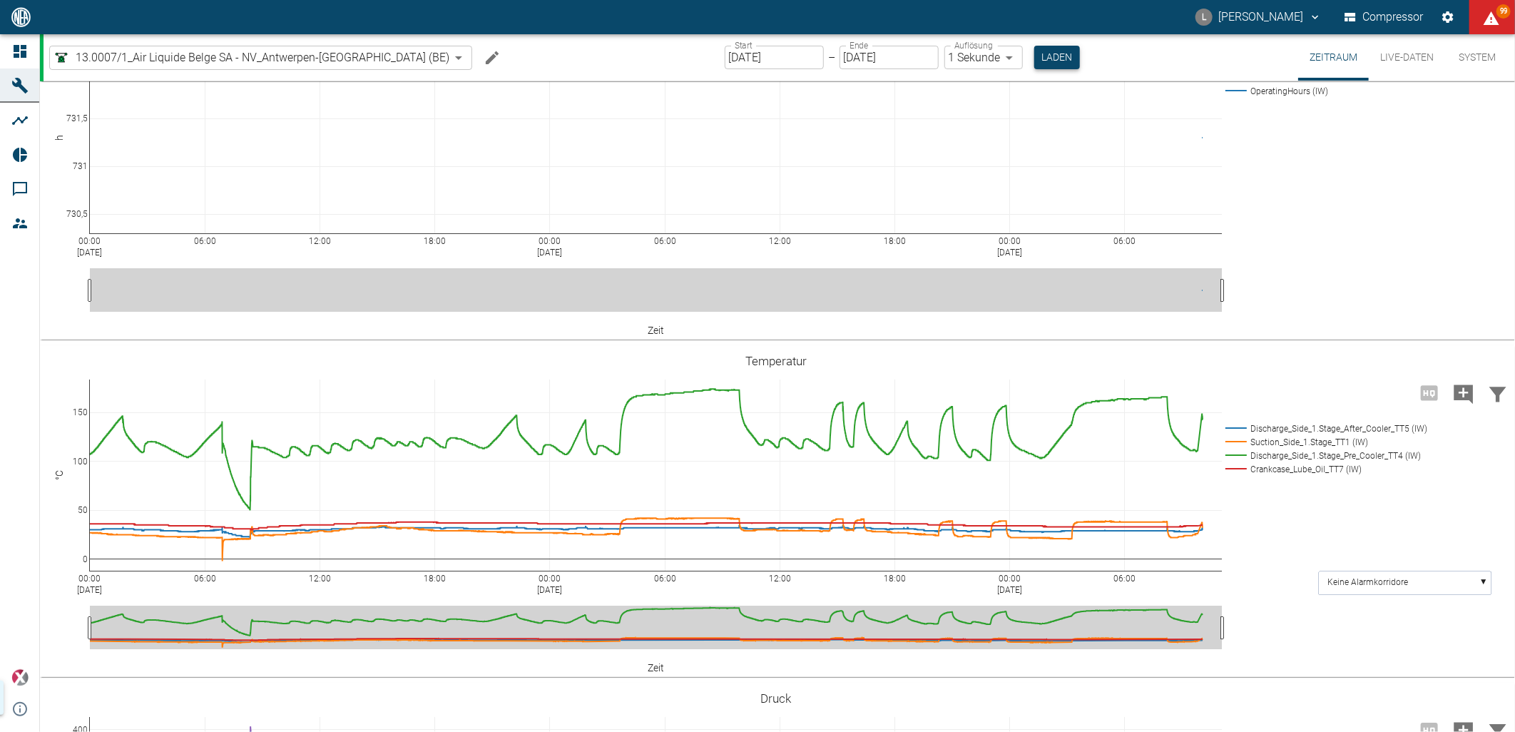
scroll to position [394, 0]
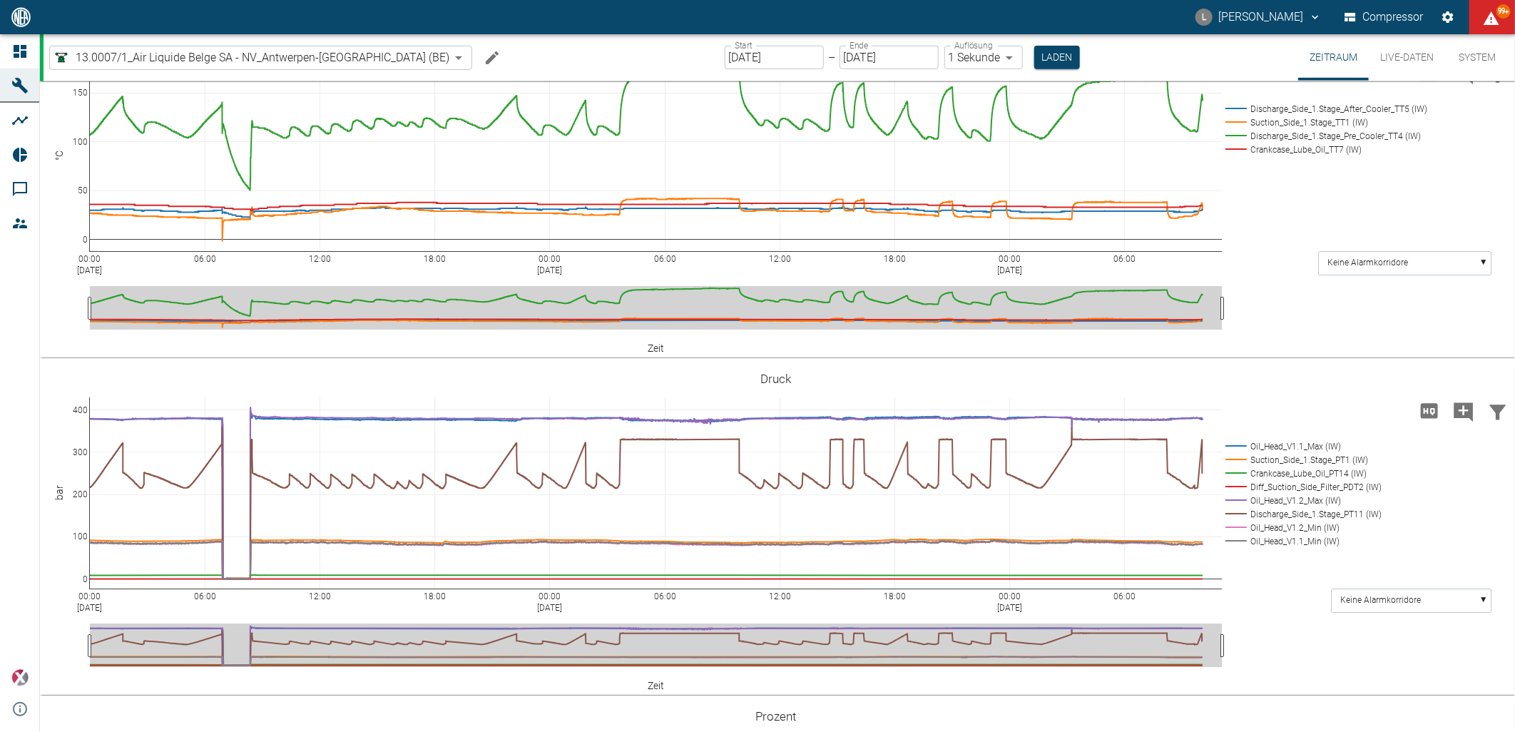
click at [873, 59] on input "[DATE]" at bounding box center [889, 58] width 99 height 24
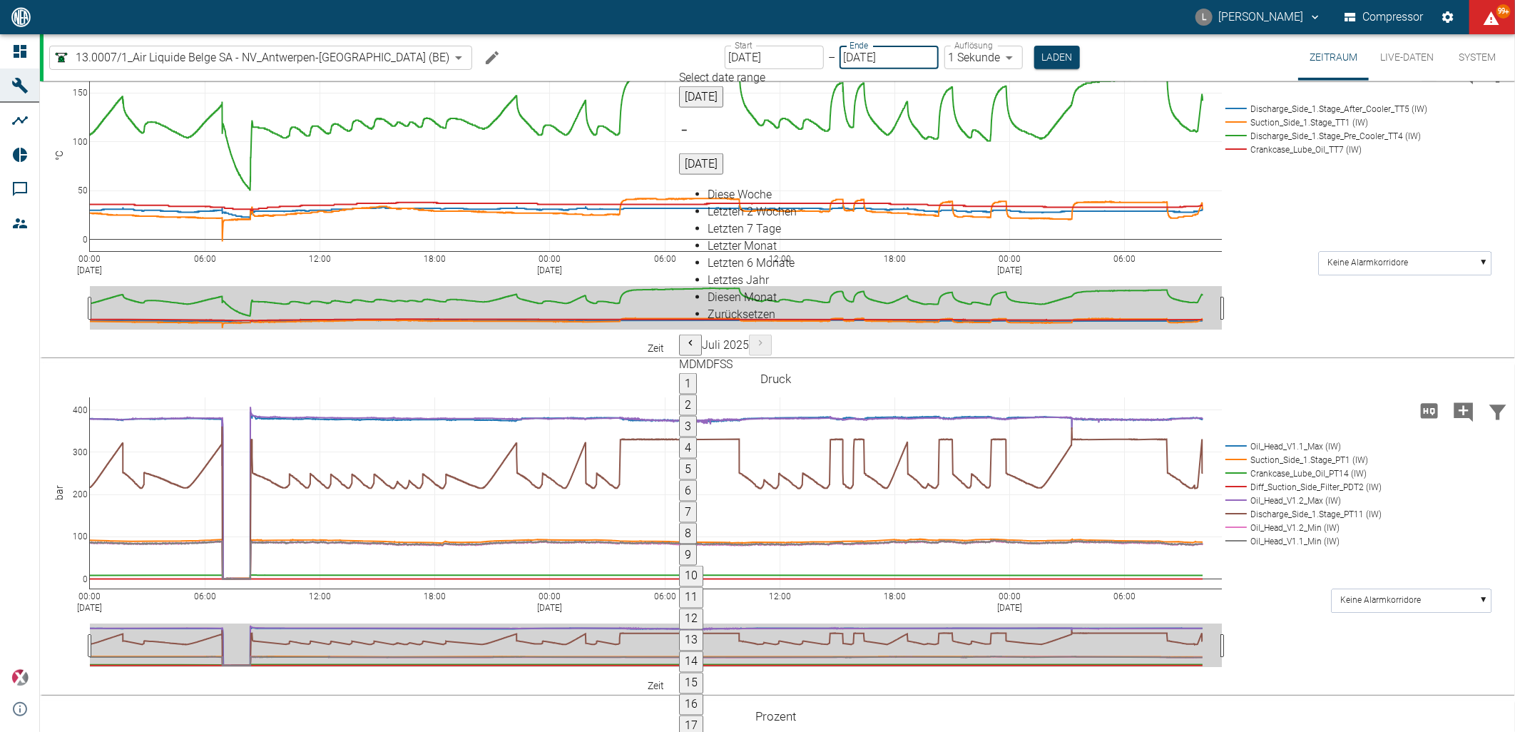
type input "11.08.2025"
type input "[DATE]"
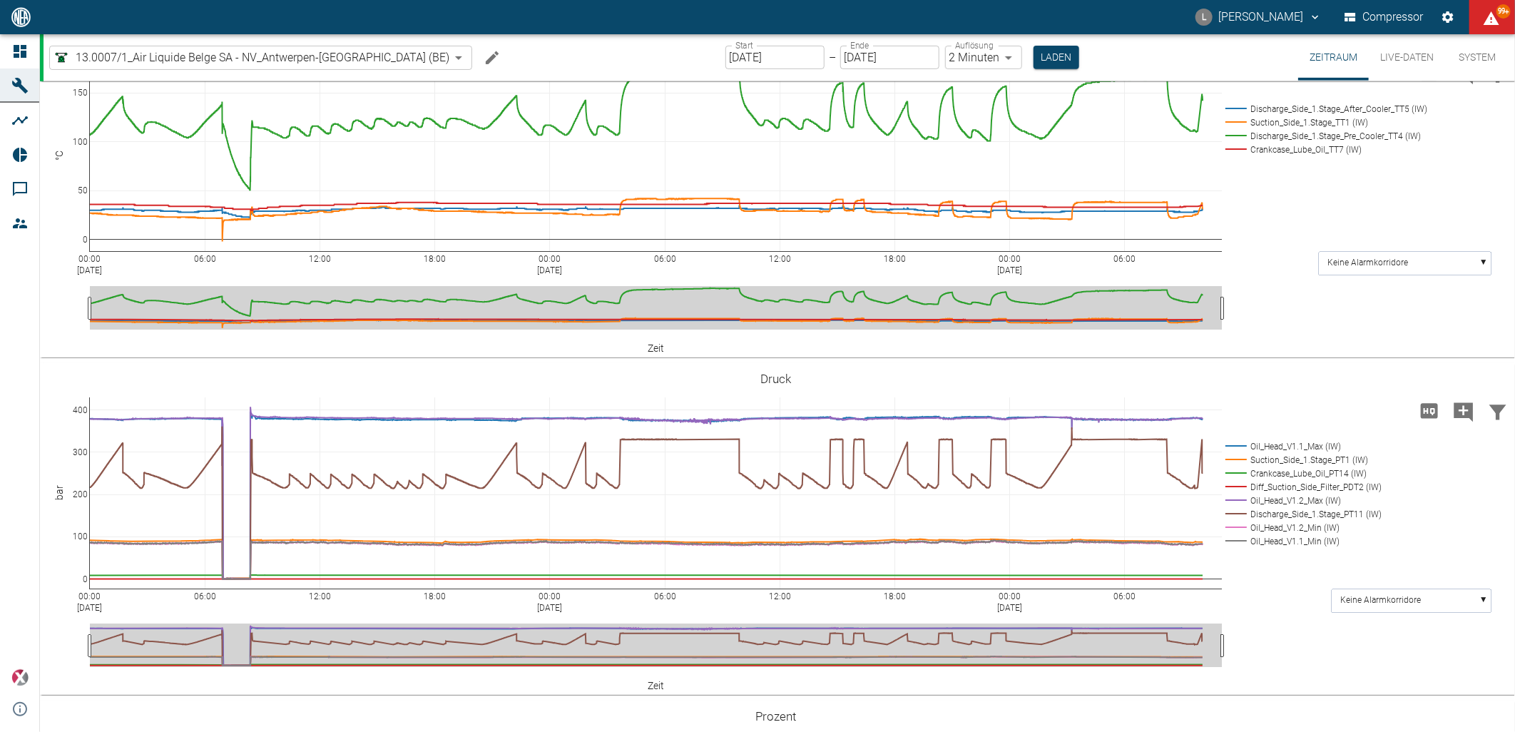
click at [944, 57] on body "L Luca Corigliano Compressor 99+ Dashboard Maschinen Analysen Reports Kommentar…" at bounding box center [757, 366] width 1515 height 732
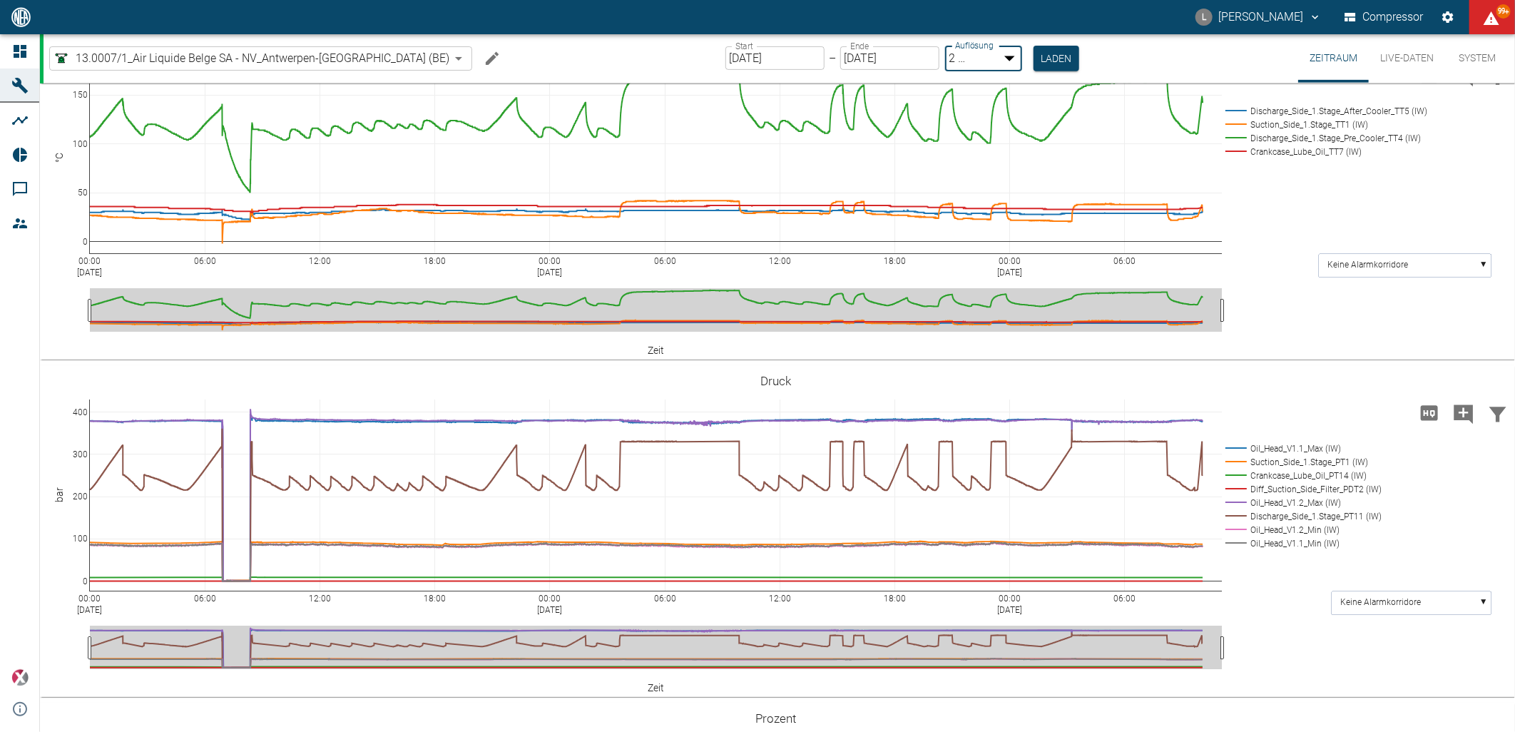
type input "1sec"
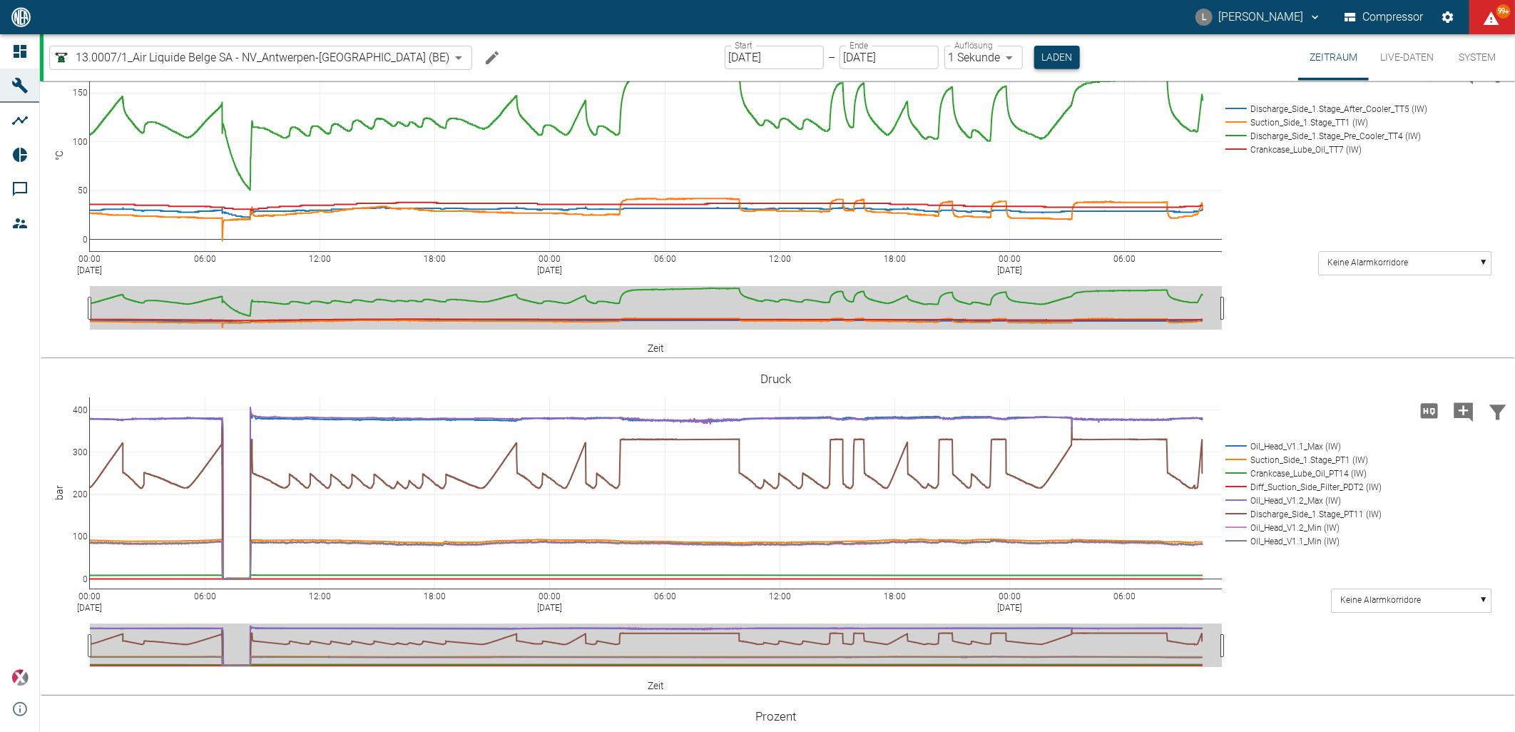
click at [1034, 59] on button "Laden" at bounding box center [1057, 58] width 46 height 24
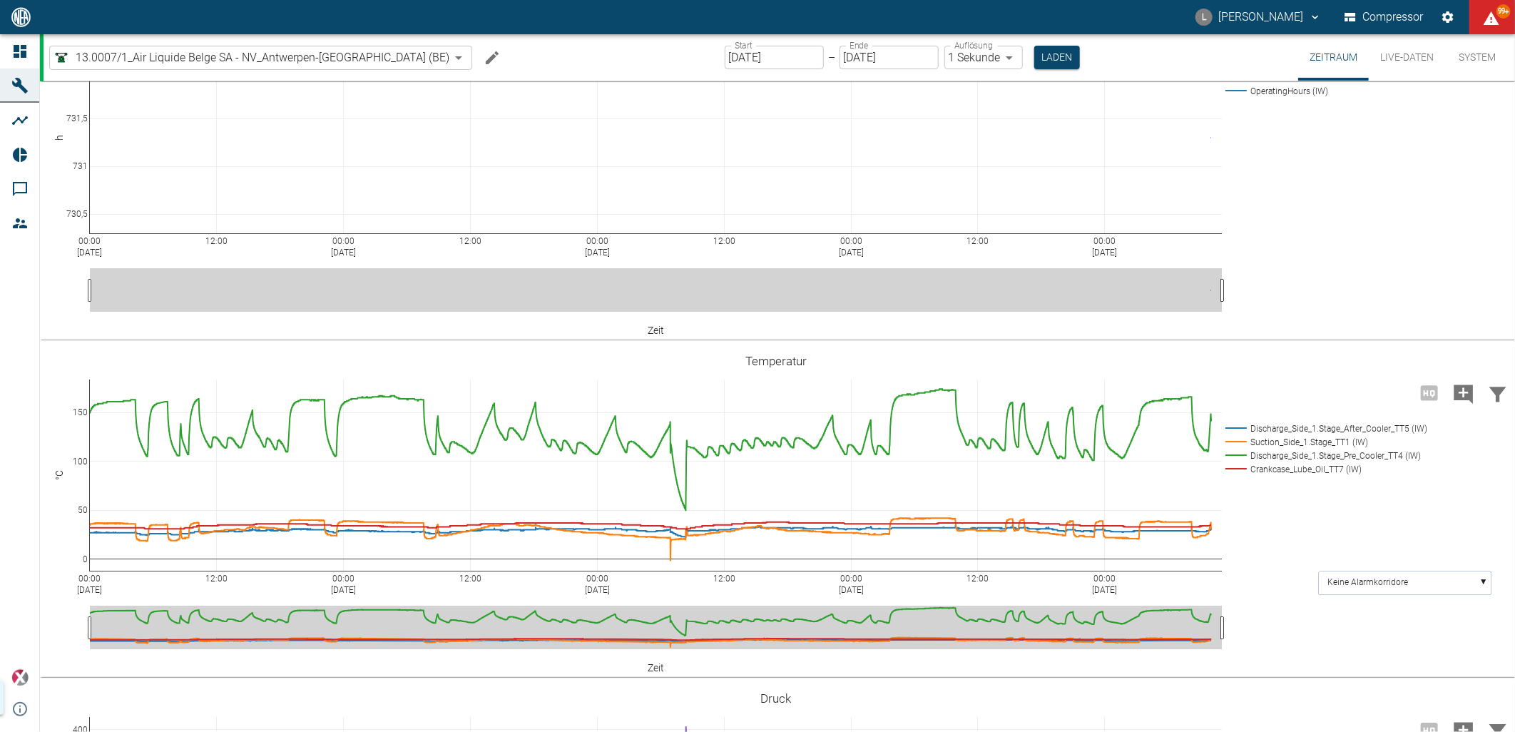
scroll to position [394, 0]
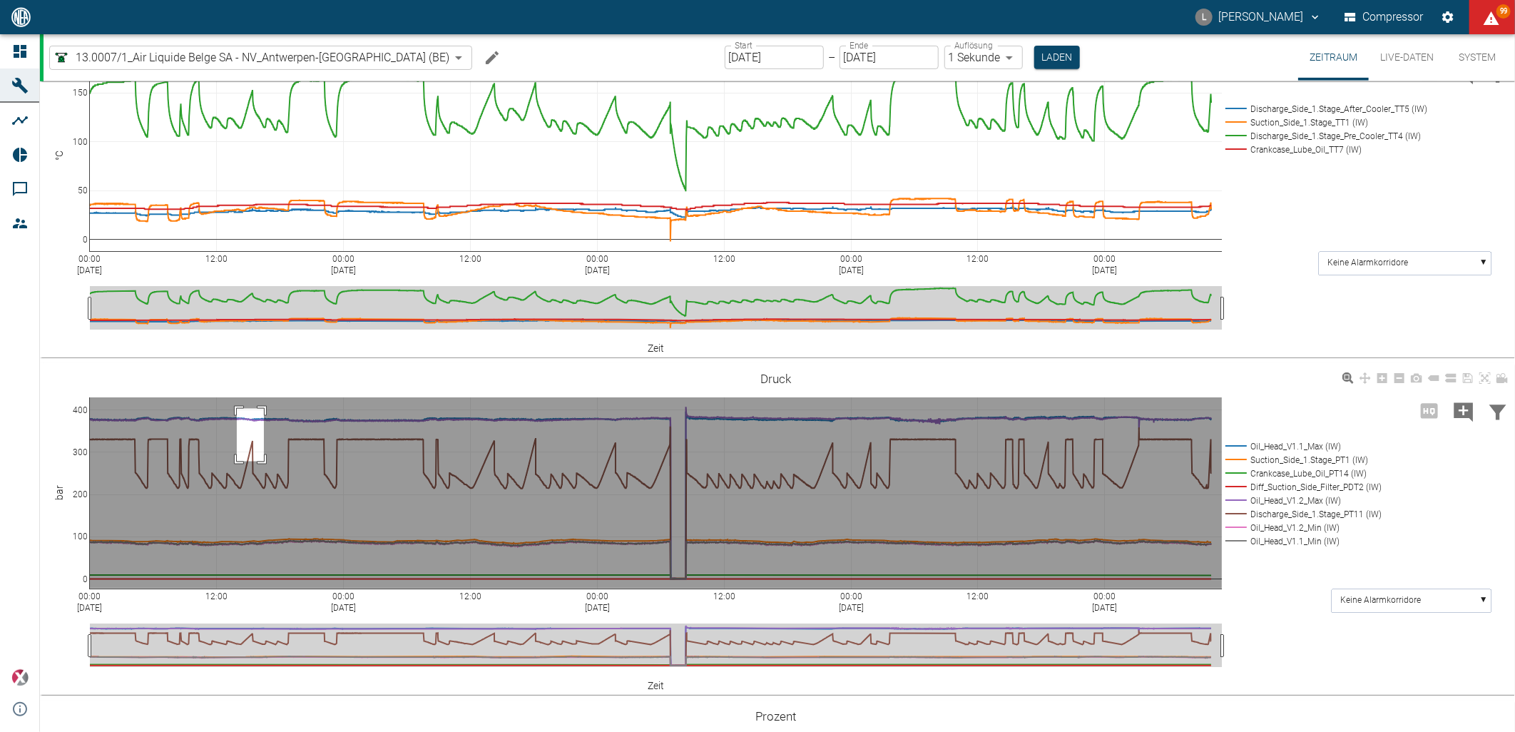
drag, startPoint x: 237, startPoint y: 409, endPoint x: 389, endPoint y: 479, distance: 167.9
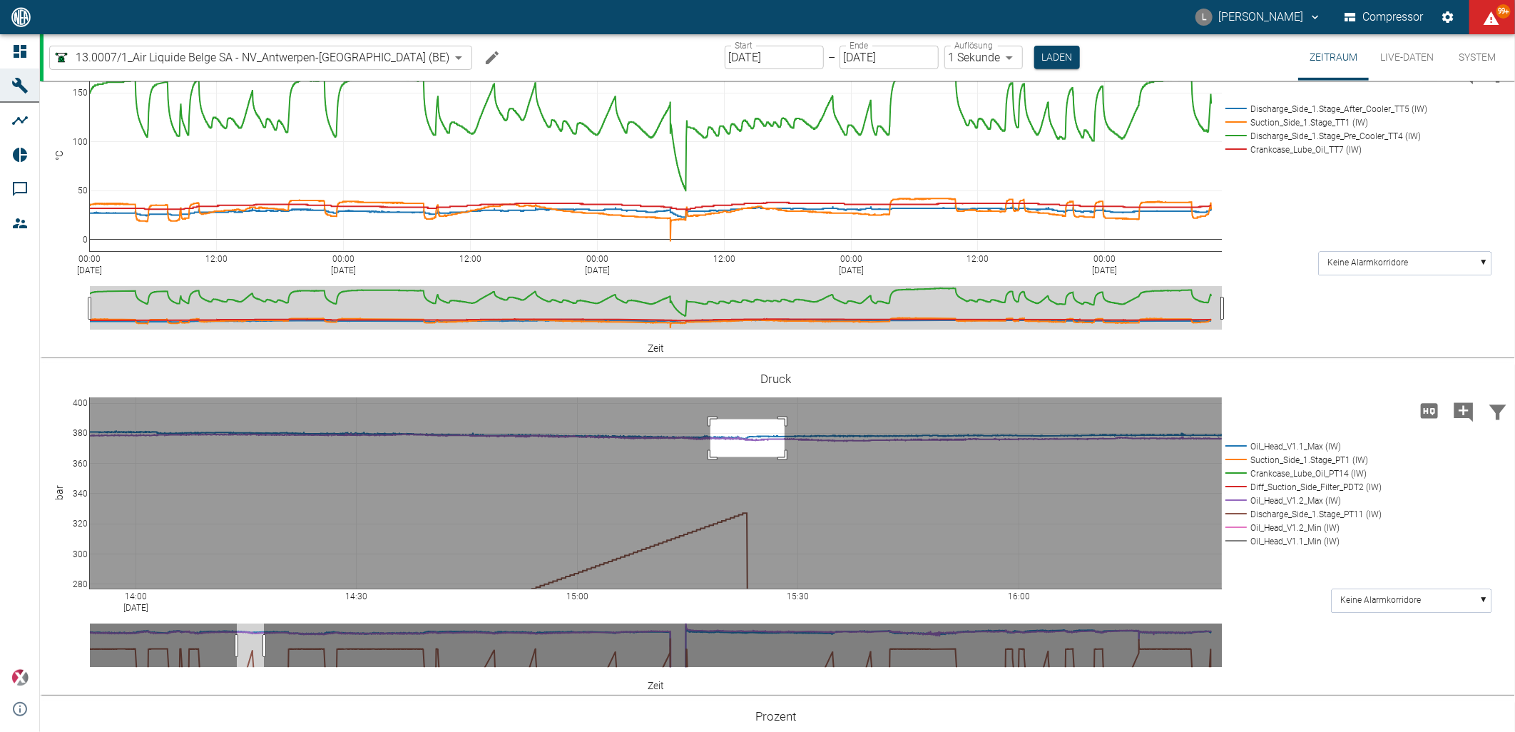
drag, startPoint x: 711, startPoint y: 419, endPoint x: 785, endPoint y: 457, distance: 83.3
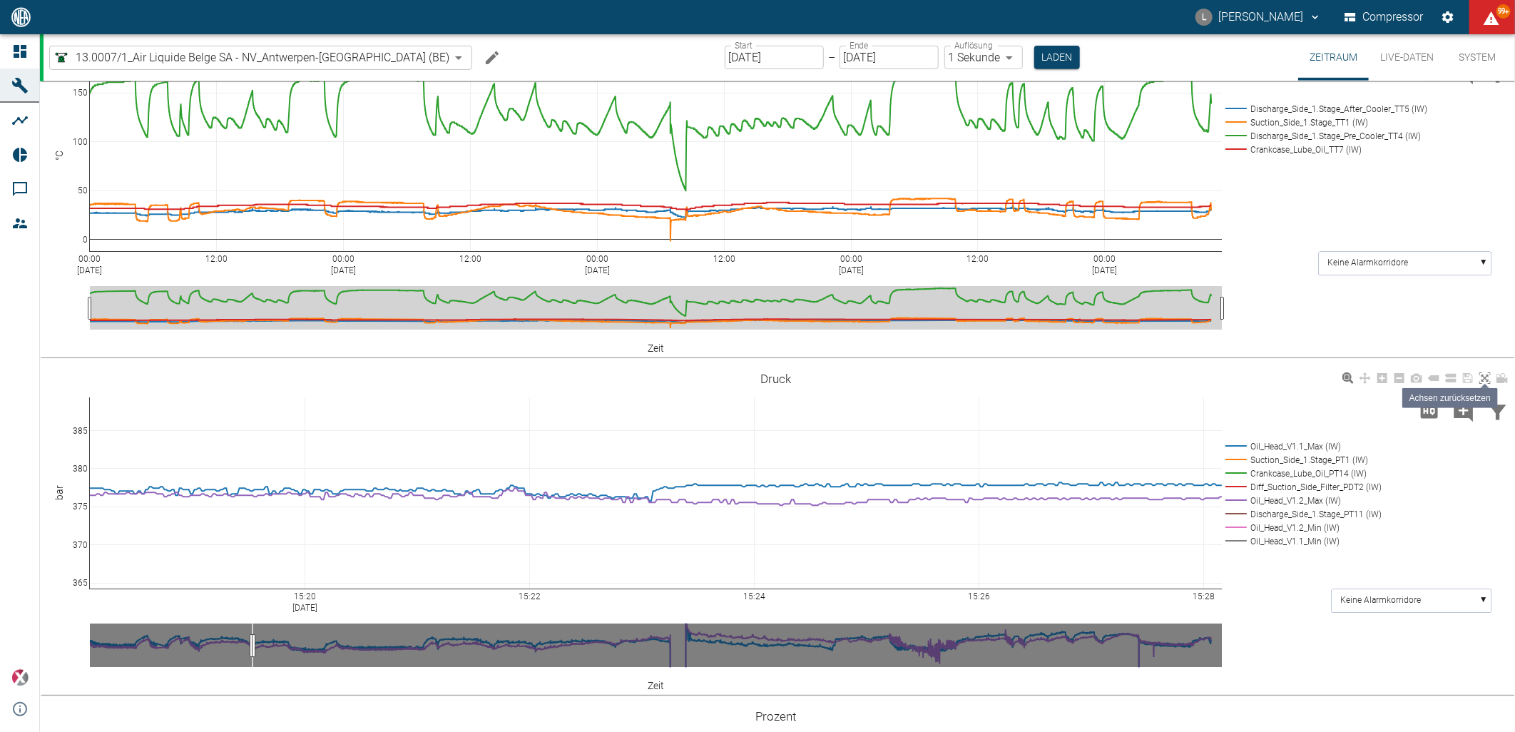
click at [1485, 378] on icon at bounding box center [1485, 377] width 11 height 11
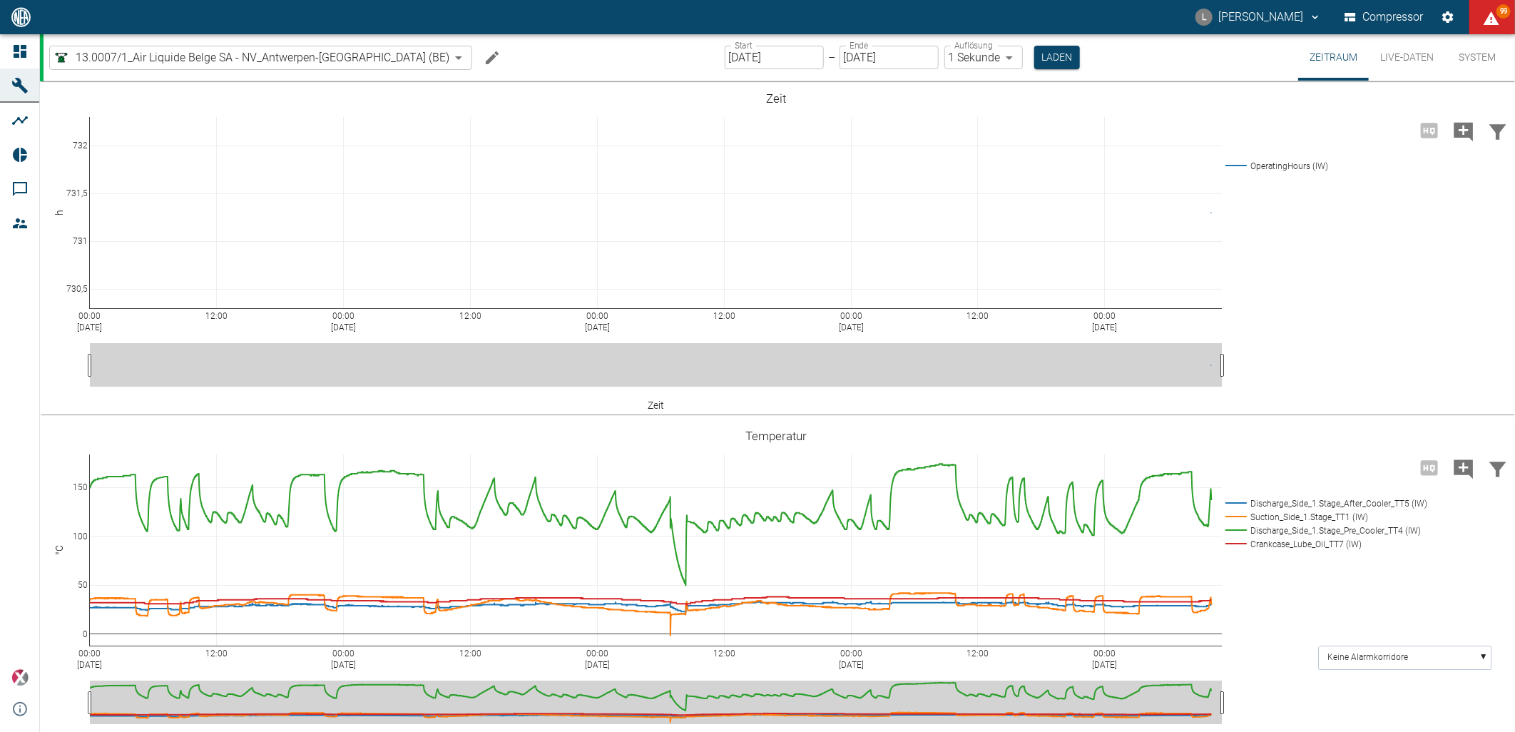
scroll to position [701, 0]
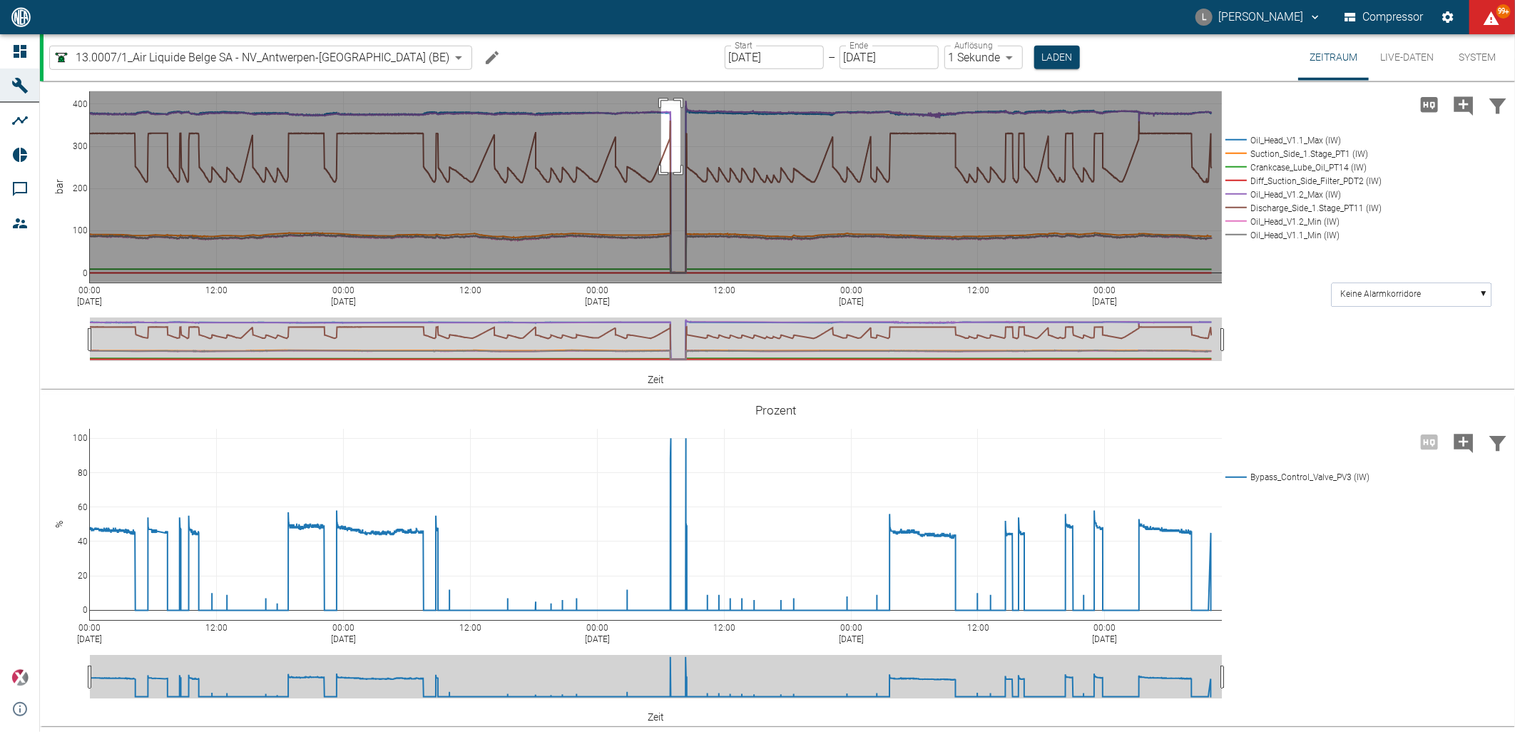
drag, startPoint x: 661, startPoint y: 101, endPoint x: 681, endPoint y: 173, distance: 73.9
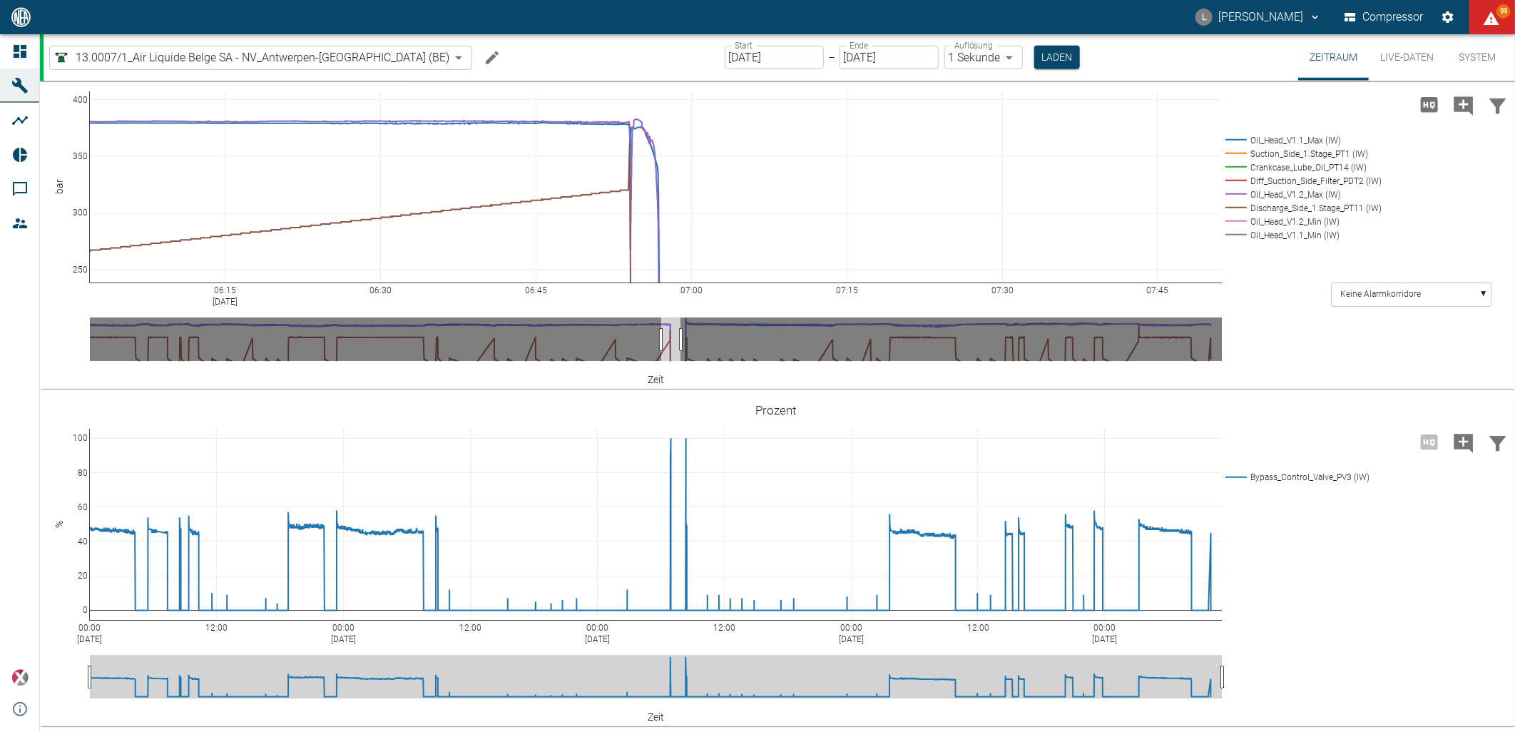
scroll to position [383, 0]
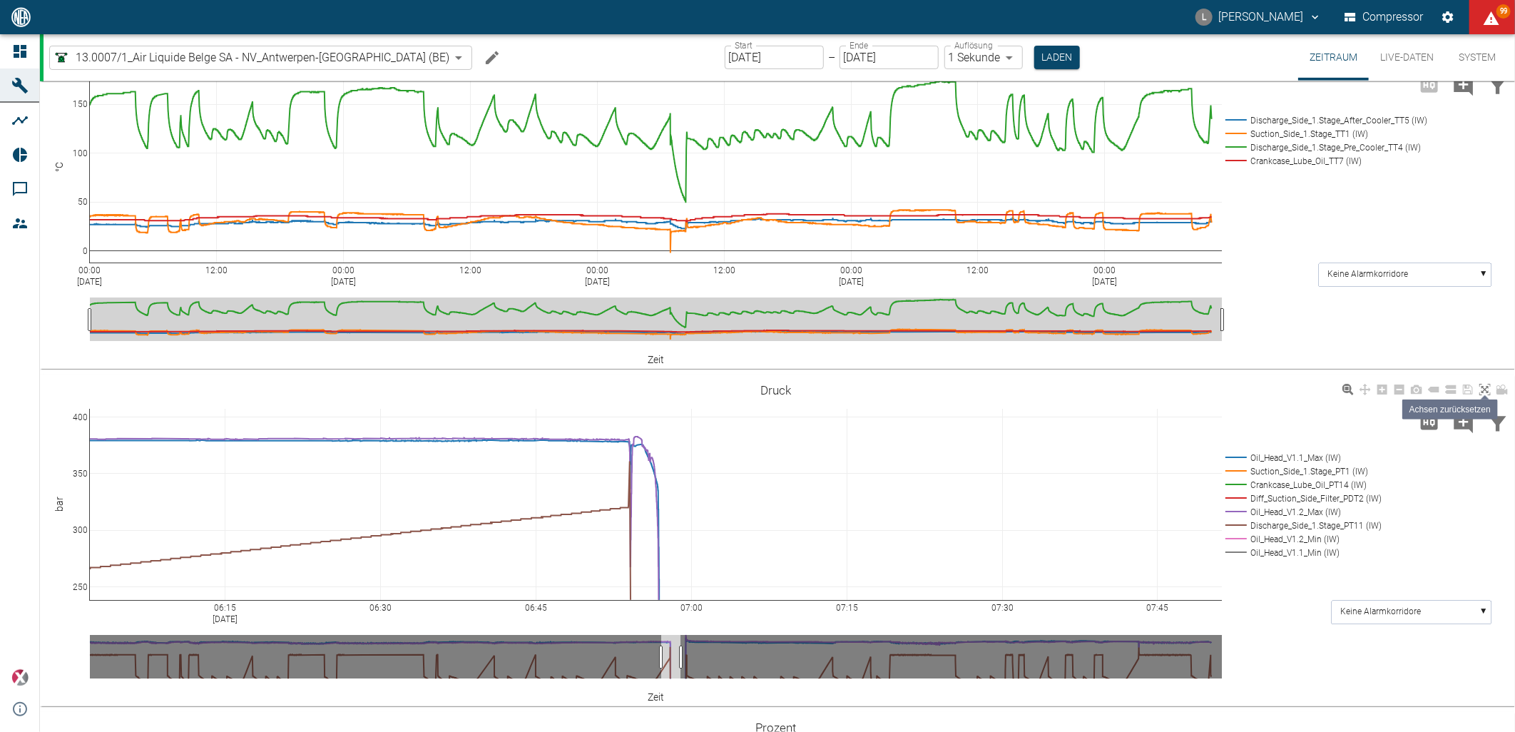
click at [1485, 391] on icon at bounding box center [1485, 389] width 11 height 11
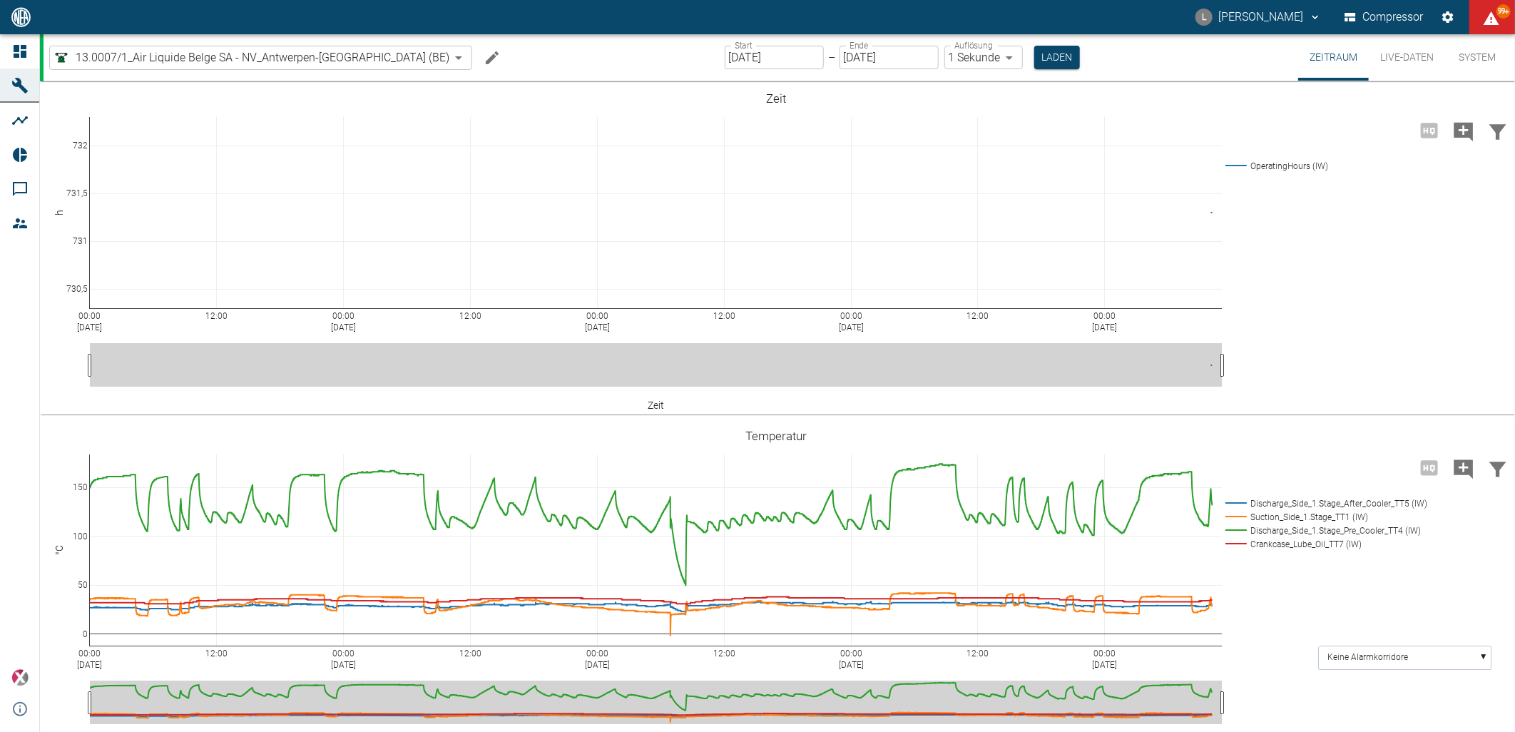
scroll to position [383, 0]
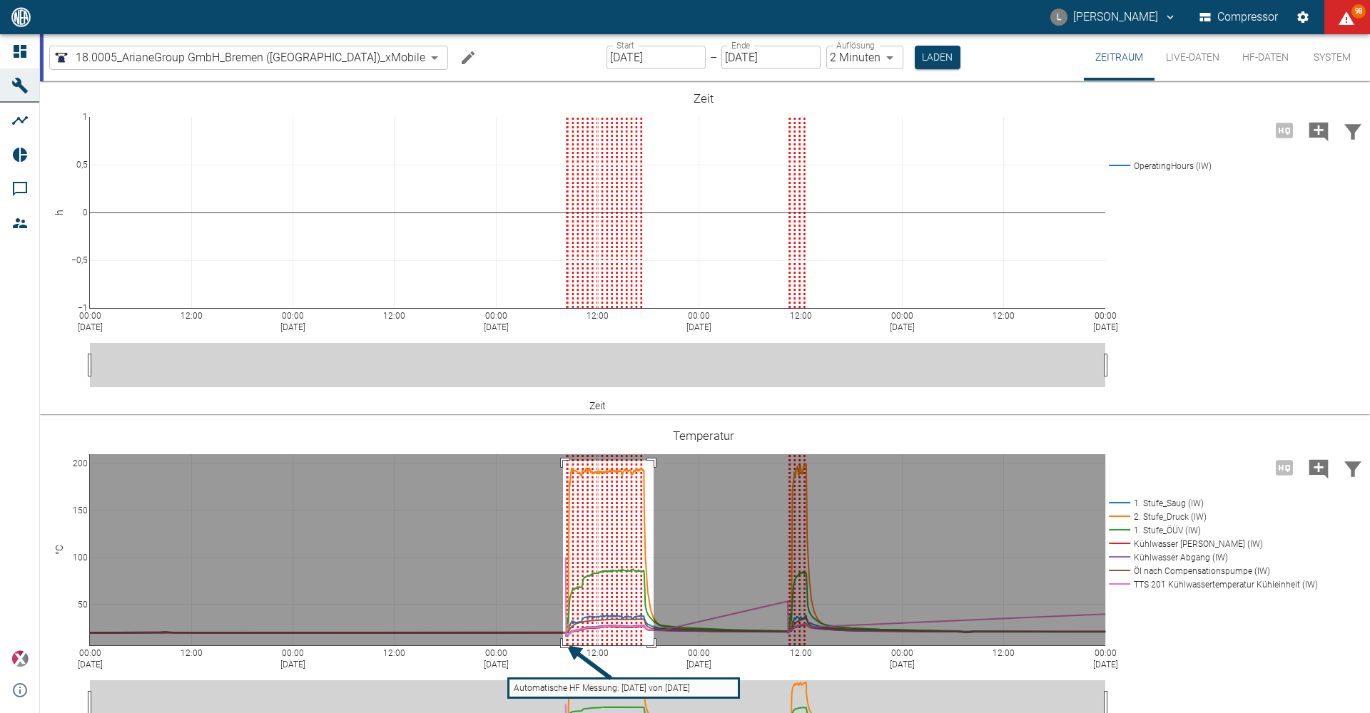
drag, startPoint x: 563, startPoint y: 461, endPoint x: 653, endPoint y: 650, distance: 209.6
drag, startPoint x: 561, startPoint y: 467, endPoint x: 649, endPoint y: 655, distance: 208.1
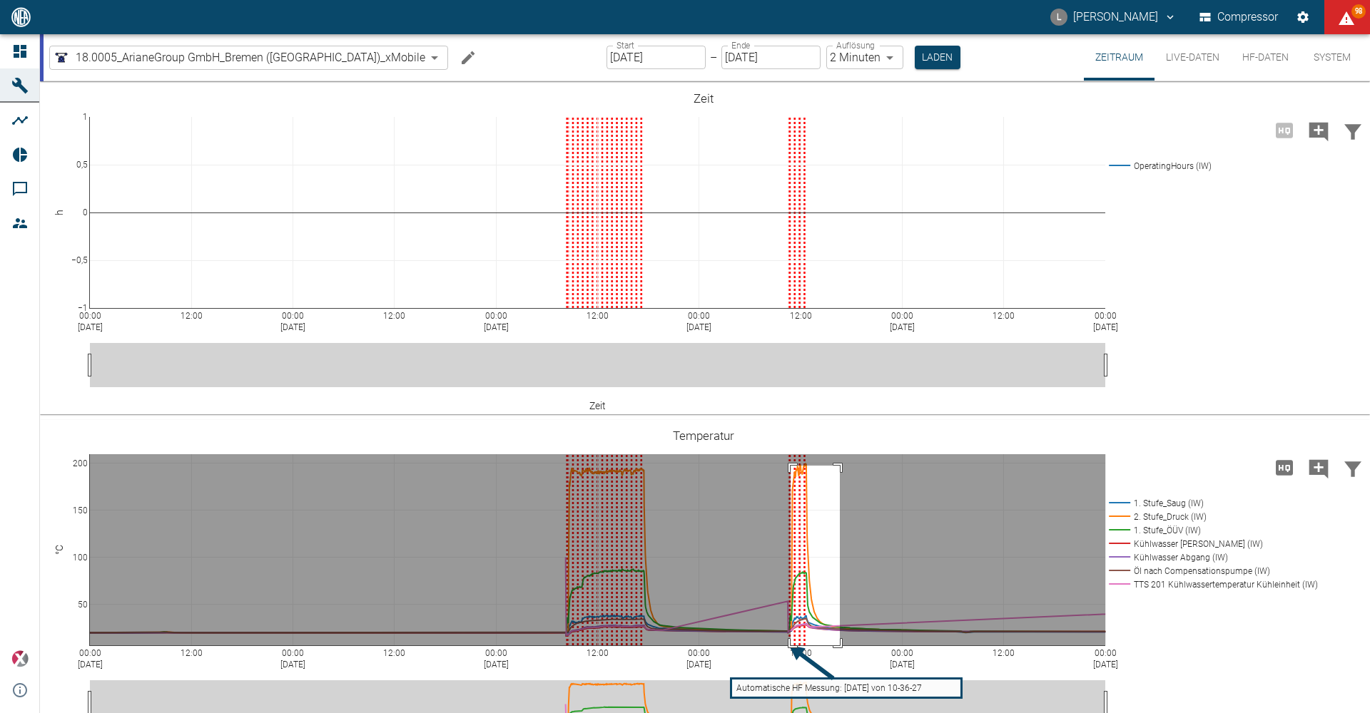
drag, startPoint x: 790, startPoint y: 466, endPoint x: 840, endPoint y: 651, distance: 191.9
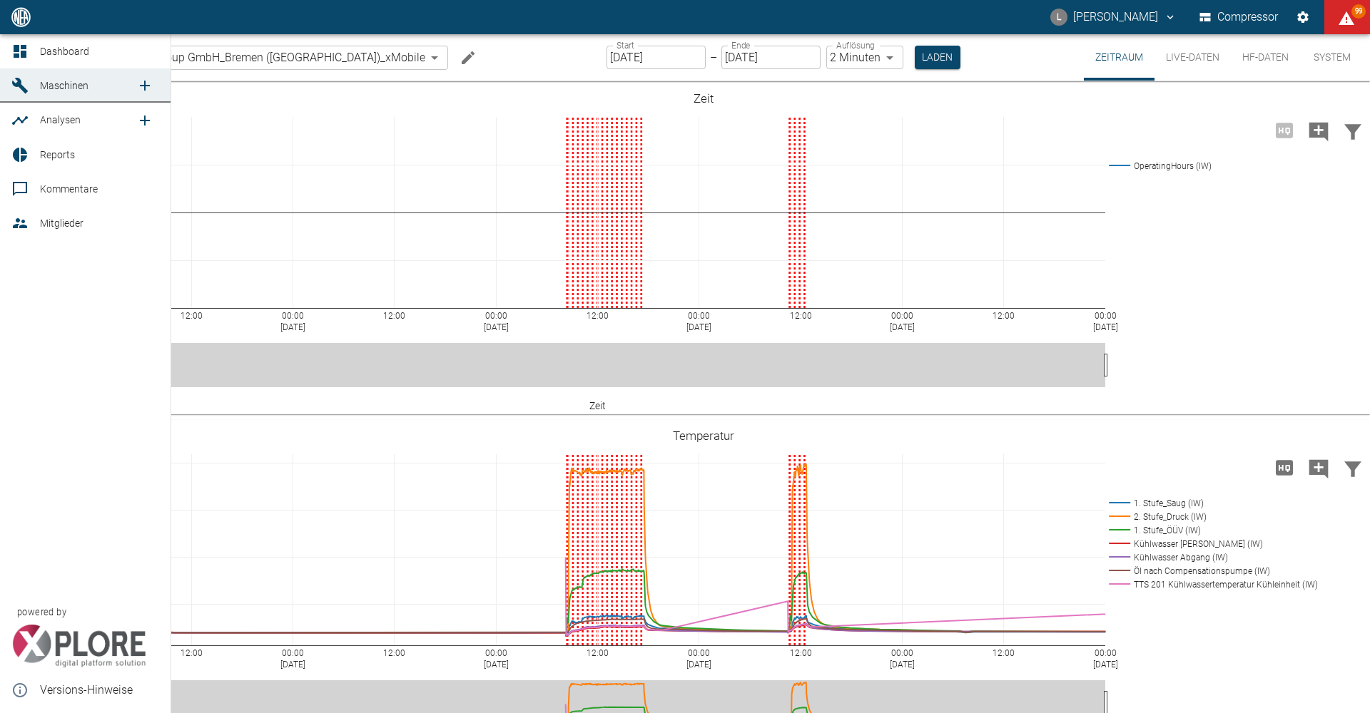
click at [72, 49] on span "Dashboard" at bounding box center [64, 51] width 49 height 11
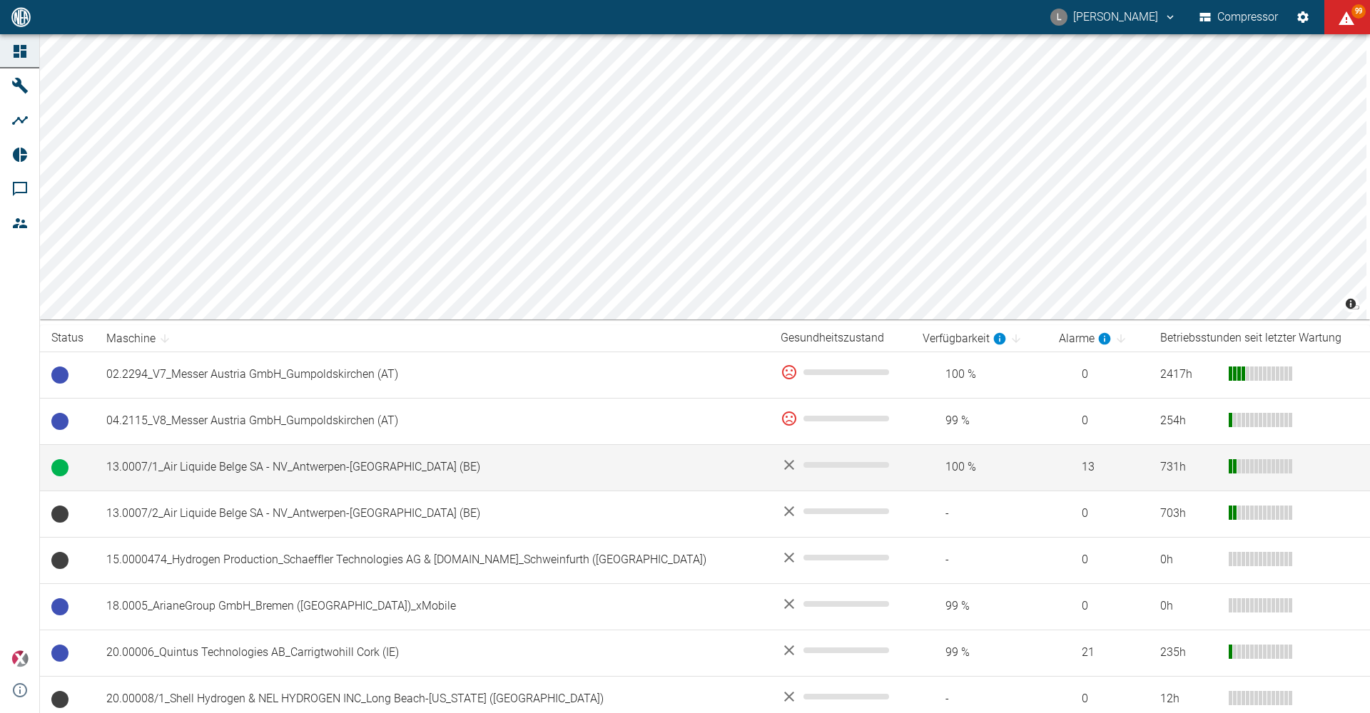
click at [259, 477] on td "13.0007/1_Air Liquide Belge SA - NV_Antwerpen-[GEOGRAPHIC_DATA] (BE)" at bounding box center [432, 467] width 674 height 46
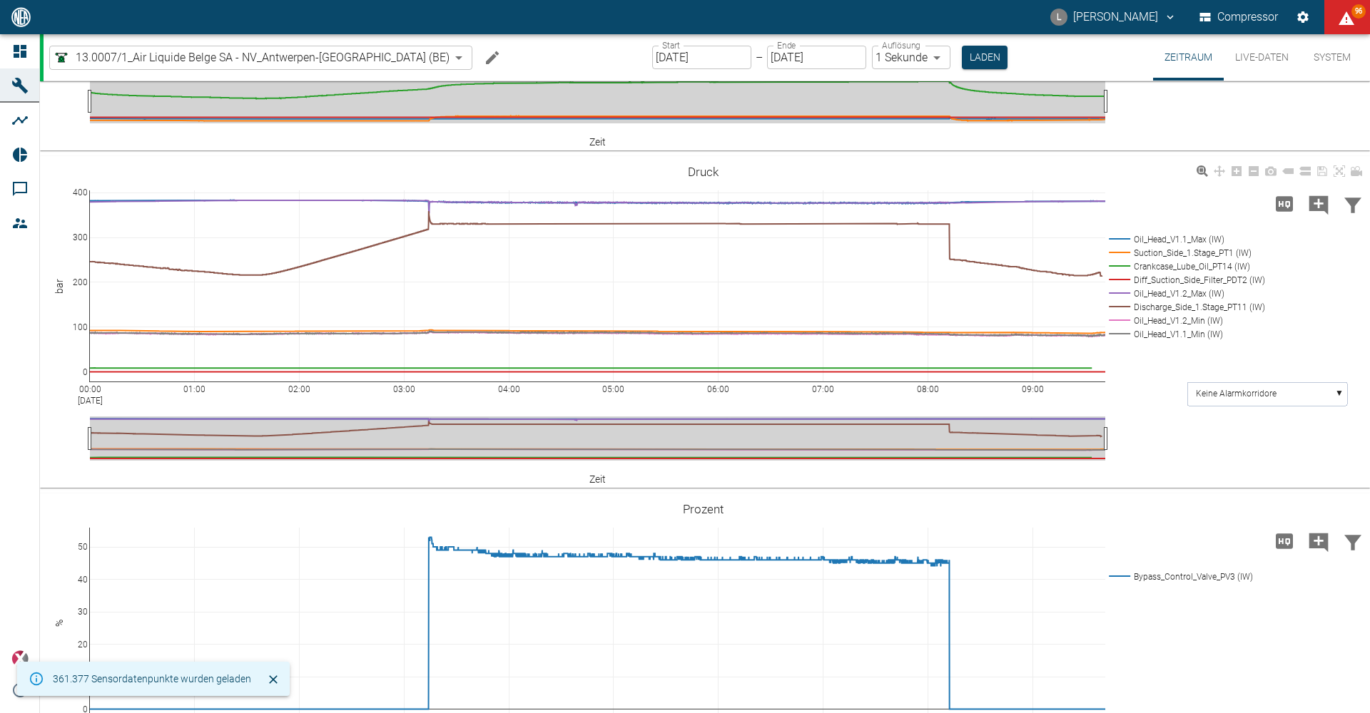
scroll to position [143, 0]
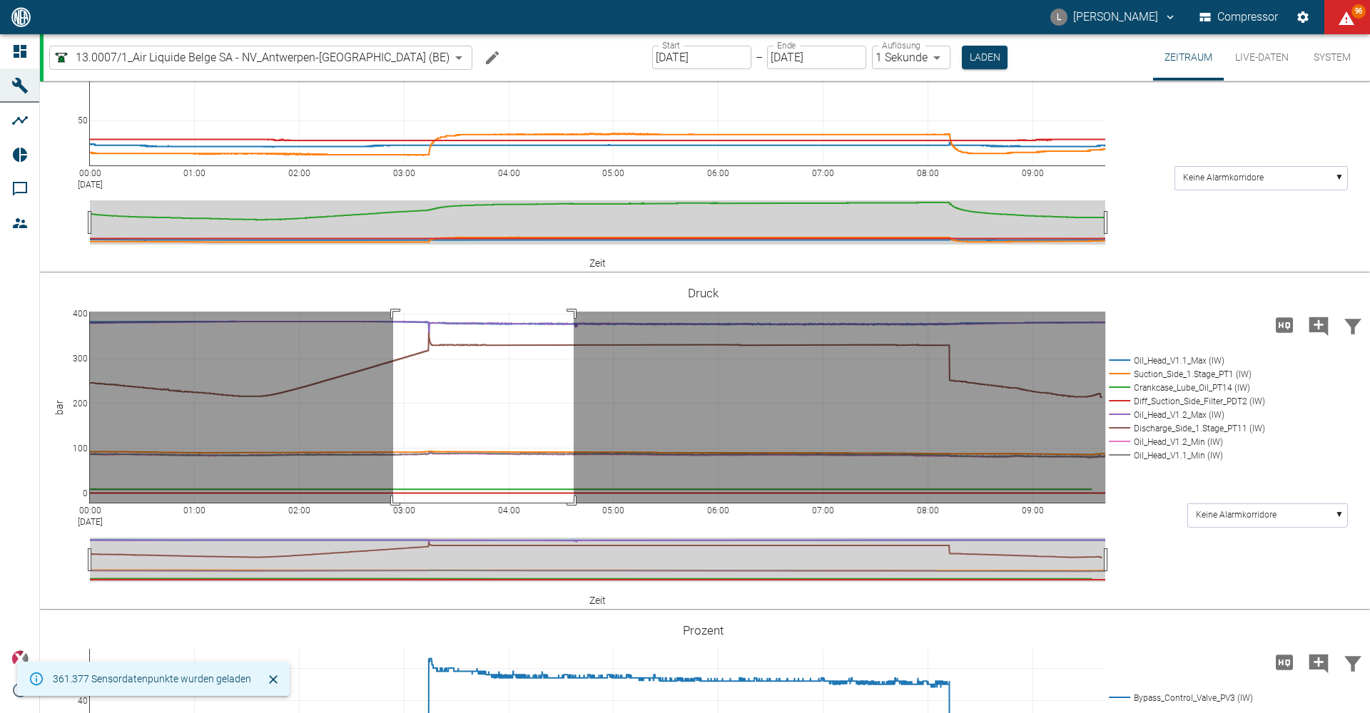
drag, startPoint x: 393, startPoint y: 312, endPoint x: 574, endPoint y: 559, distance: 306.3
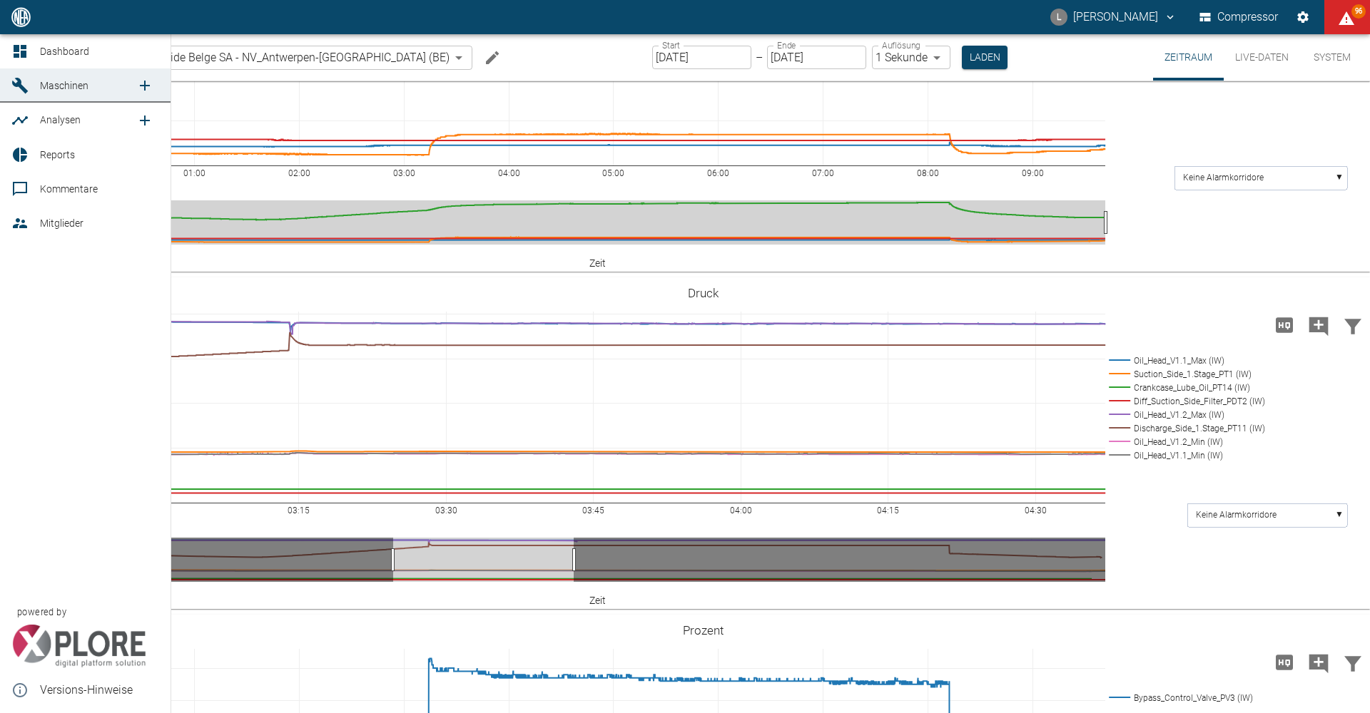
click at [45, 44] on span "Dashboard" at bounding box center [99, 51] width 119 height 17
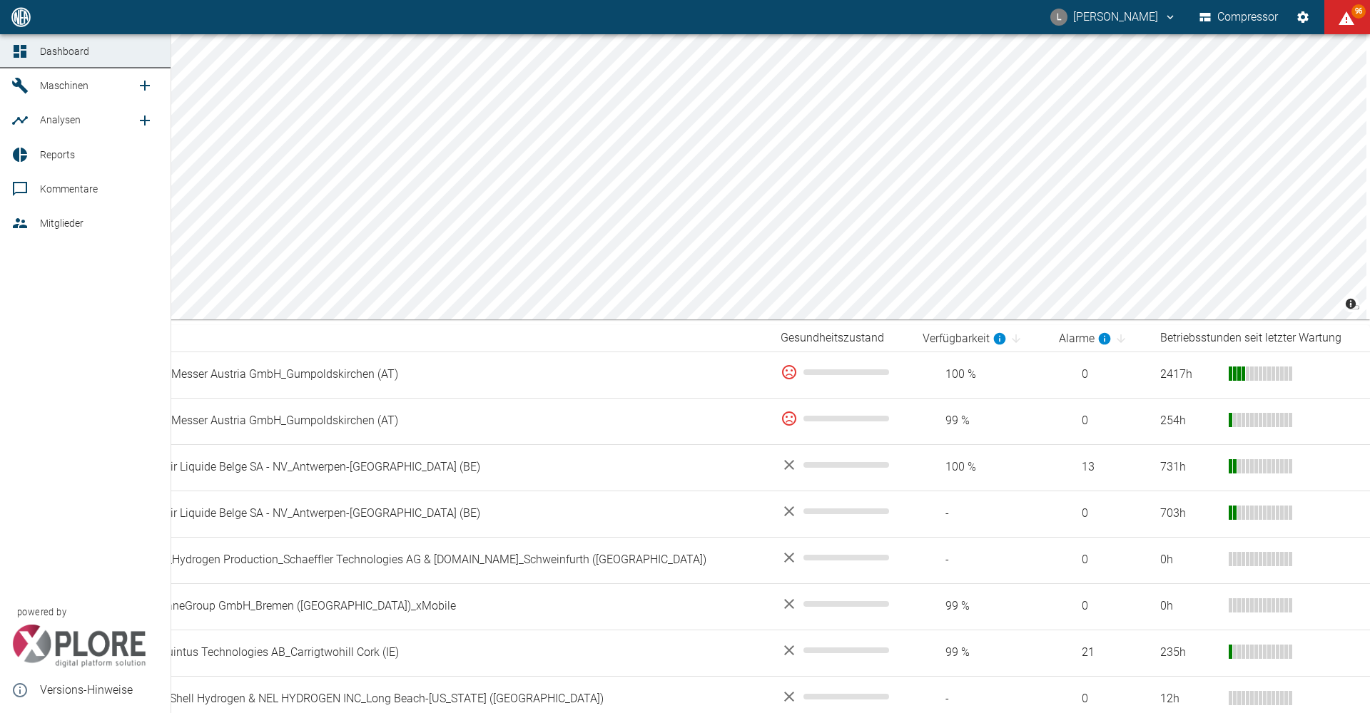
click at [59, 48] on span "Dashboard" at bounding box center [64, 51] width 49 height 11
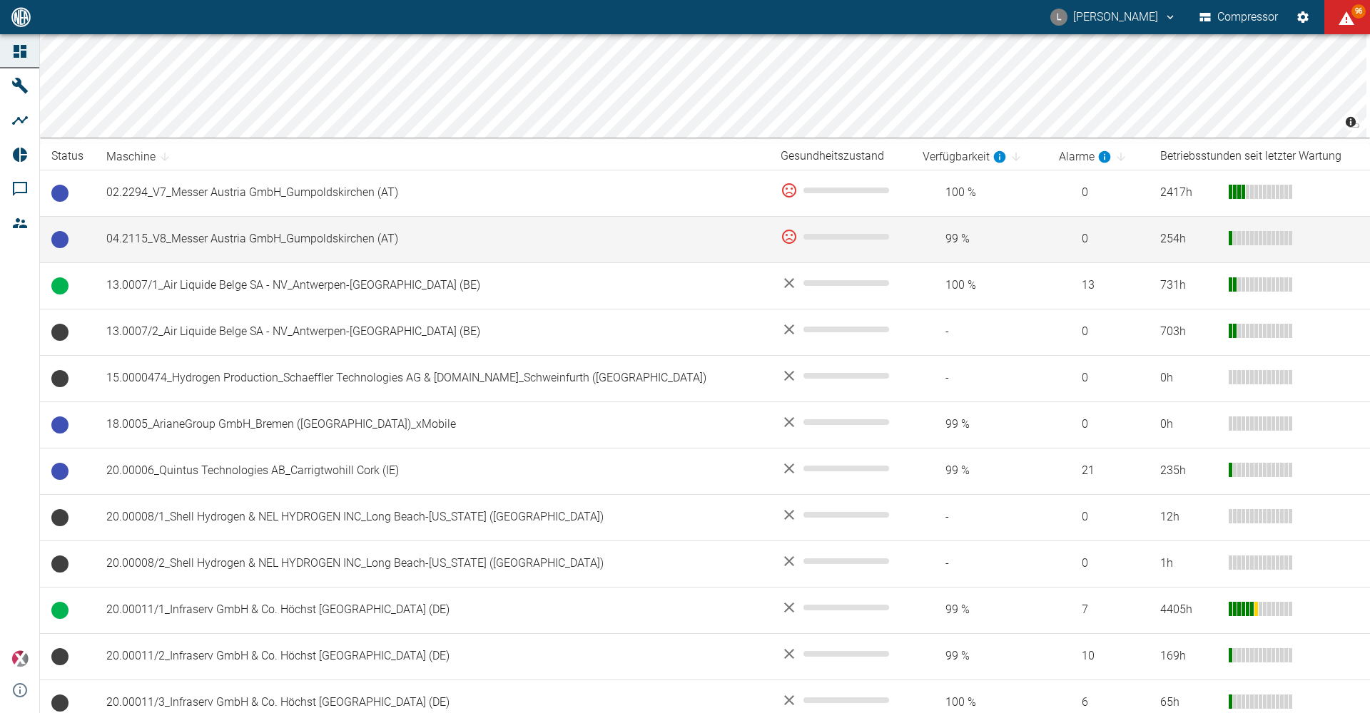
scroll to position [214, 0]
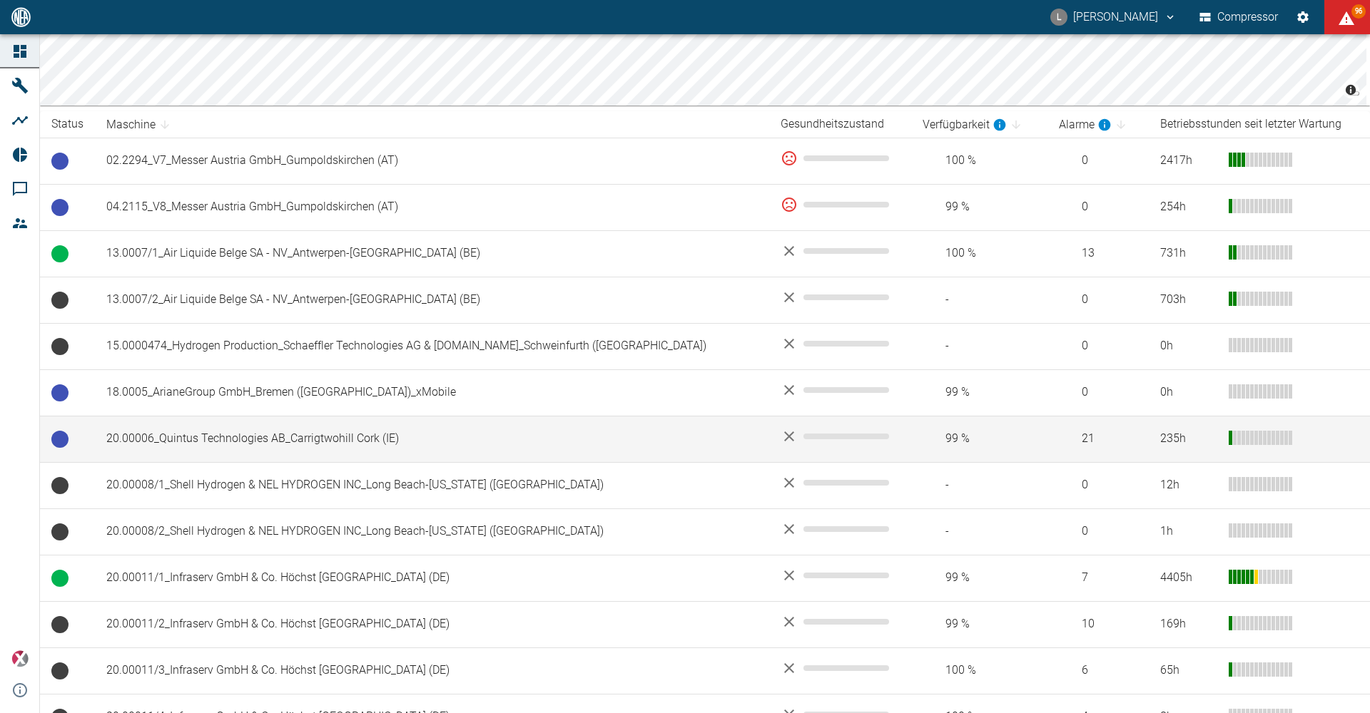
click at [330, 429] on td "20.00006_Quintus Technologies AB_Carrigtwohill Cork (IE)" at bounding box center [432, 439] width 674 height 46
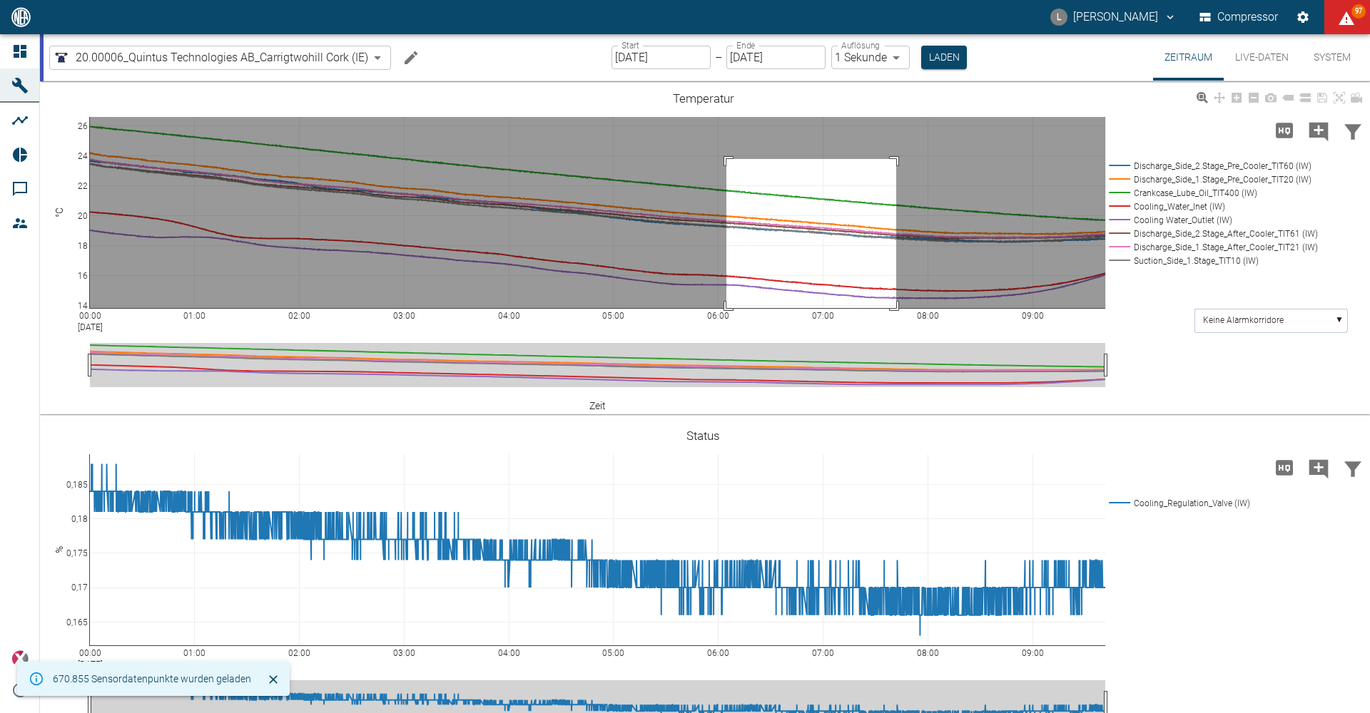
drag, startPoint x: 726, startPoint y: 159, endPoint x: 900, endPoint y: 347, distance: 256.4
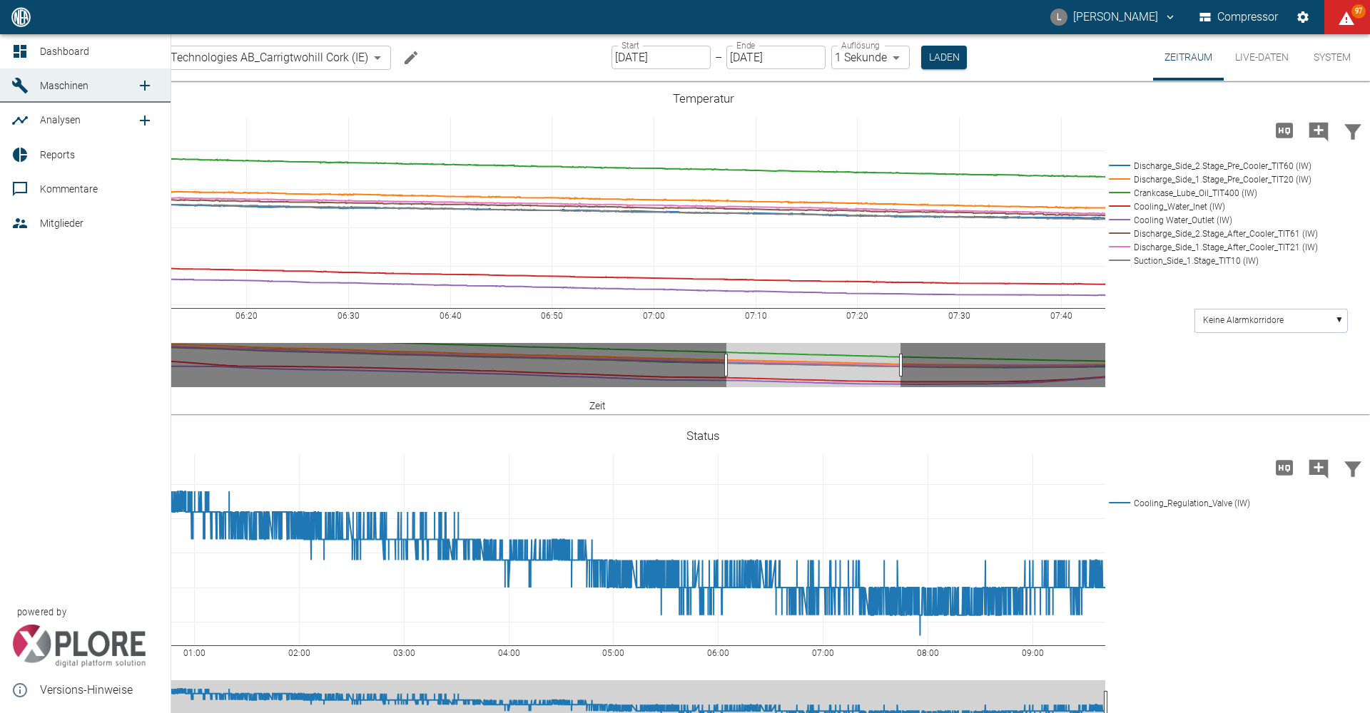
click at [31, 46] on div at bounding box center [21, 51] width 21 height 17
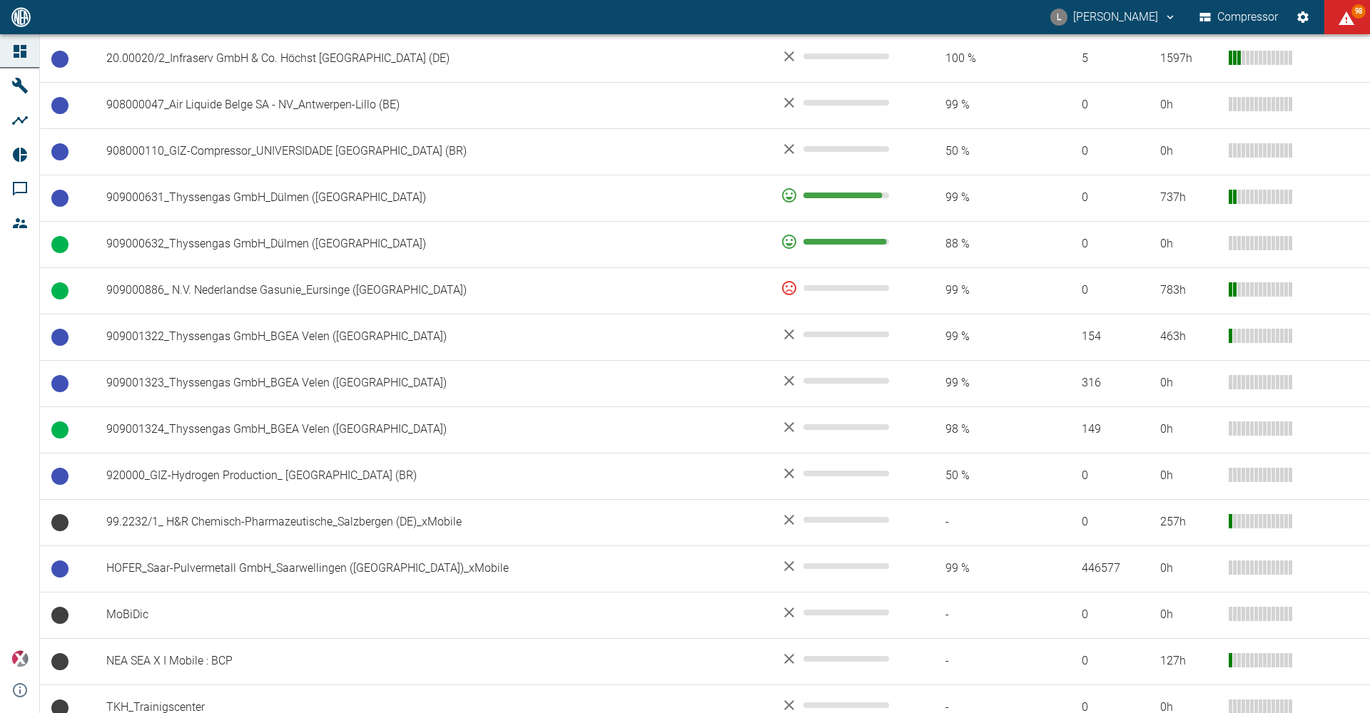
scroll to position [984, 0]
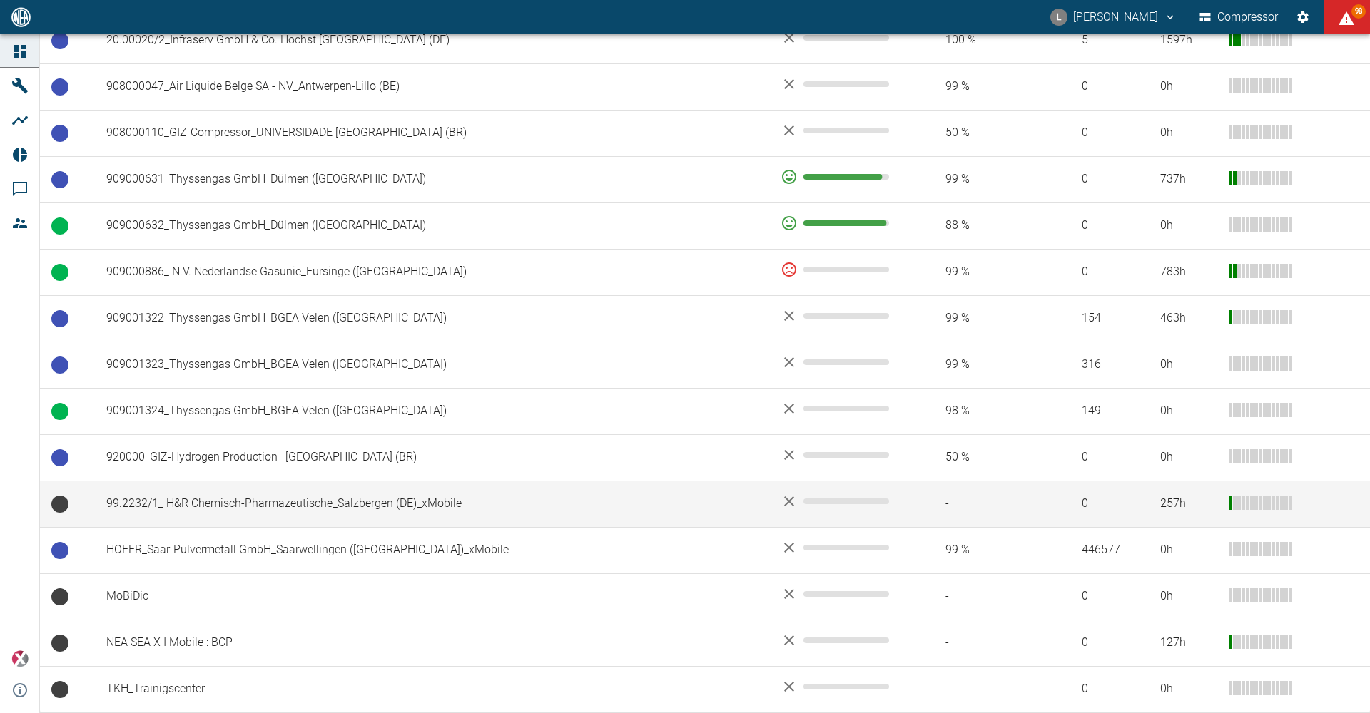
click at [250, 497] on td "99.2232/1_ H&R Chemisch-Pharmazeutische_Salzbergen (DE)_xMobile" at bounding box center [432, 504] width 674 height 46
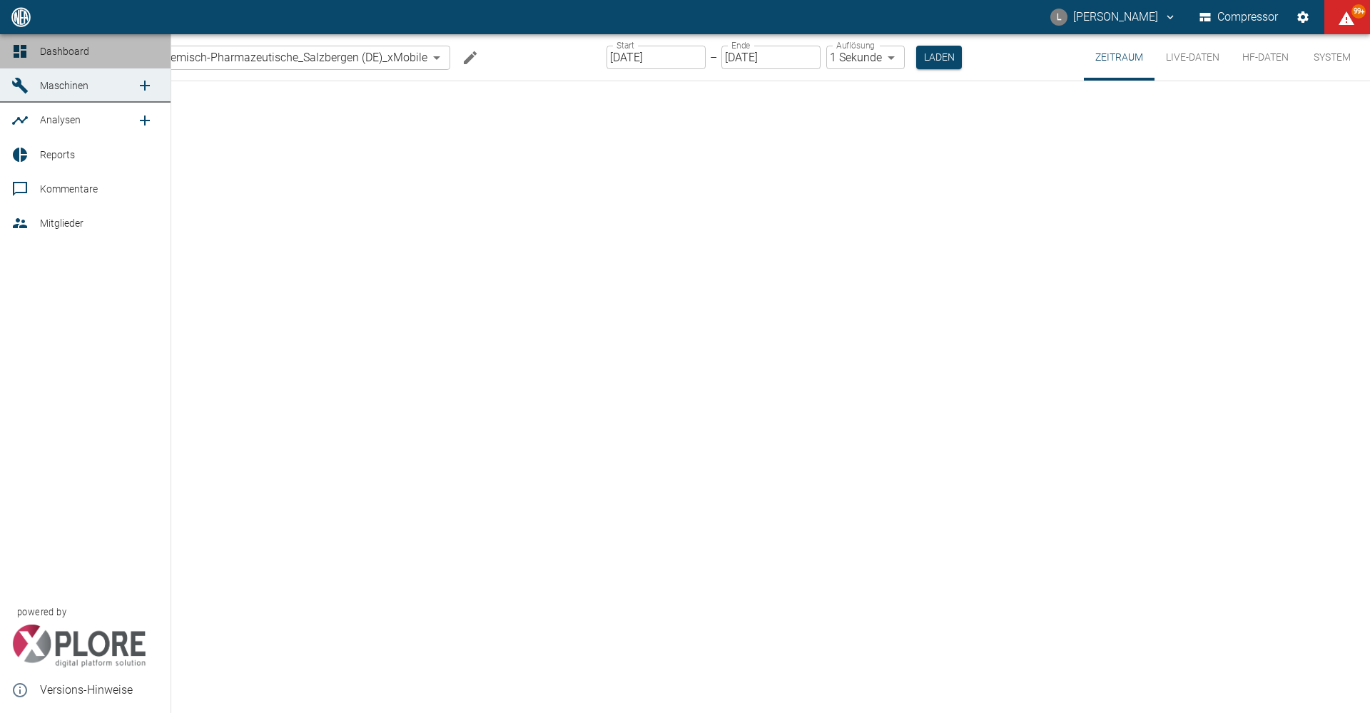
click at [14, 41] on link "Dashboard" at bounding box center [85, 51] width 170 height 34
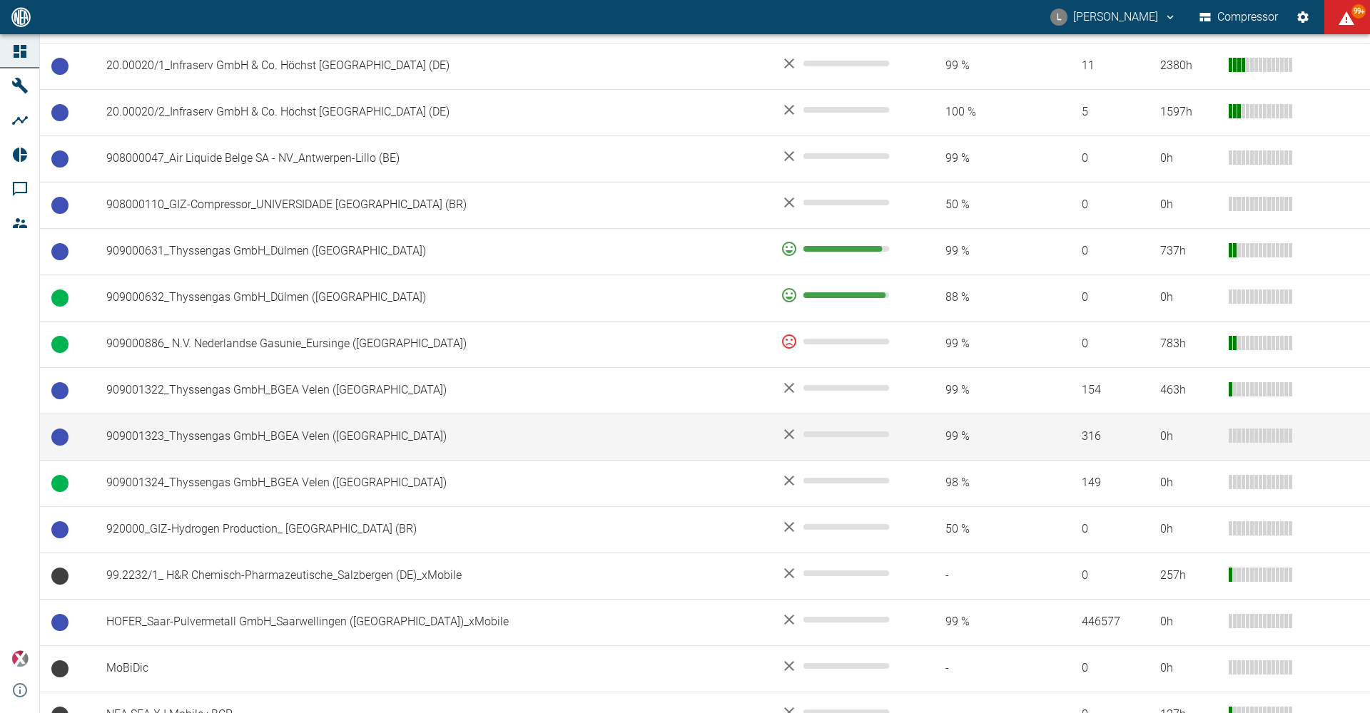
scroll to position [984, 0]
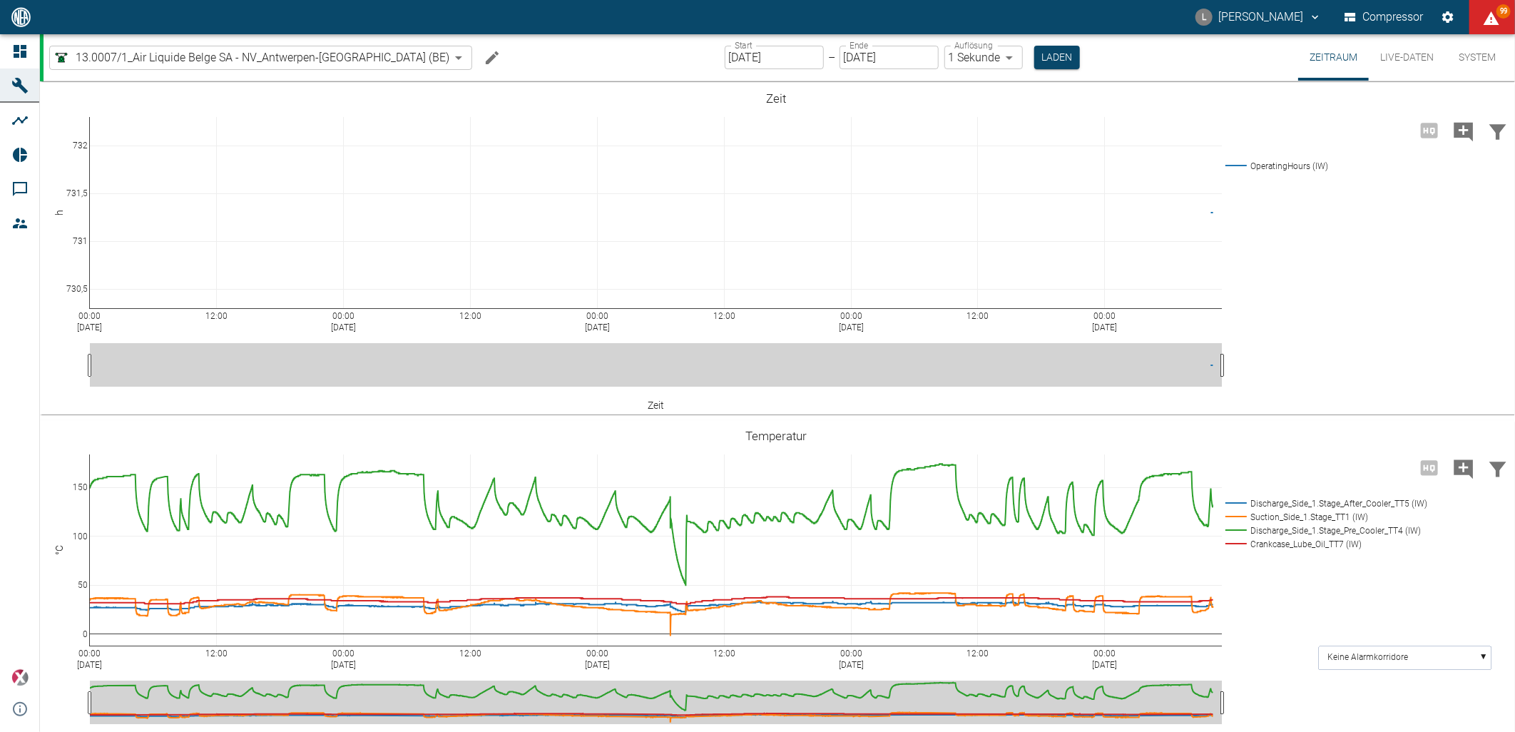
scroll to position [383, 0]
